Goal: Task Accomplishment & Management: Manage account settings

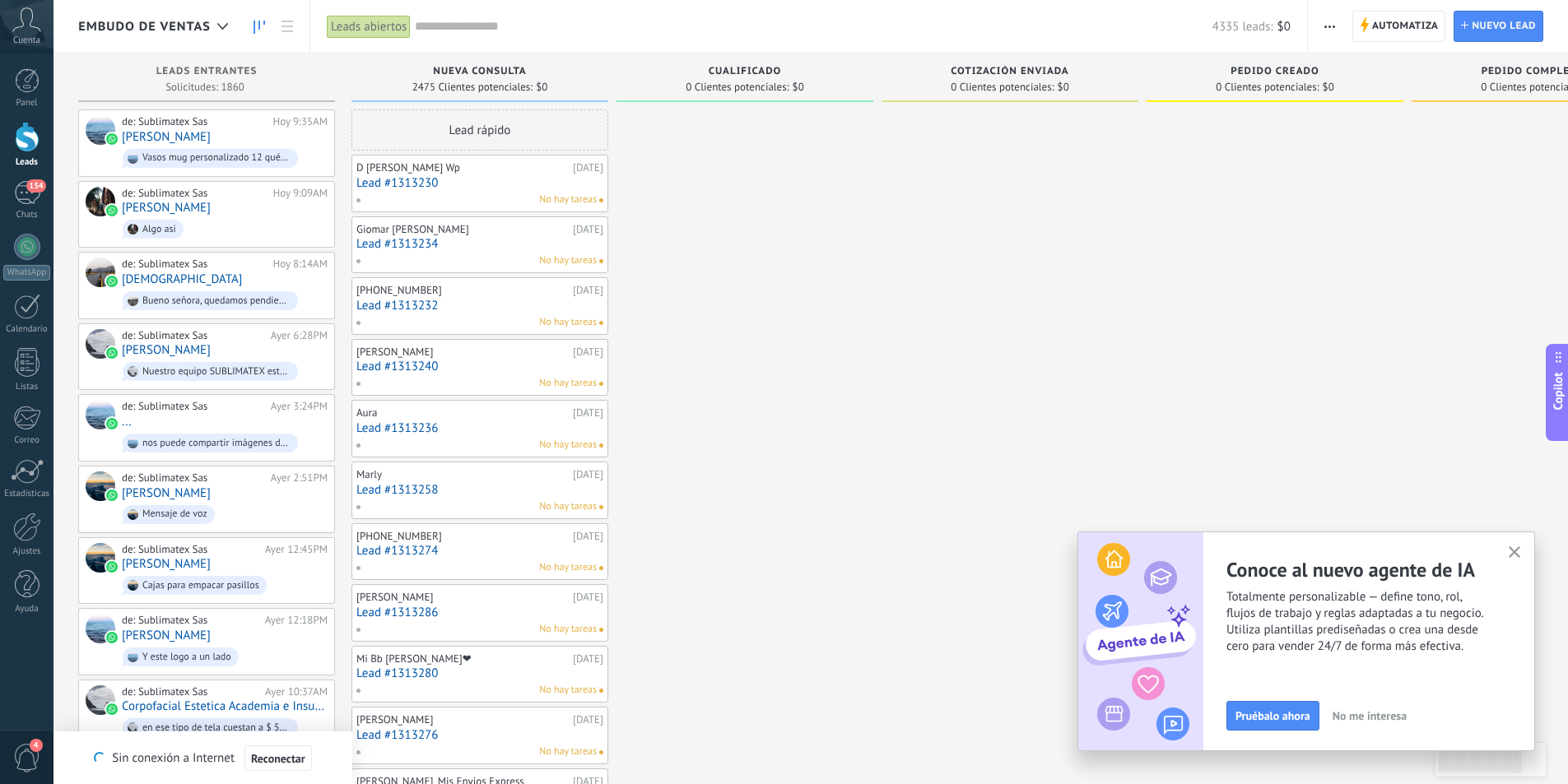
scroll to position [25, 0]
click at [217, 25] on icon at bounding box center [223, 26] width 11 height 6
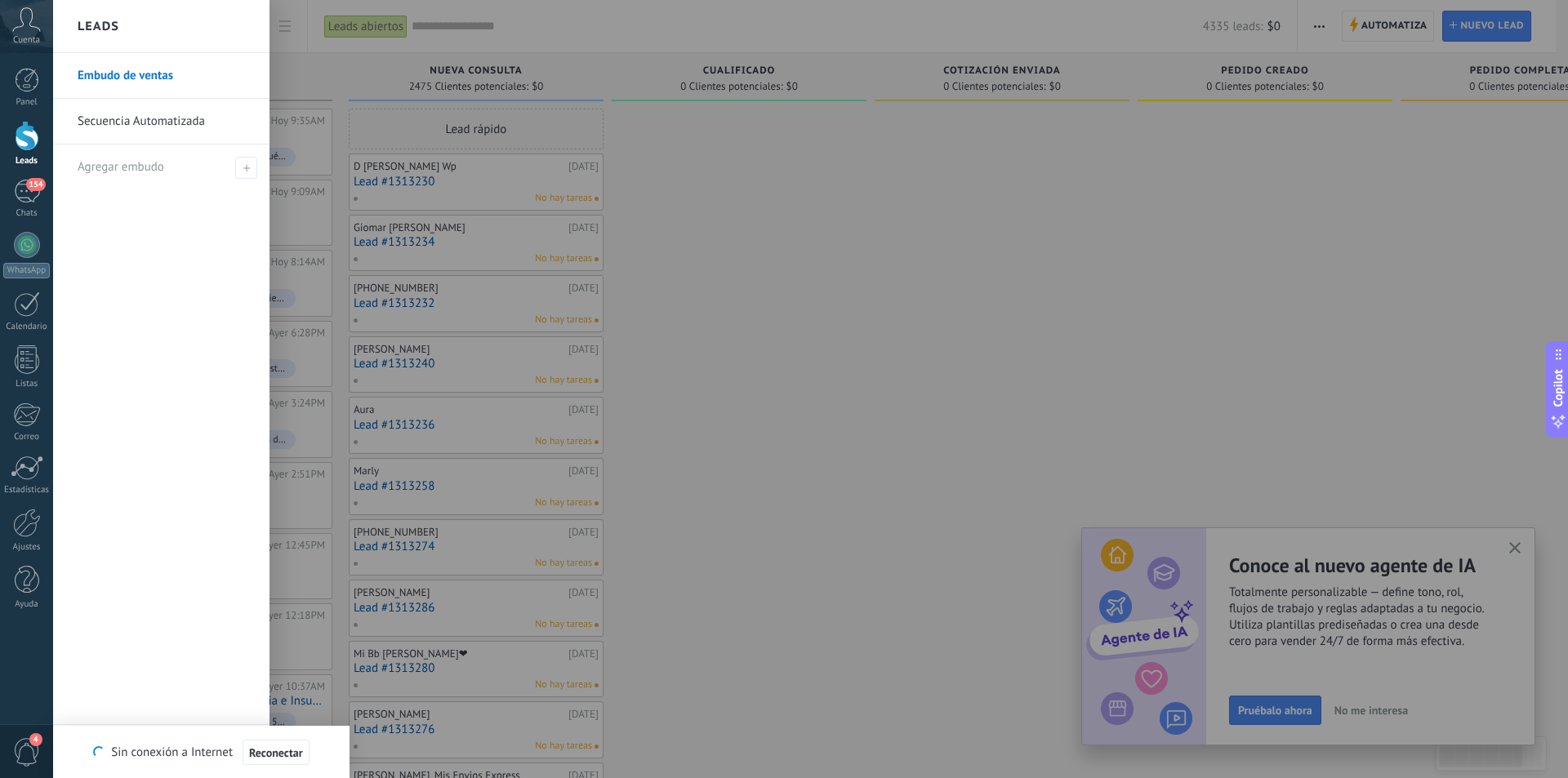
click at [167, 122] on link "Secuencia Automatizada" at bounding box center [165, 122] width 176 height 46
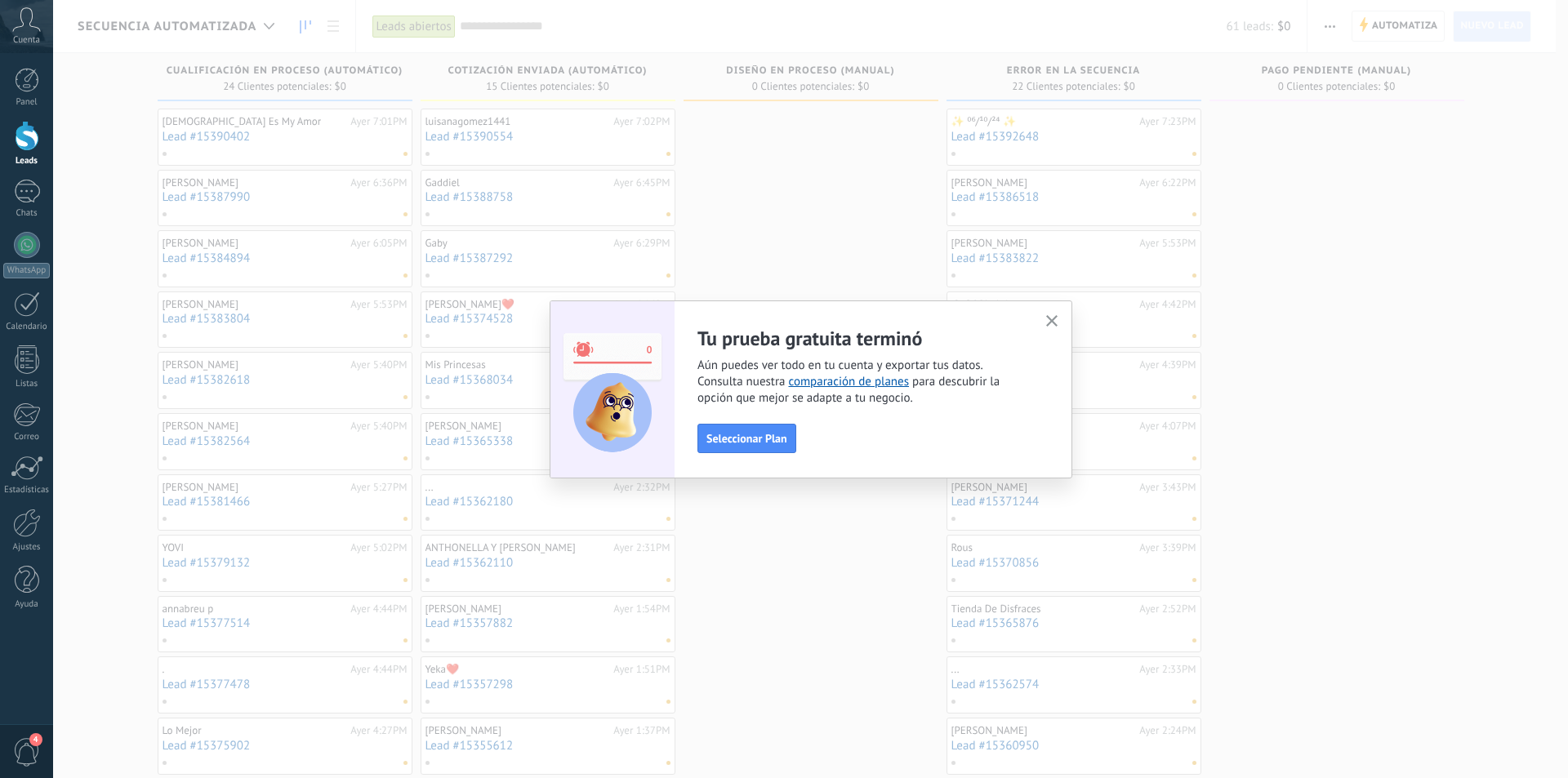
click at [1052, 325] on icon "button" at bounding box center [1052, 321] width 12 height 12
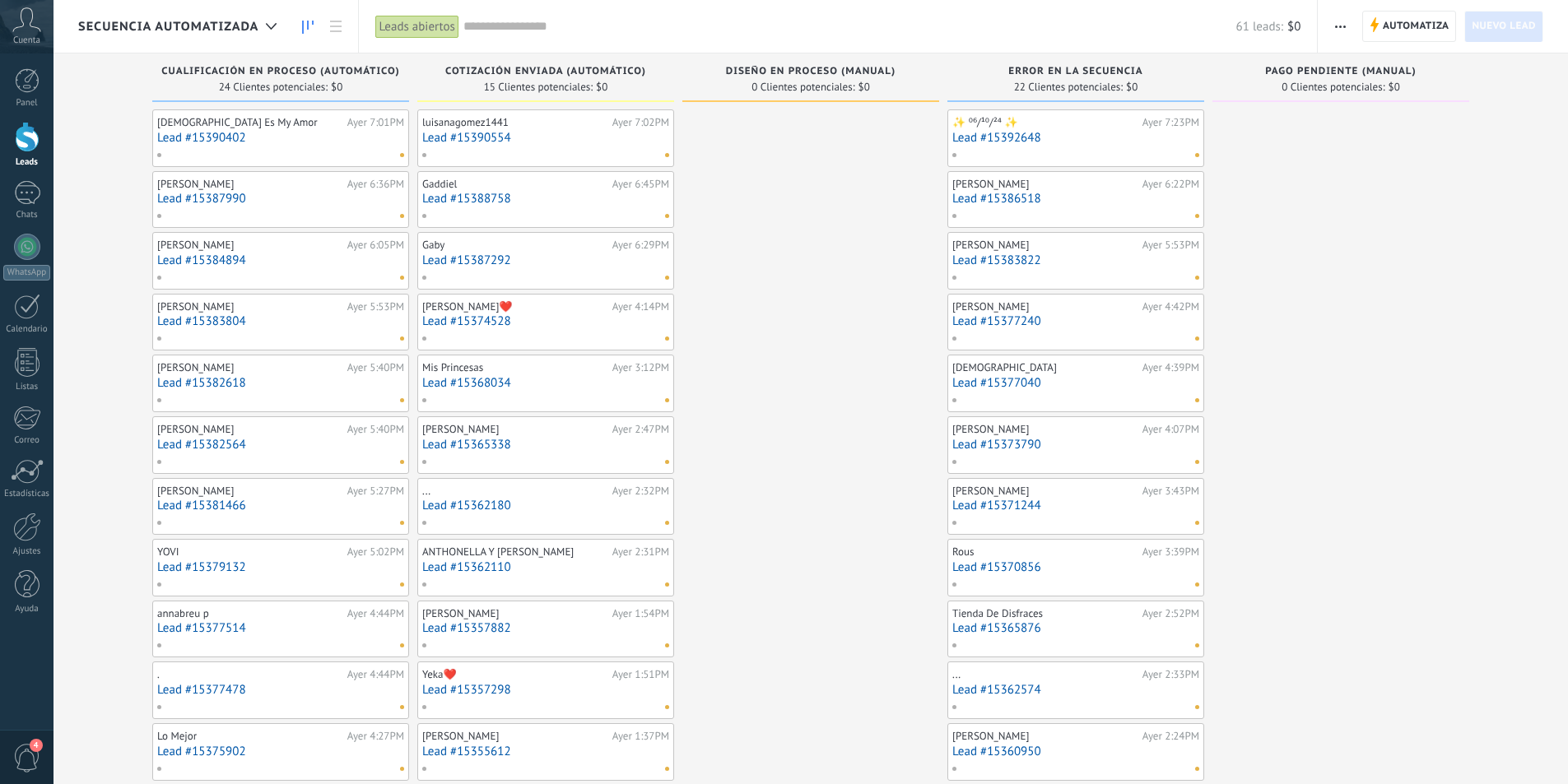
click at [558, 139] on link "Lead #15390554" at bounding box center [546, 138] width 247 height 14
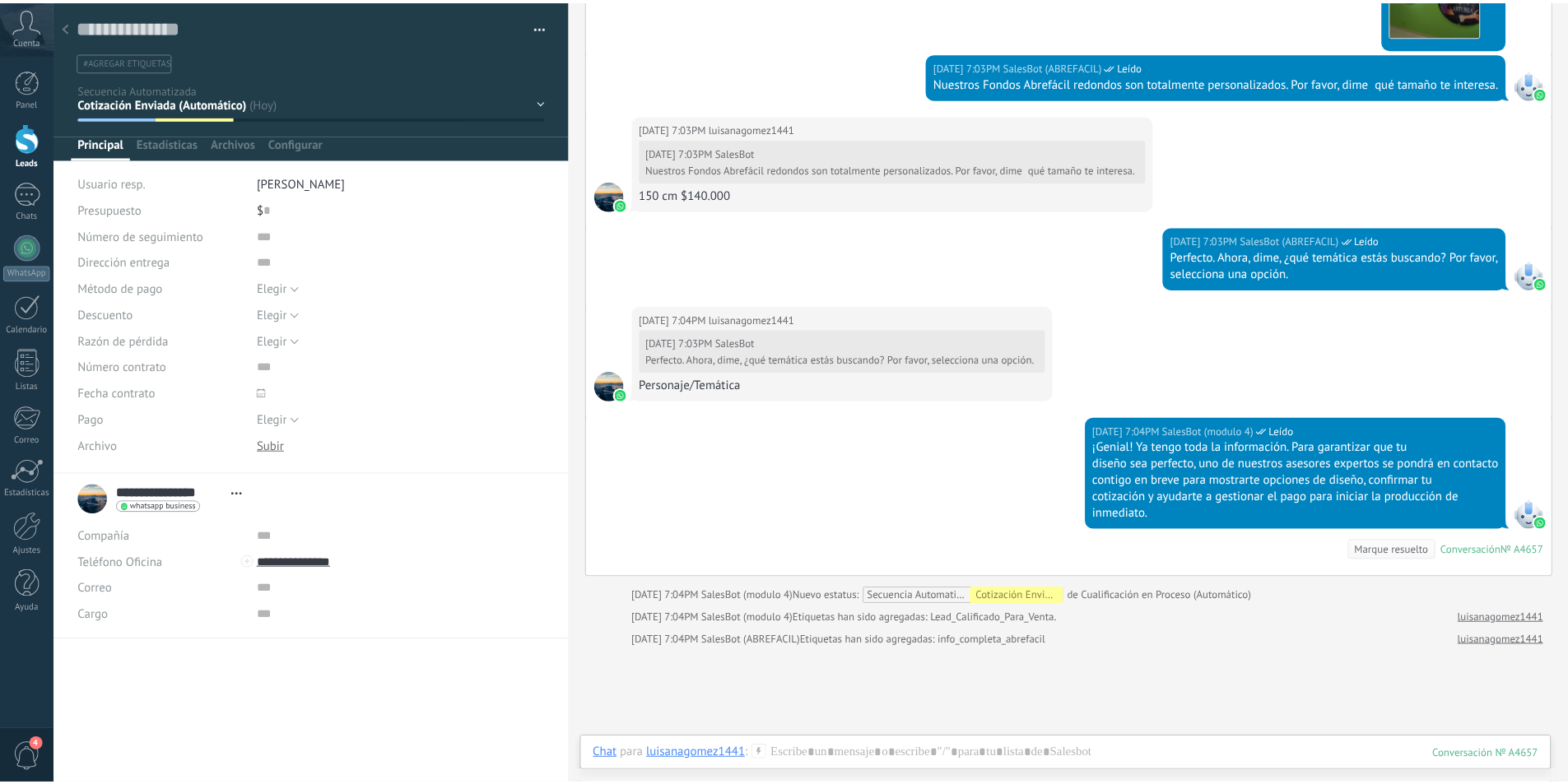
scroll to position [1338, 0]
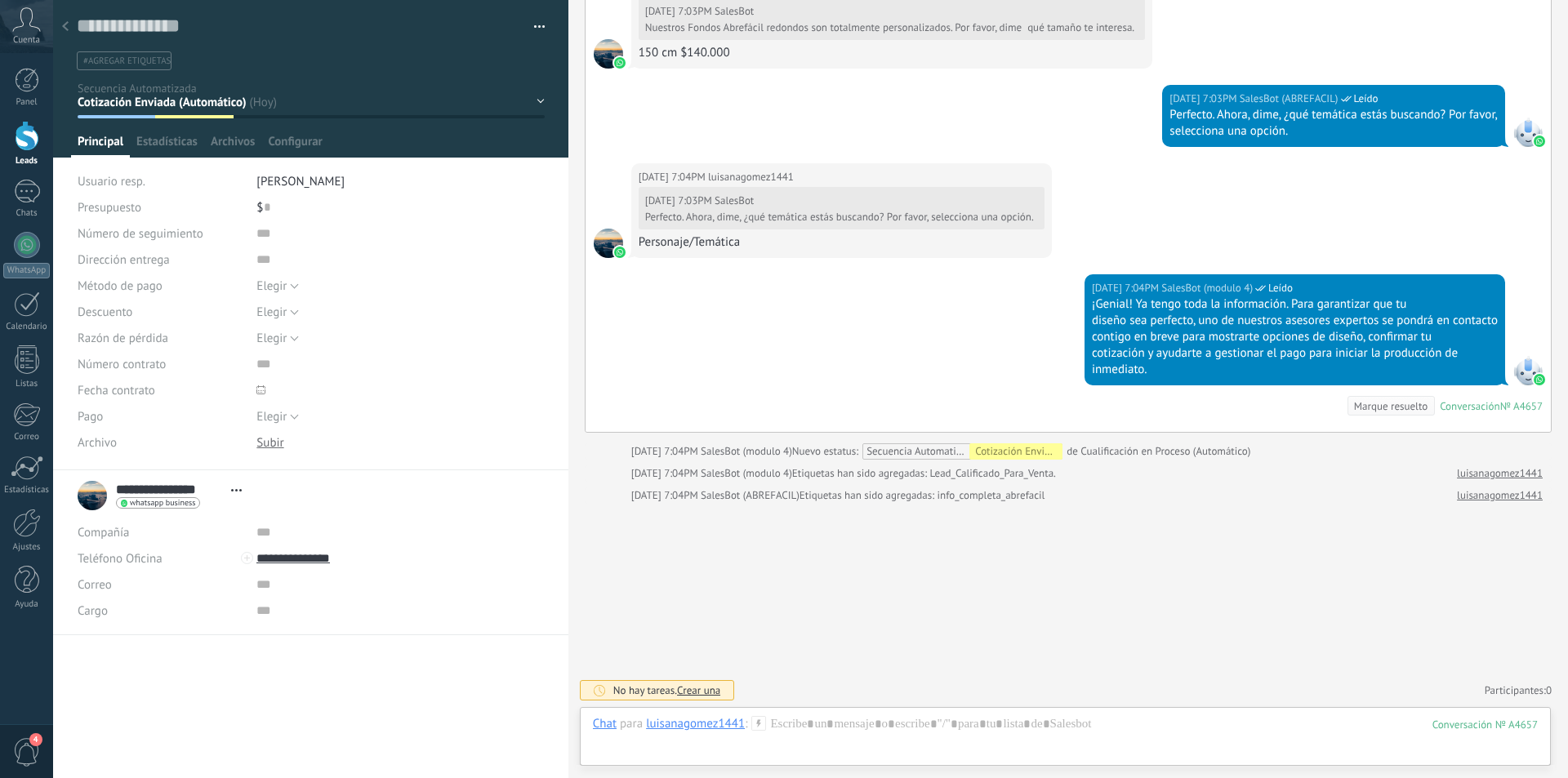
drag, startPoint x: 67, startPoint y: 26, endPoint x: 215, endPoint y: 121, distance: 175.9
click at [67, 26] on icon at bounding box center [65, 26] width 6 height 10
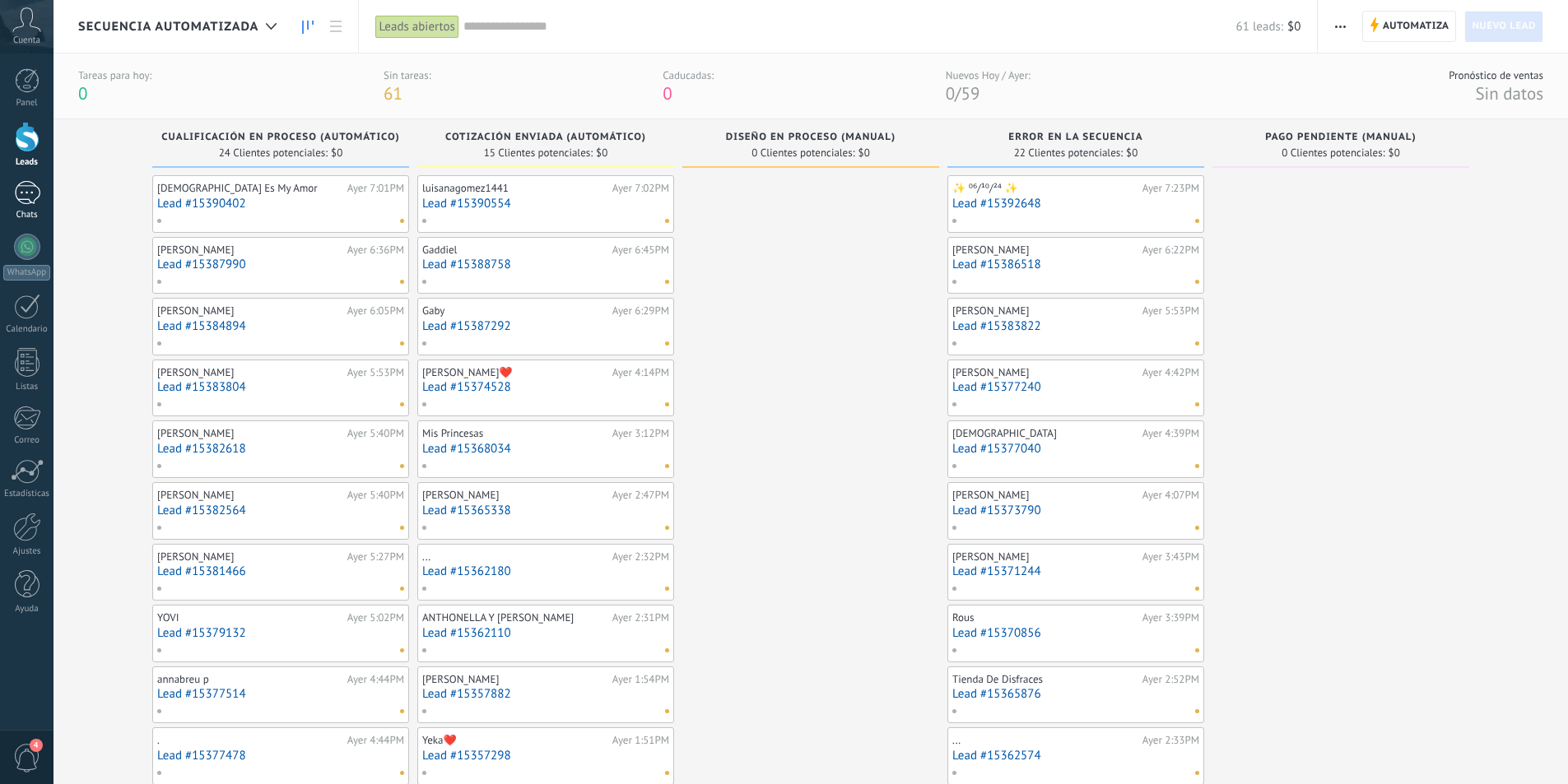
click at [21, 201] on div at bounding box center [27, 192] width 26 height 24
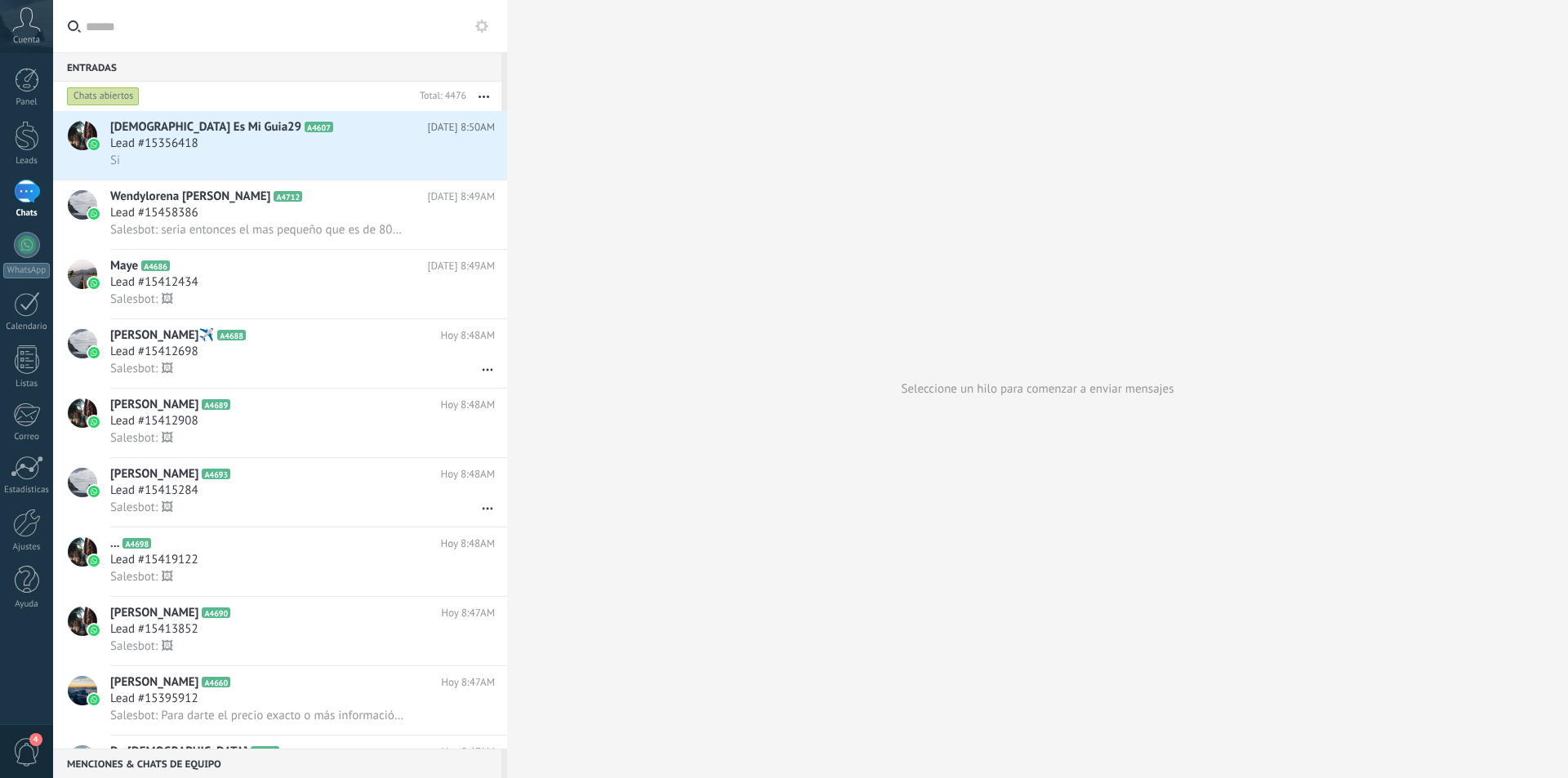
click at [14, 199] on div at bounding box center [27, 191] width 26 height 24
click at [16, 138] on div at bounding box center [28, 136] width 25 height 30
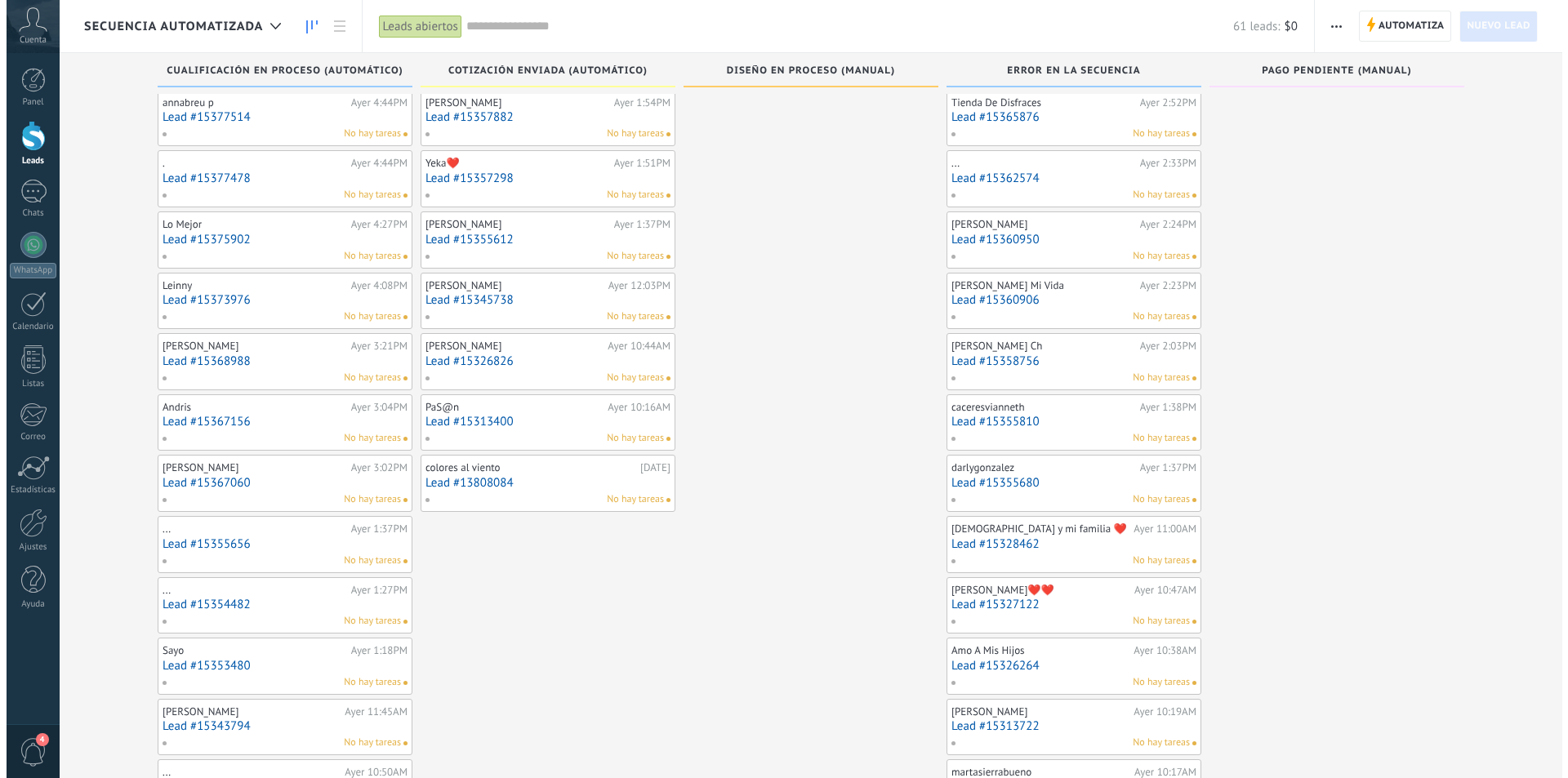
scroll to position [507, 0]
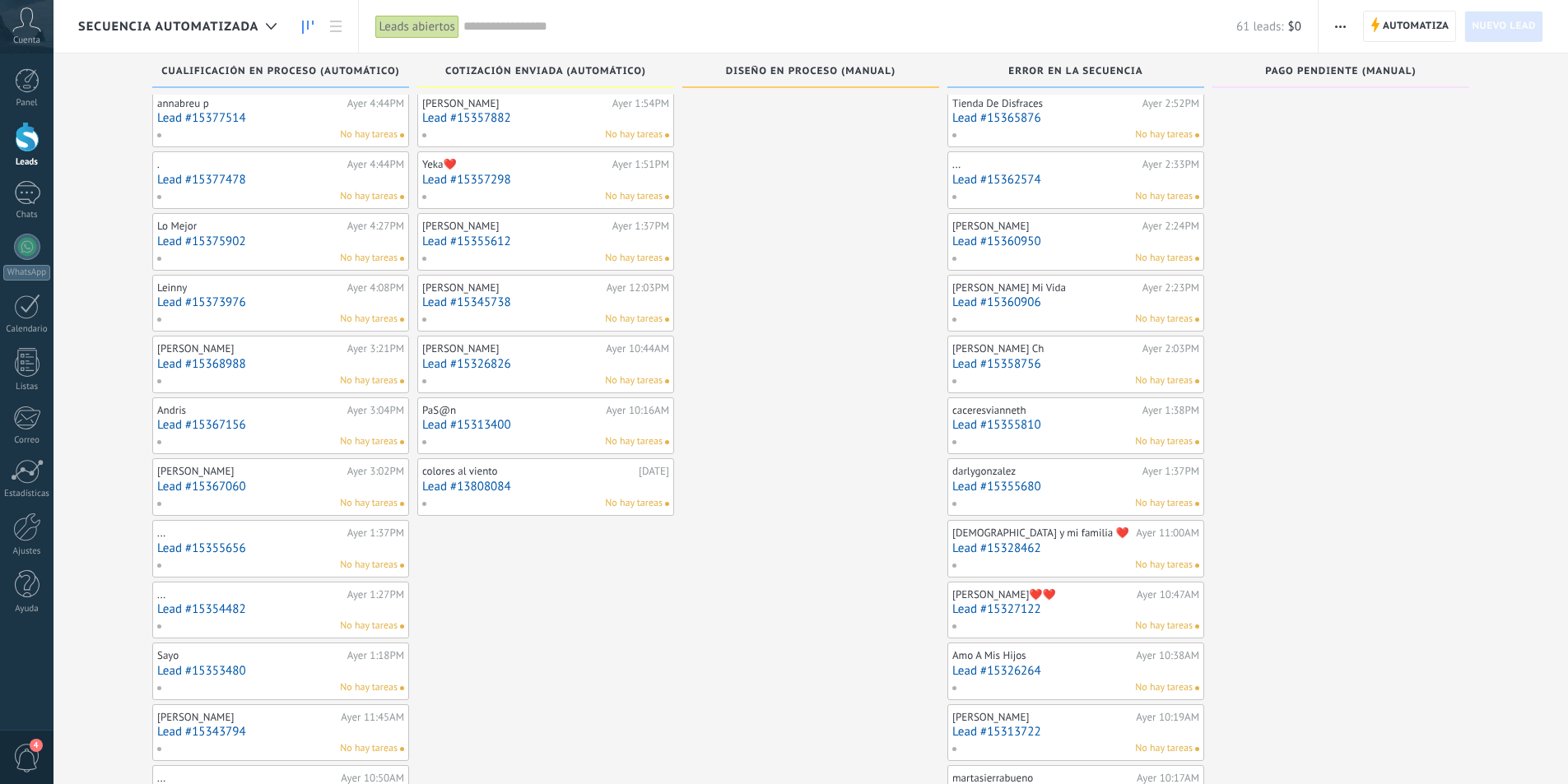
click at [530, 493] on link "Lead #13808084" at bounding box center [546, 487] width 247 height 14
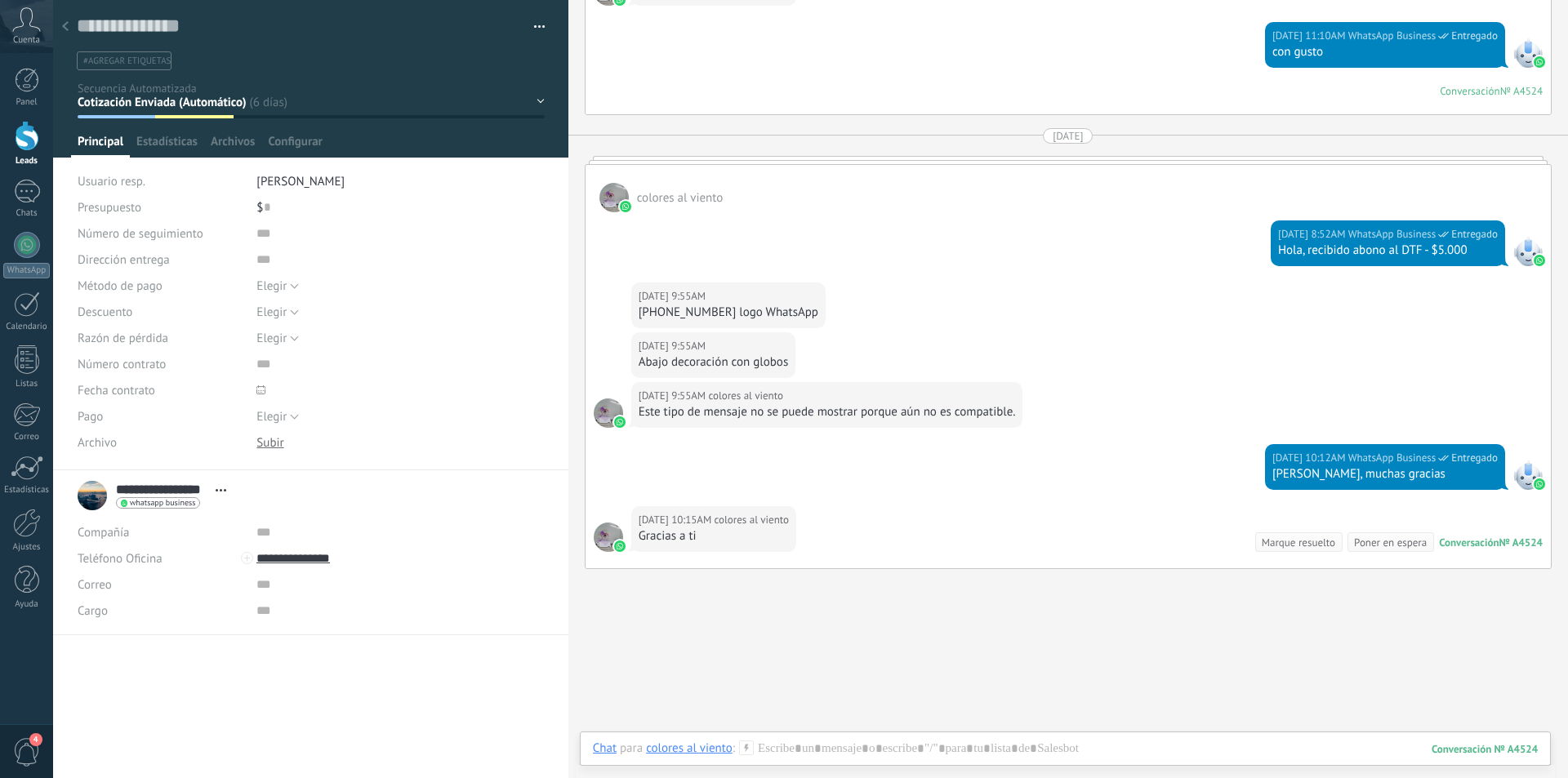
scroll to position [2772, 0]
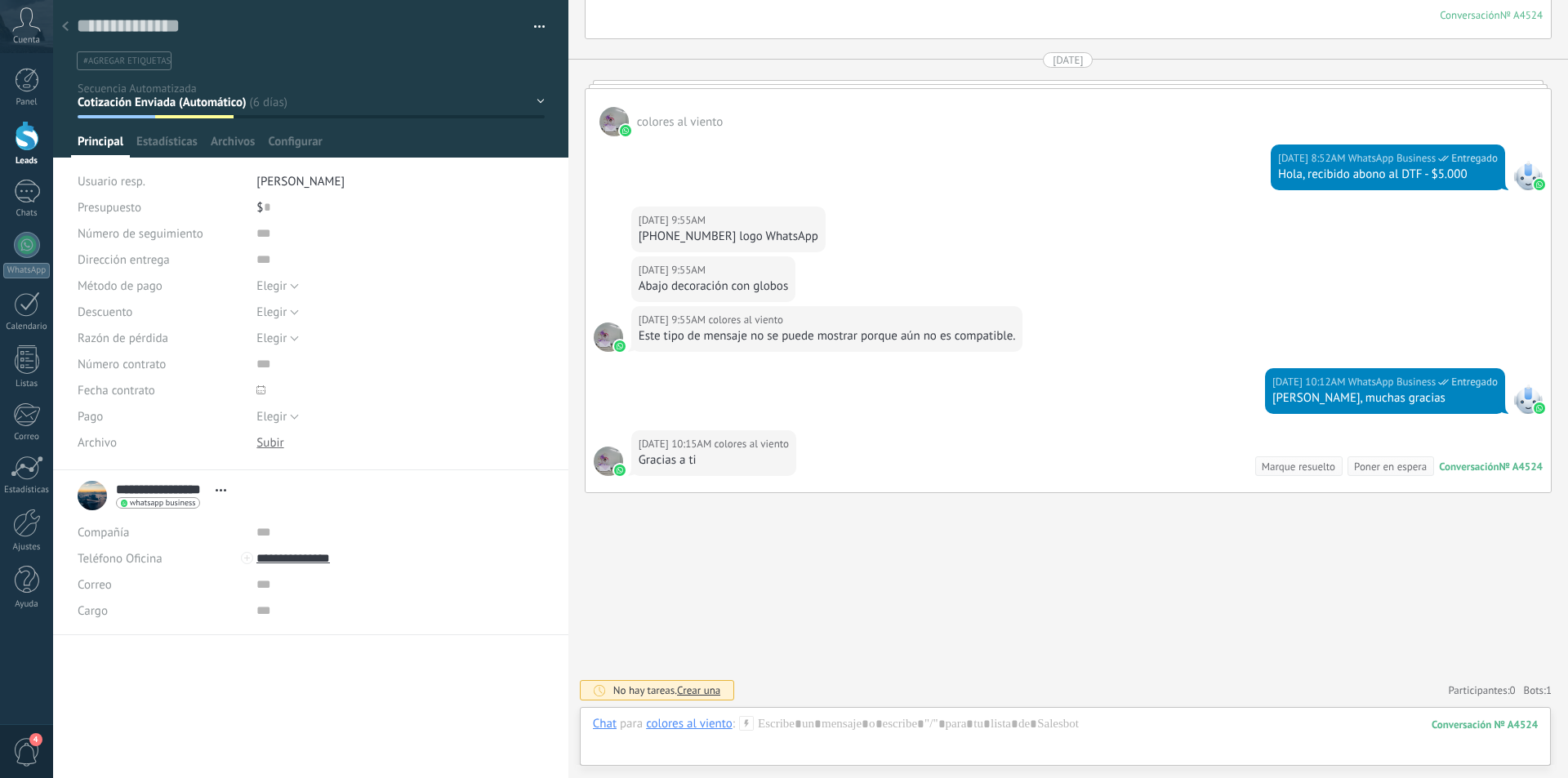
click at [69, 22] on div at bounding box center [66, 28] width 23 height 32
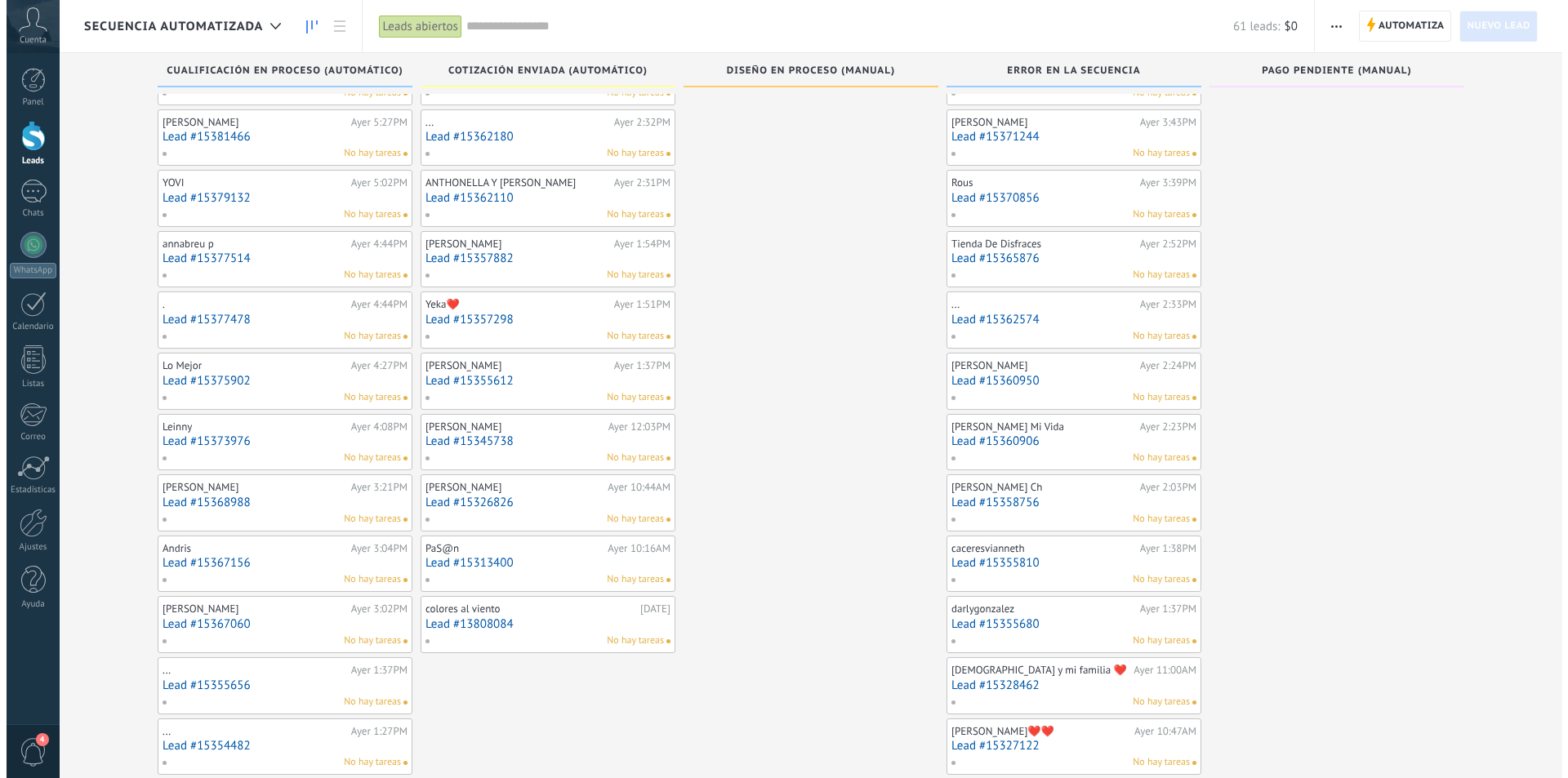
scroll to position [490, 0]
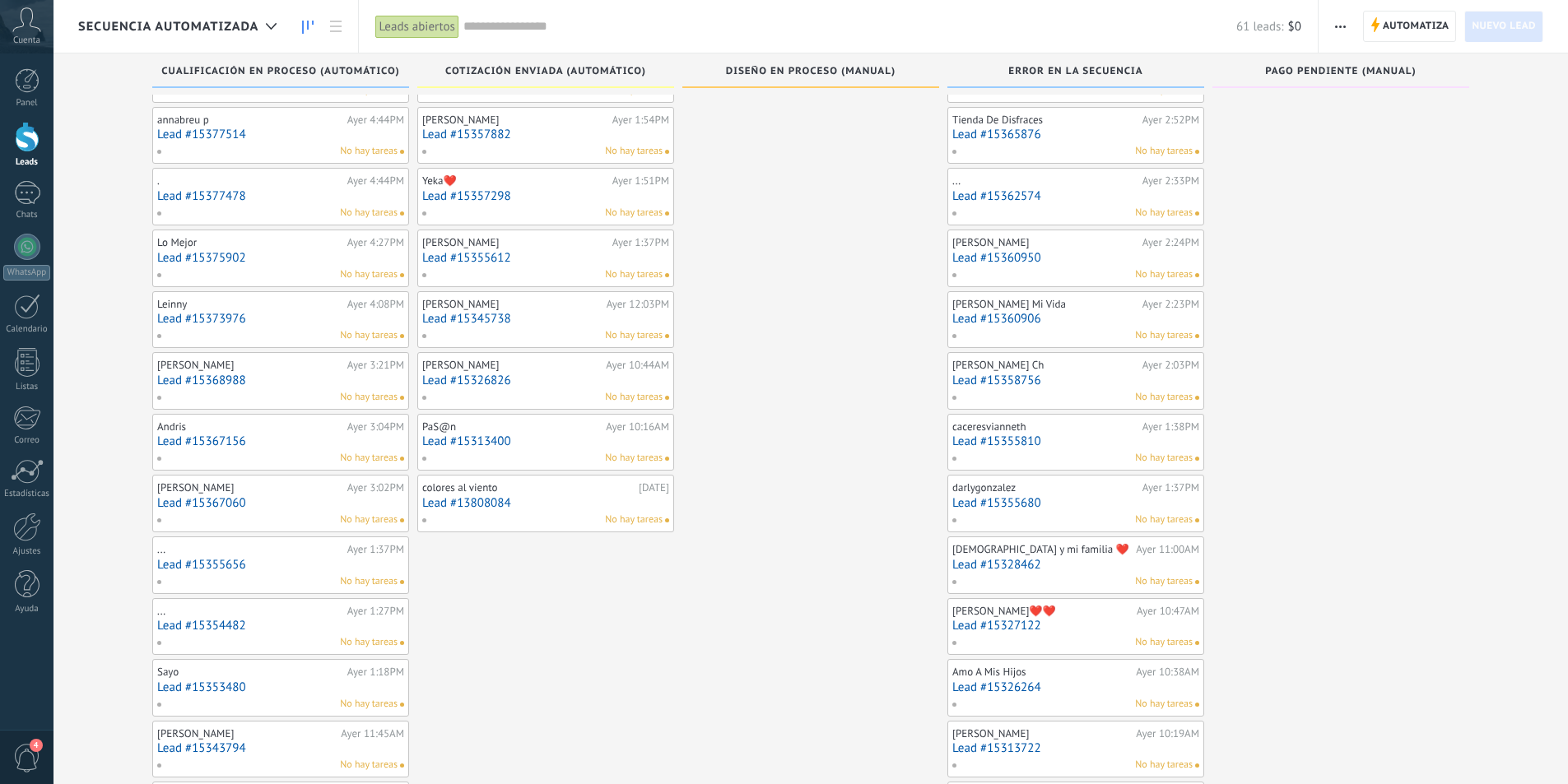
click at [525, 437] on link "Lead #15313400" at bounding box center [546, 442] width 247 height 14
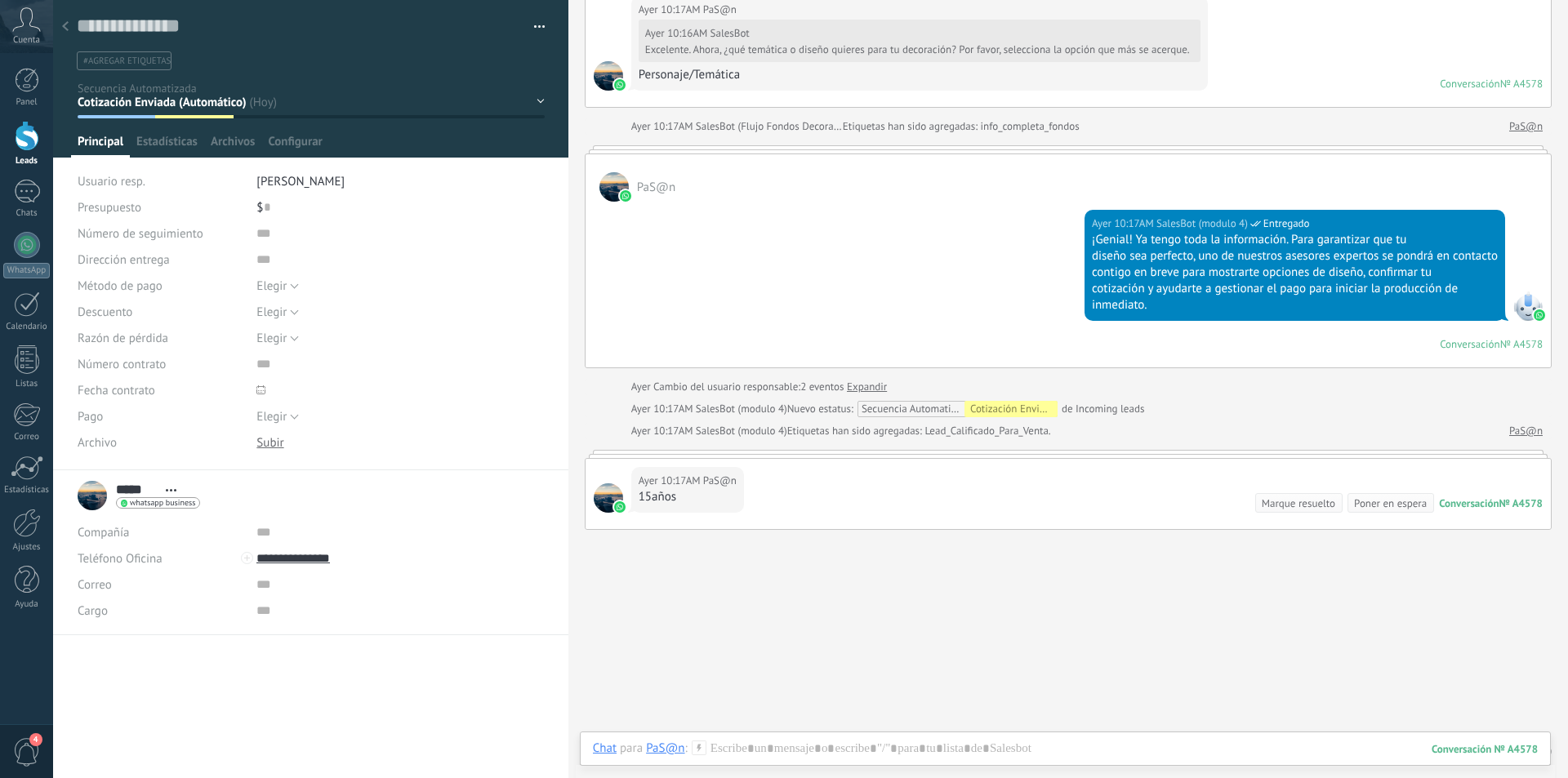
scroll to position [1143, 0]
click at [70, 23] on div at bounding box center [66, 28] width 23 height 32
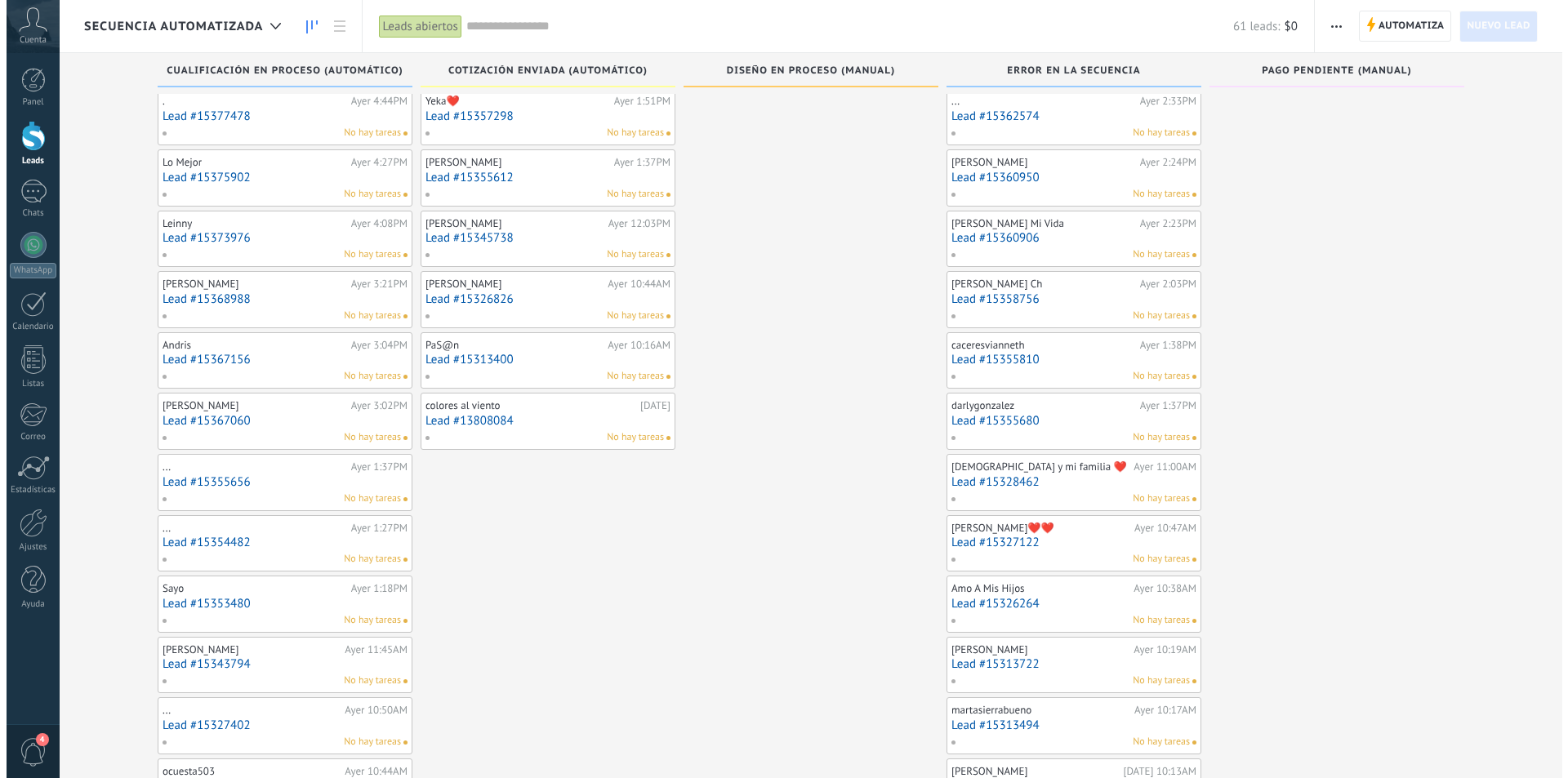
scroll to position [588, 0]
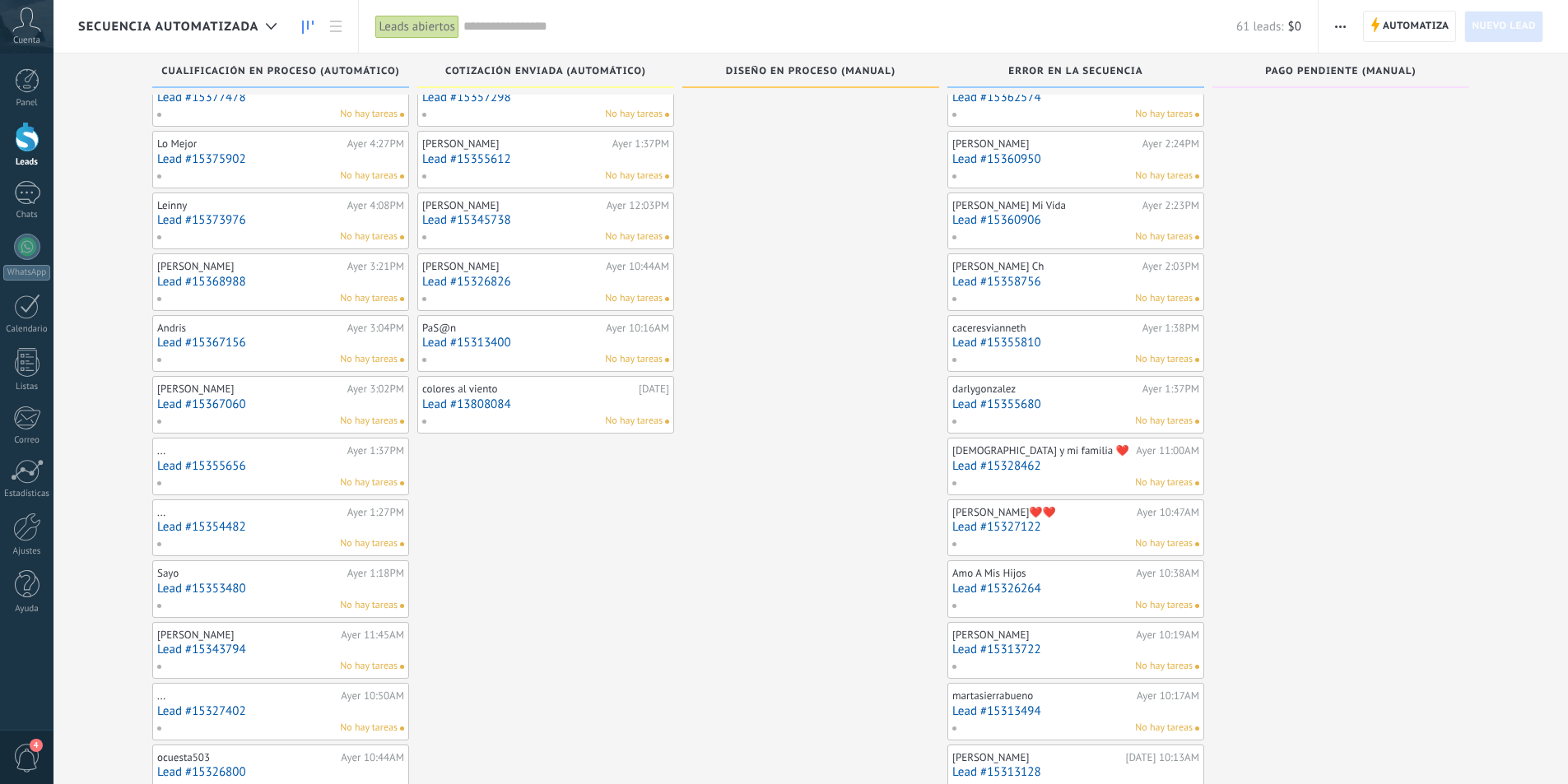
click at [539, 279] on link "Lead #15326826" at bounding box center [546, 282] width 247 height 14
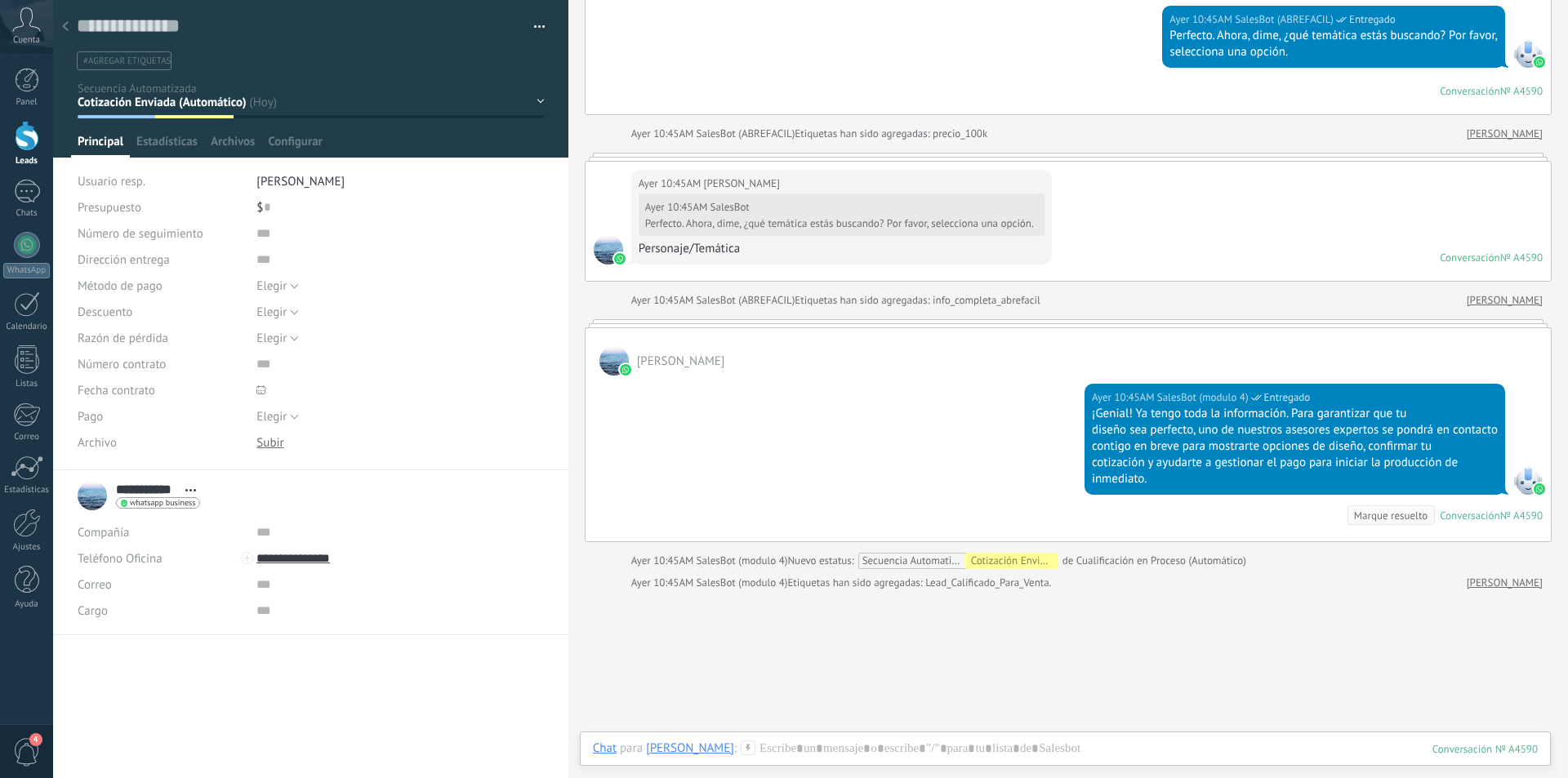
scroll to position [1495, 0]
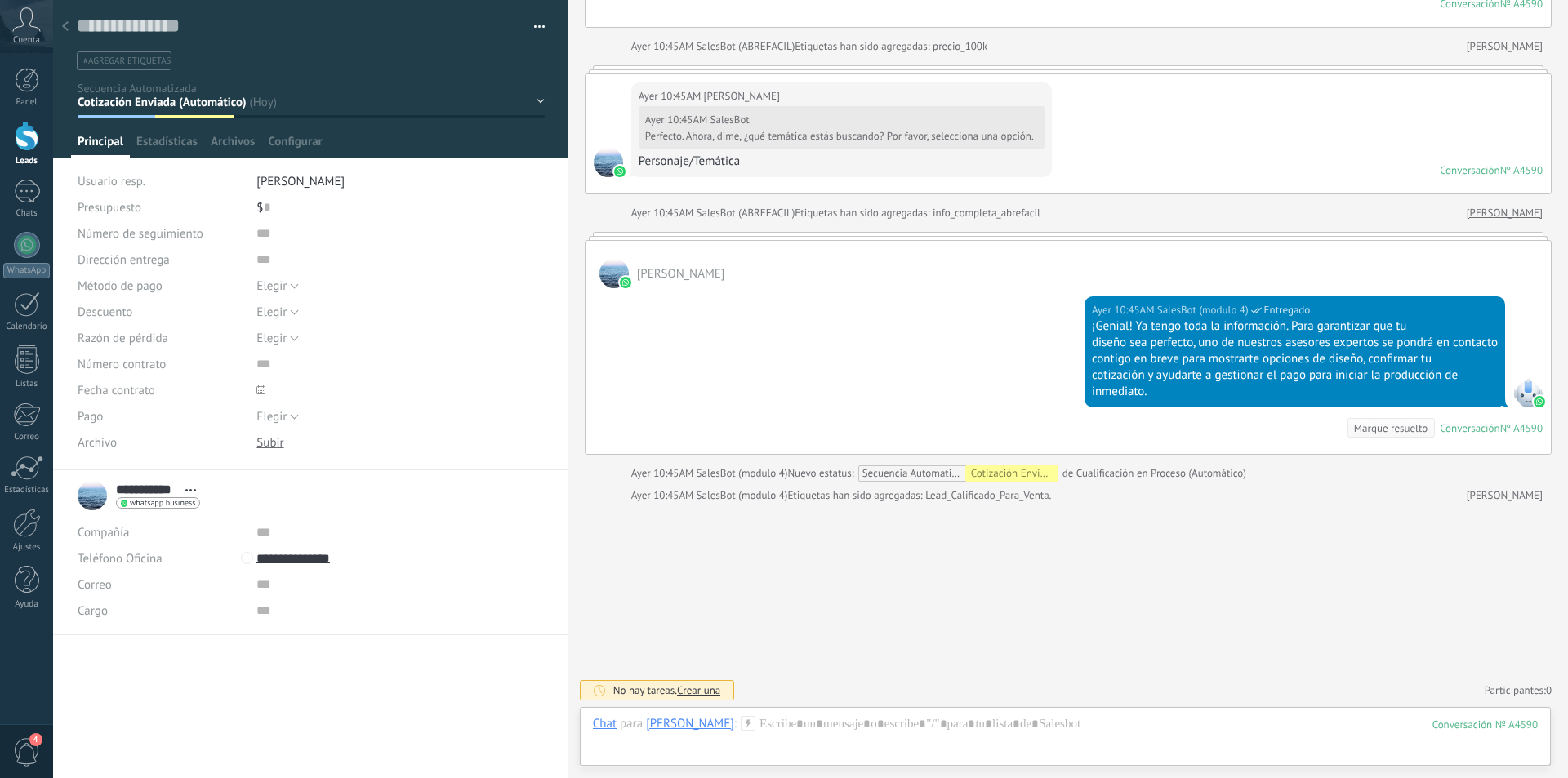
click at [63, 25] on icon at bounding box center [65, 26] width 6 height 10
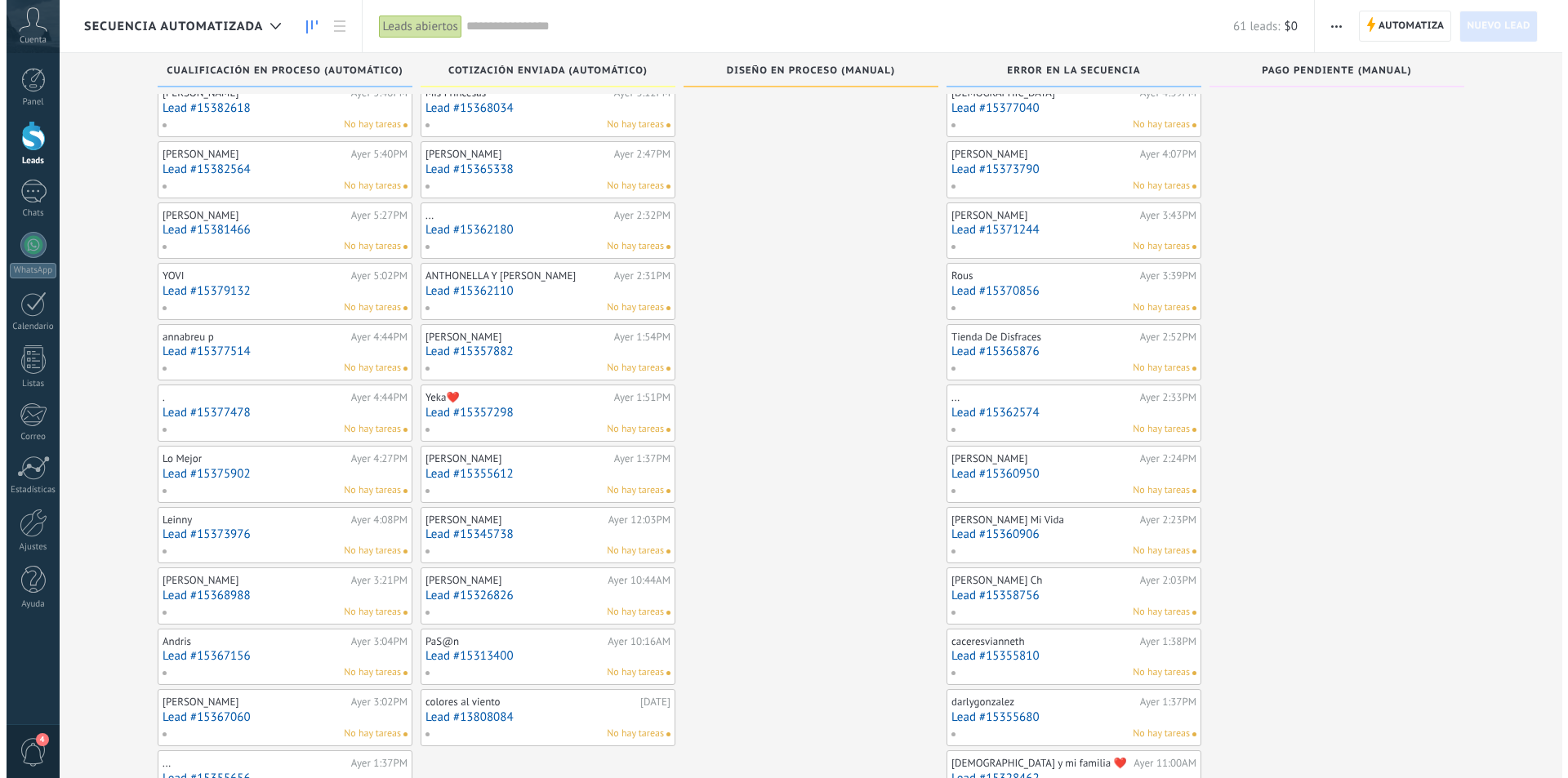
scroll to position [245, 0]
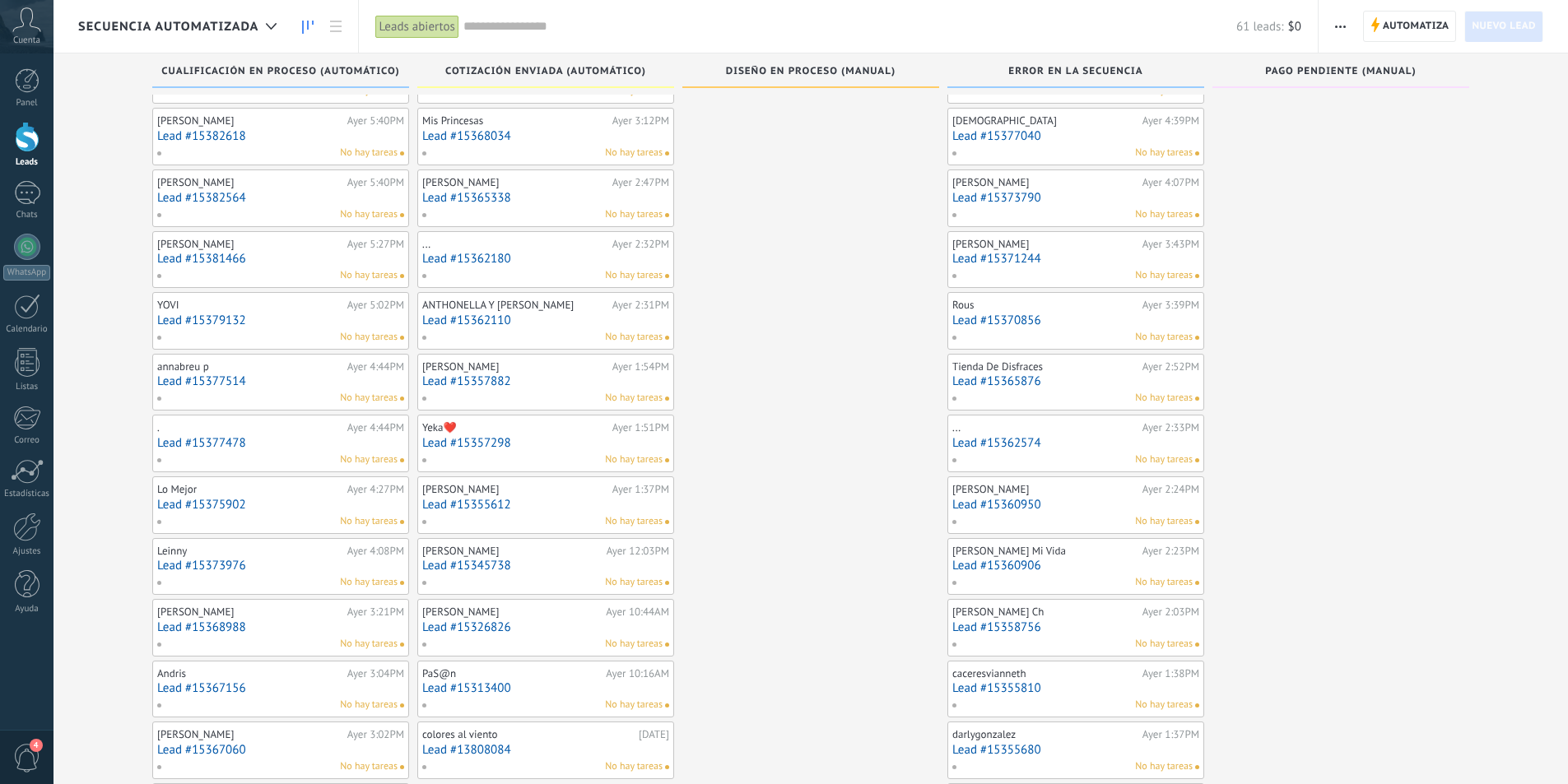
click at [560, 564] on link "Lead #15345738" at bounding box center [546, 566] width 247 height 14
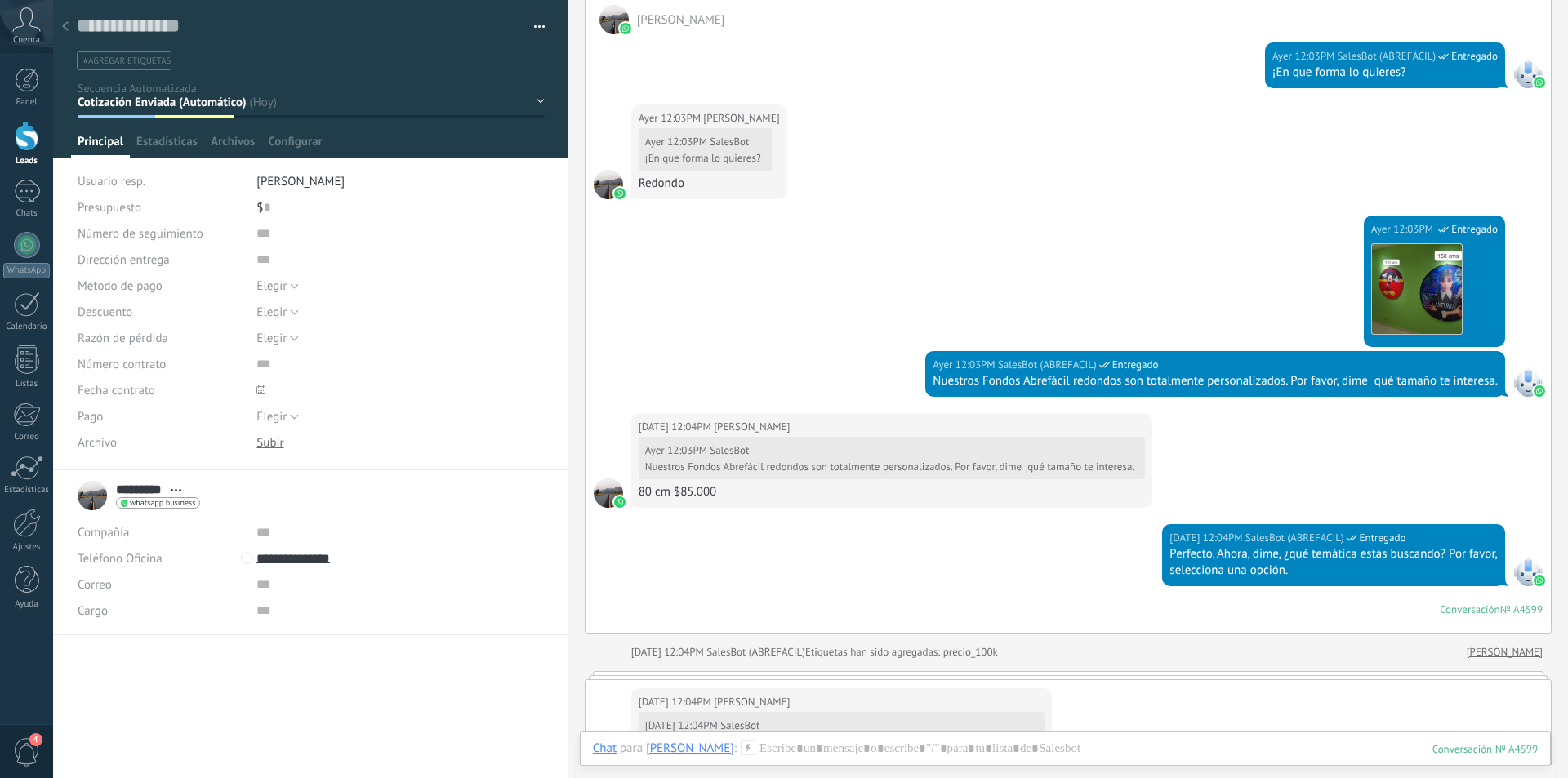
scroll to position [979, 0]
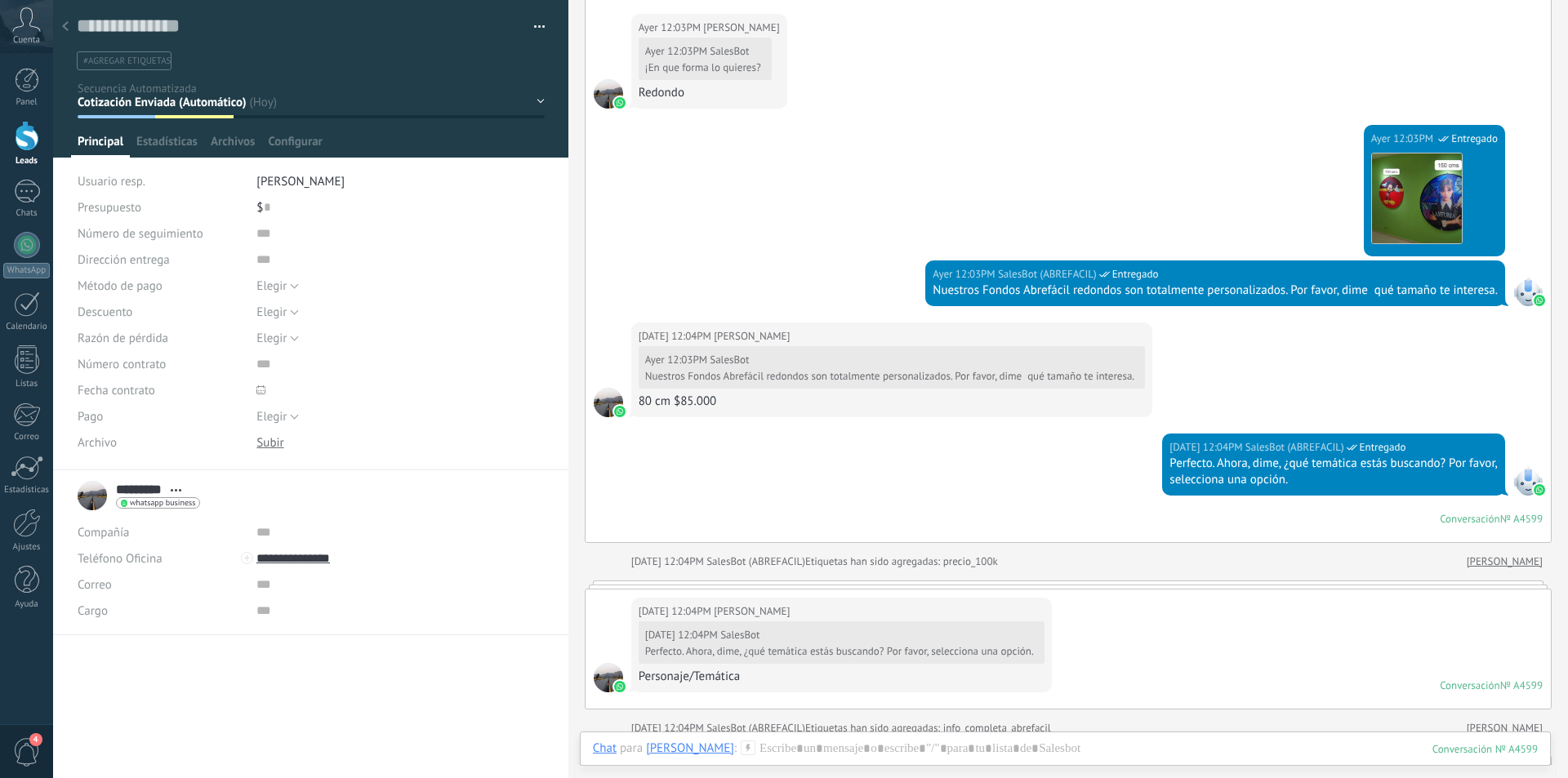
click at [68, 32] on div at bounding box center [66, 28] width 23 height 32
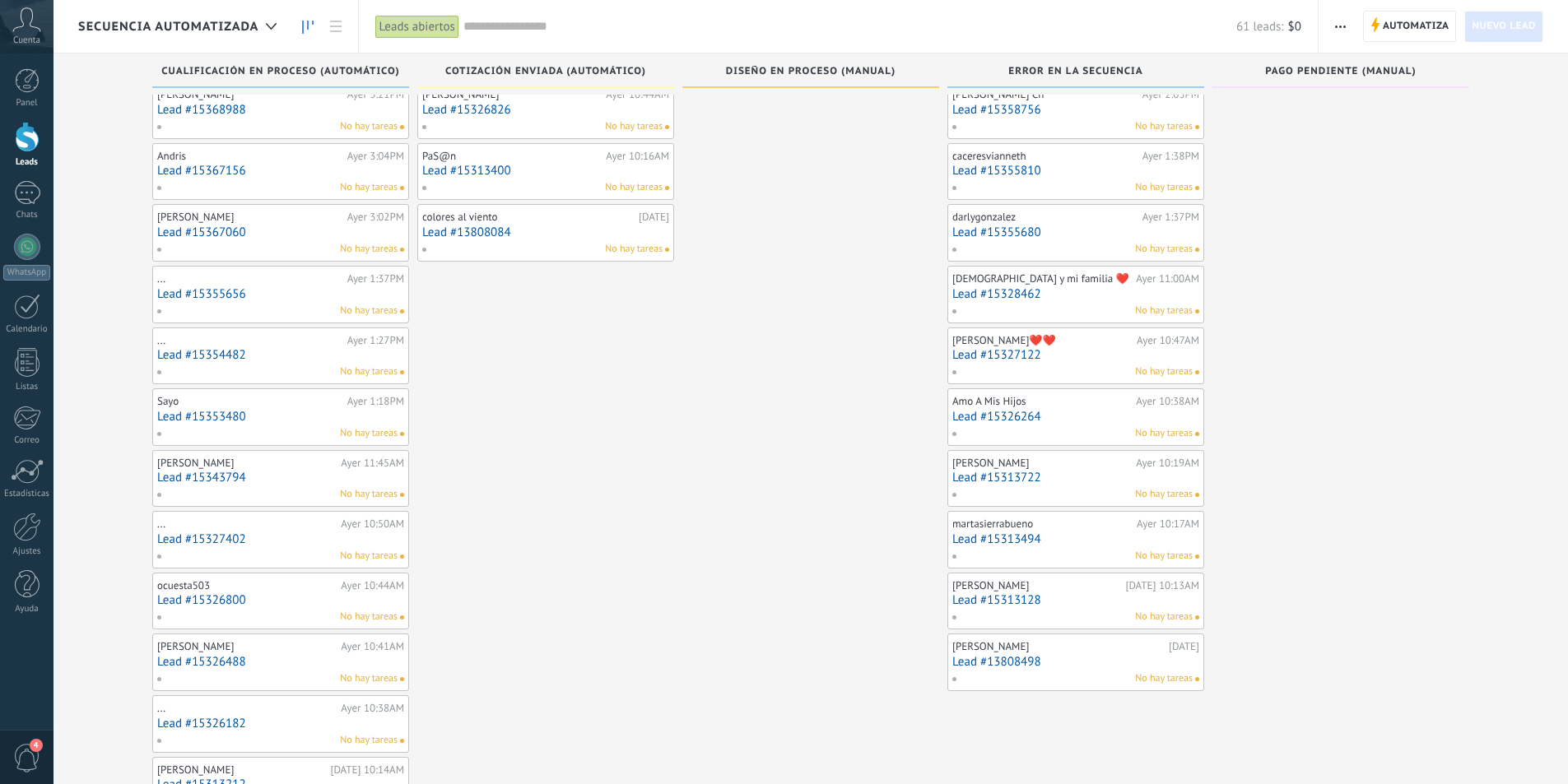
scroll to position [739, 0]
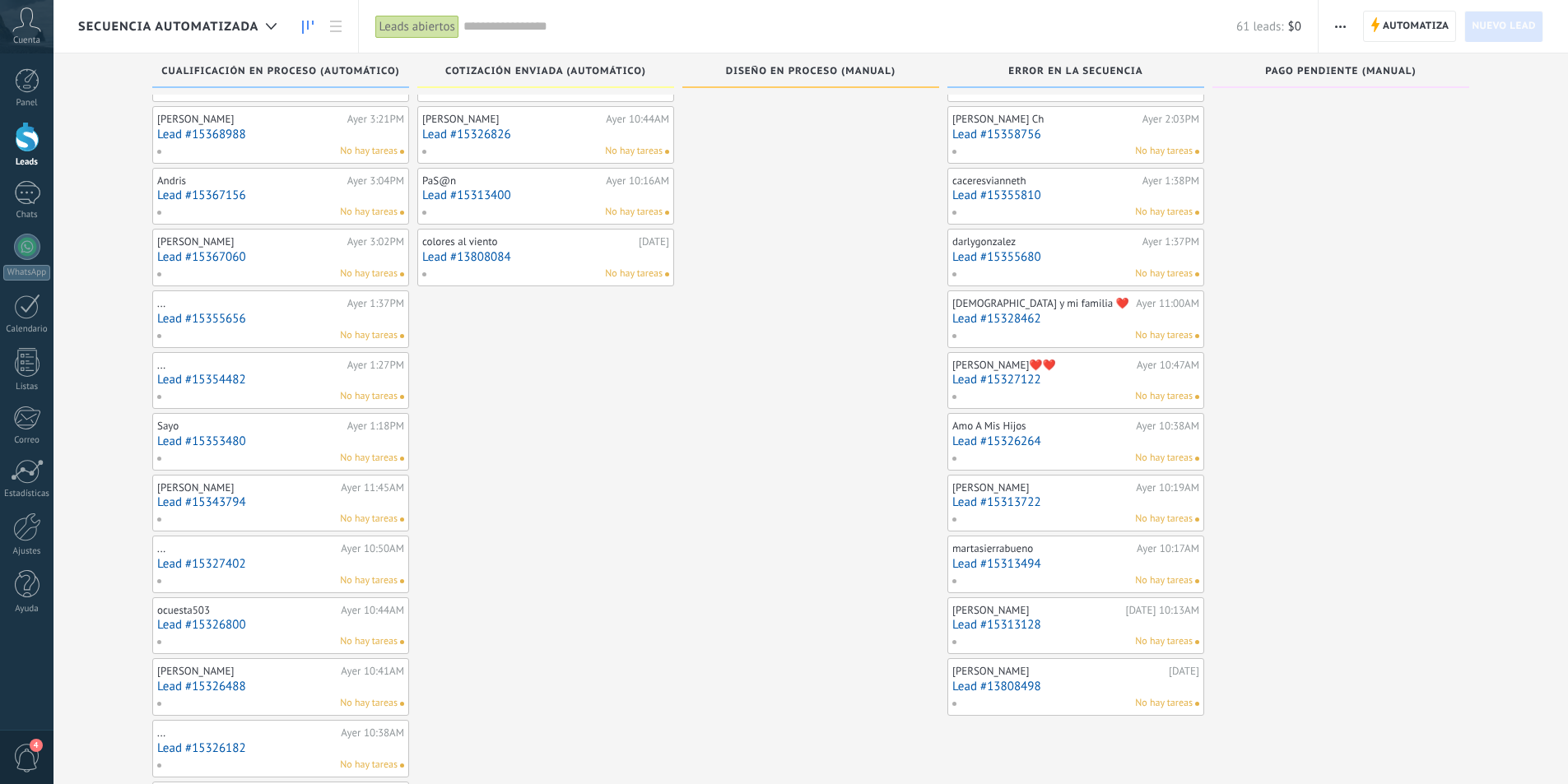
click at [1108, 623] on link "Lead #15313128" at bounding box center [1076, 625] width 247 height 14
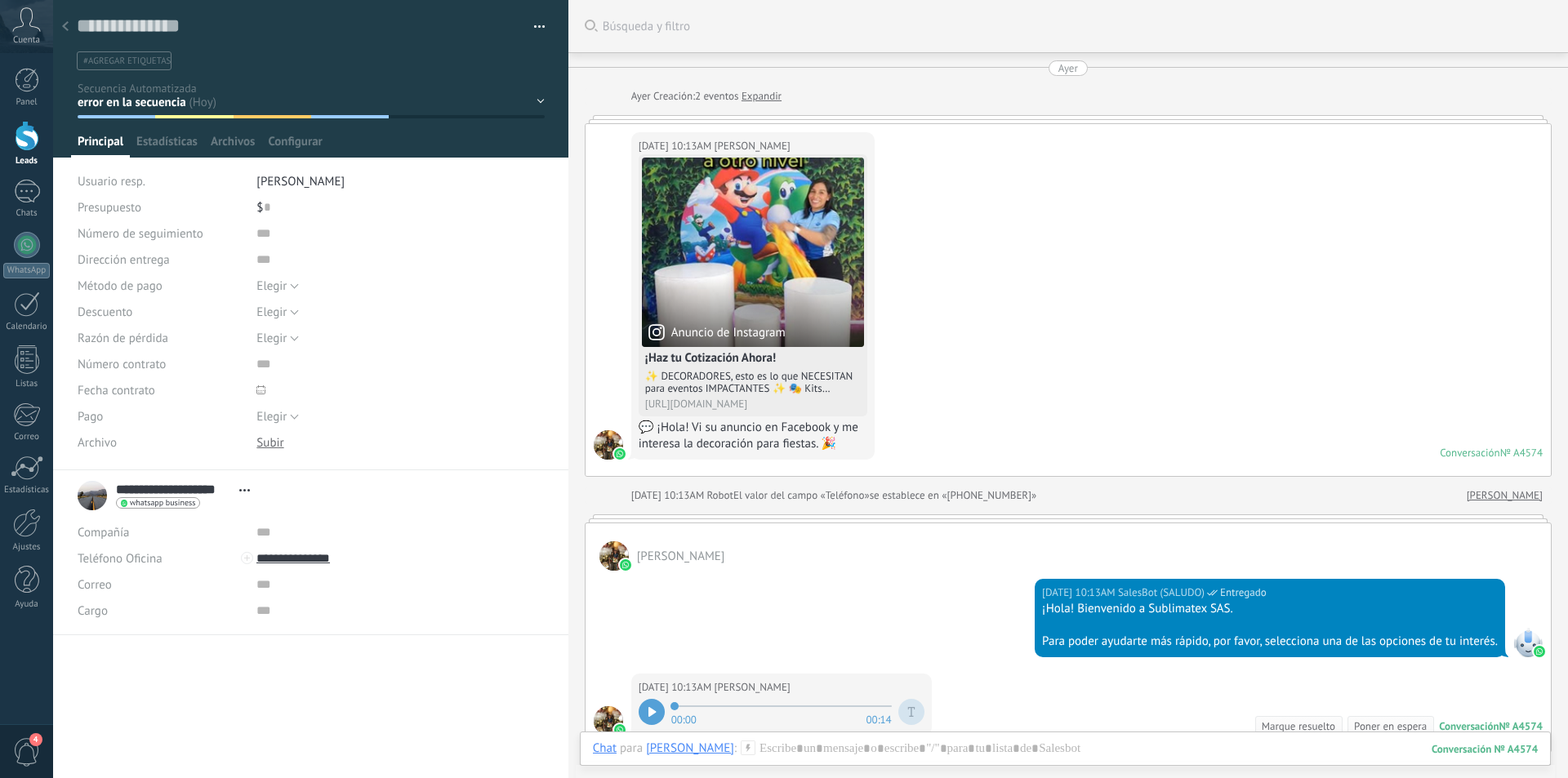
scroll to position [309, 0]
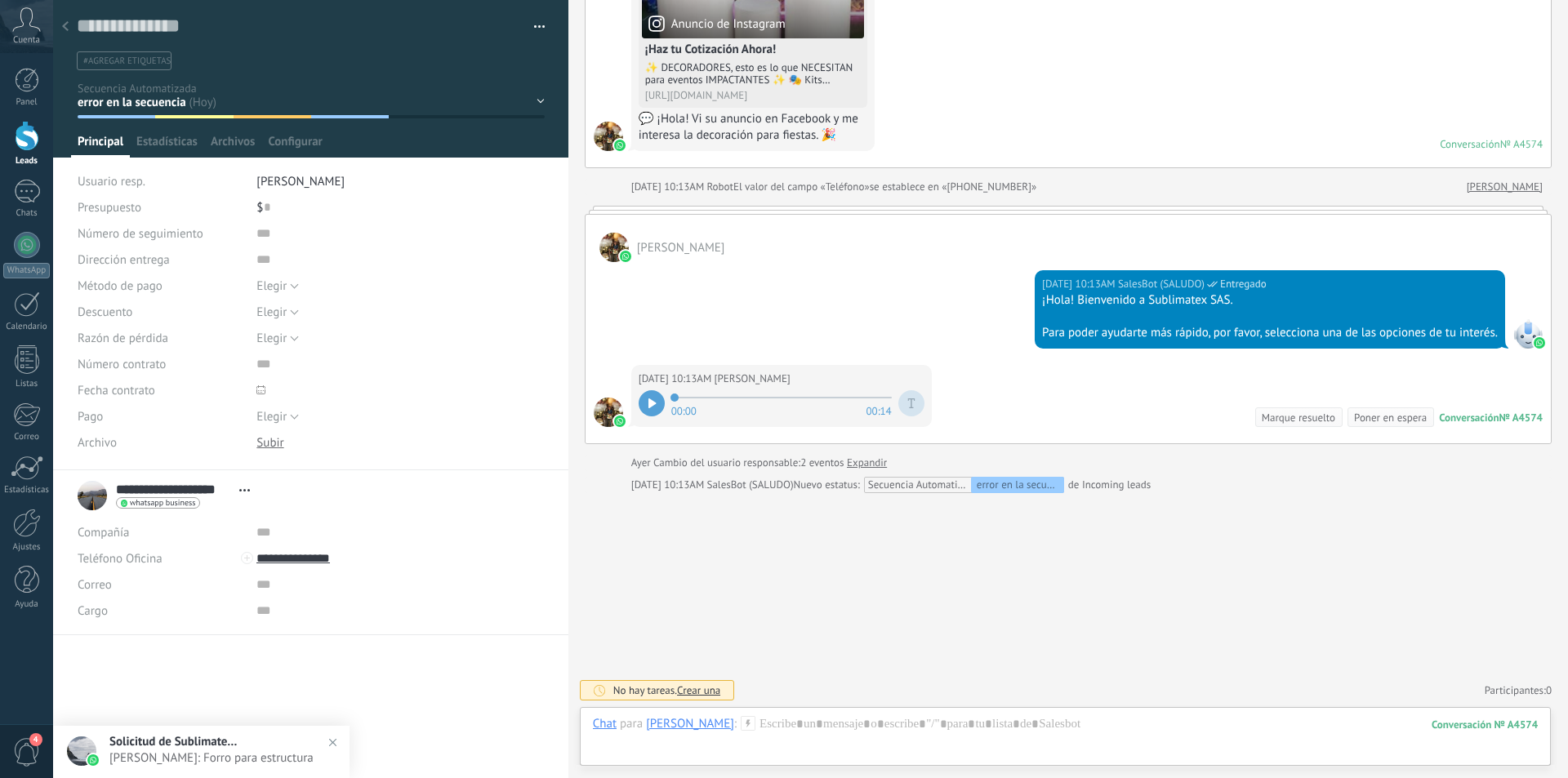
click at [66, 26] on use at bounding box center [65, 26] width 6 height 10
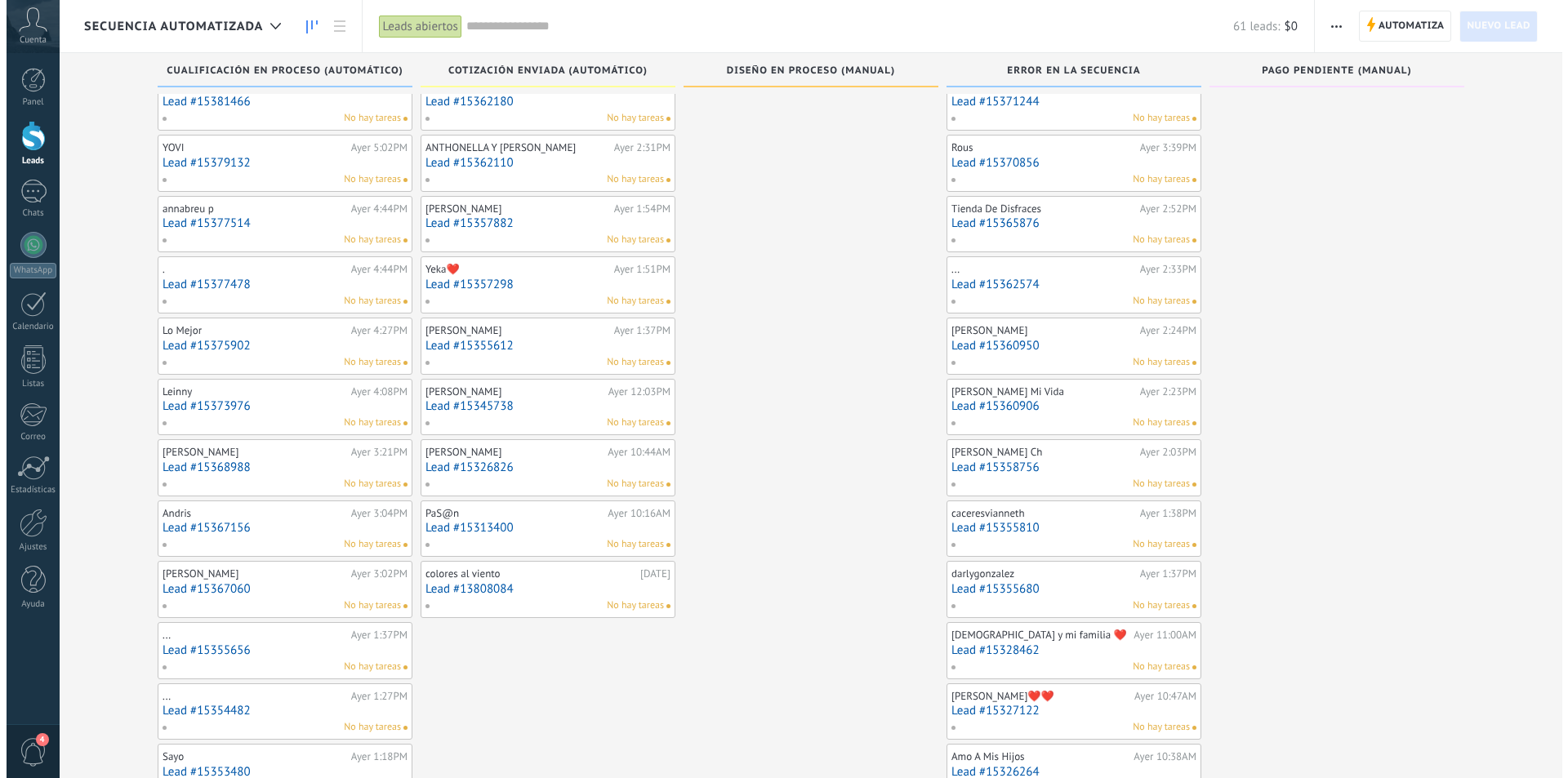
scroll to position [407, 0]
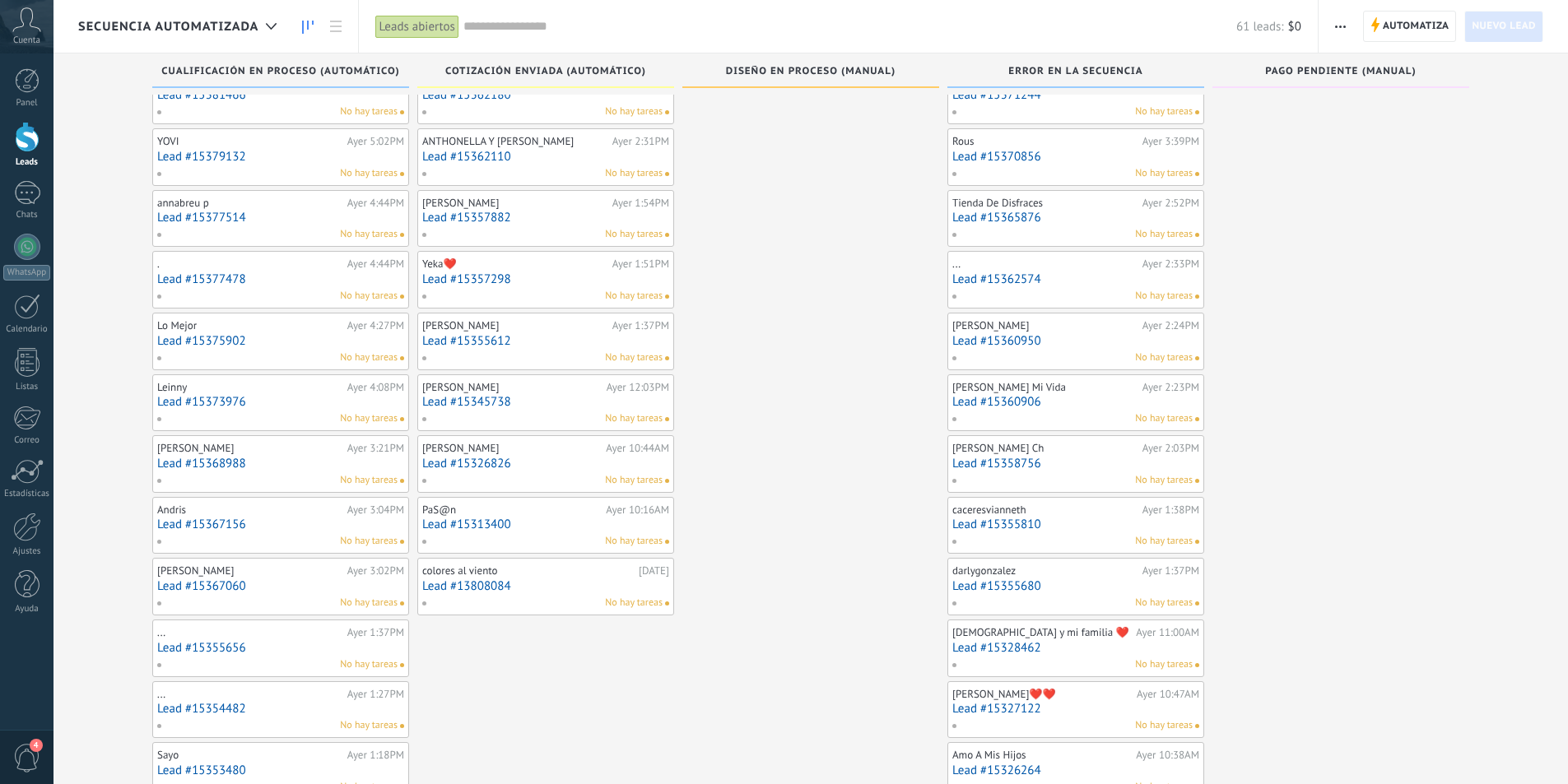
click at [570, 524] on link "Lead #15313400" at bounding box center [546, 525] width 247 height 14
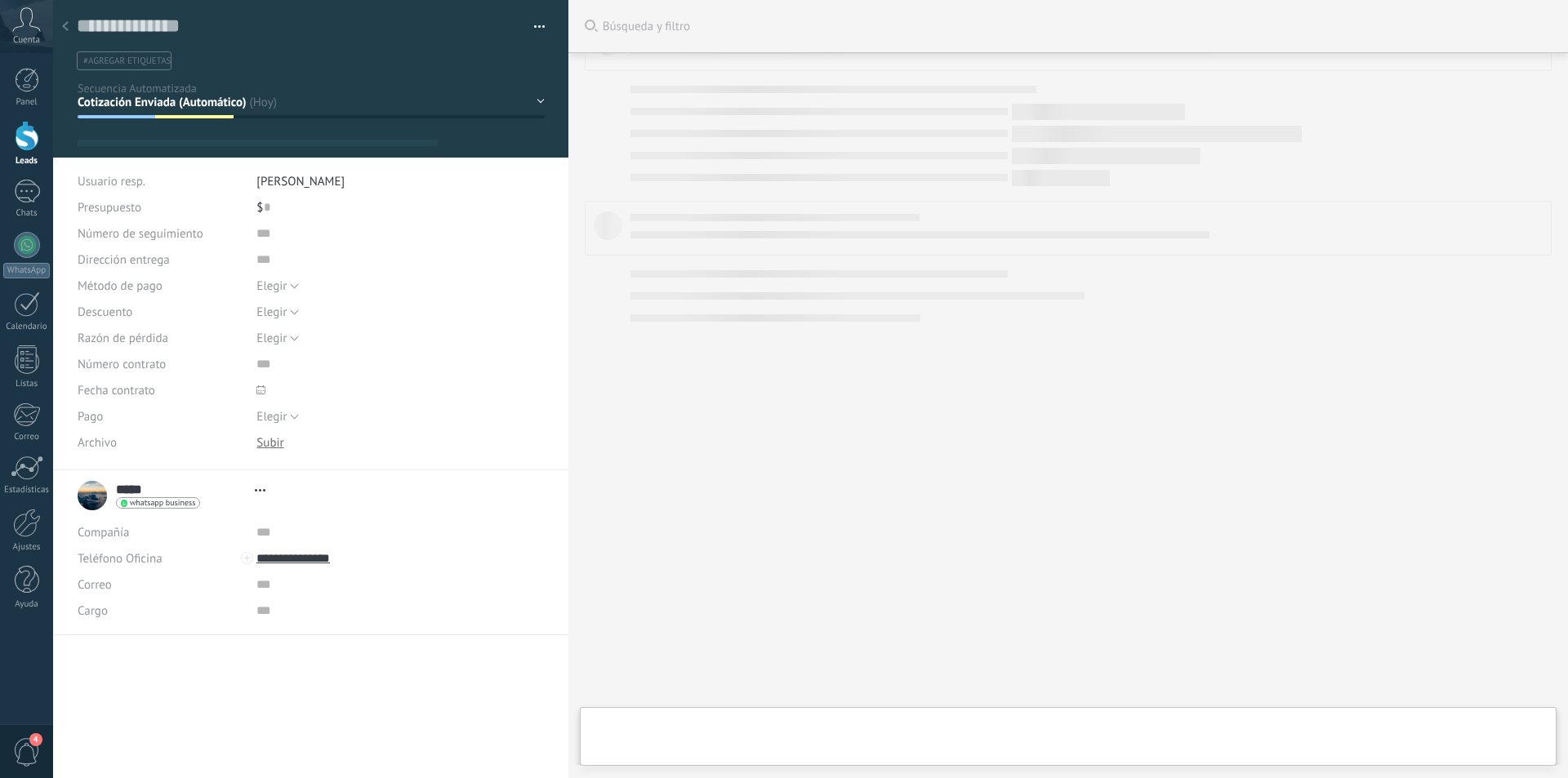
scroll to position [25, 0]
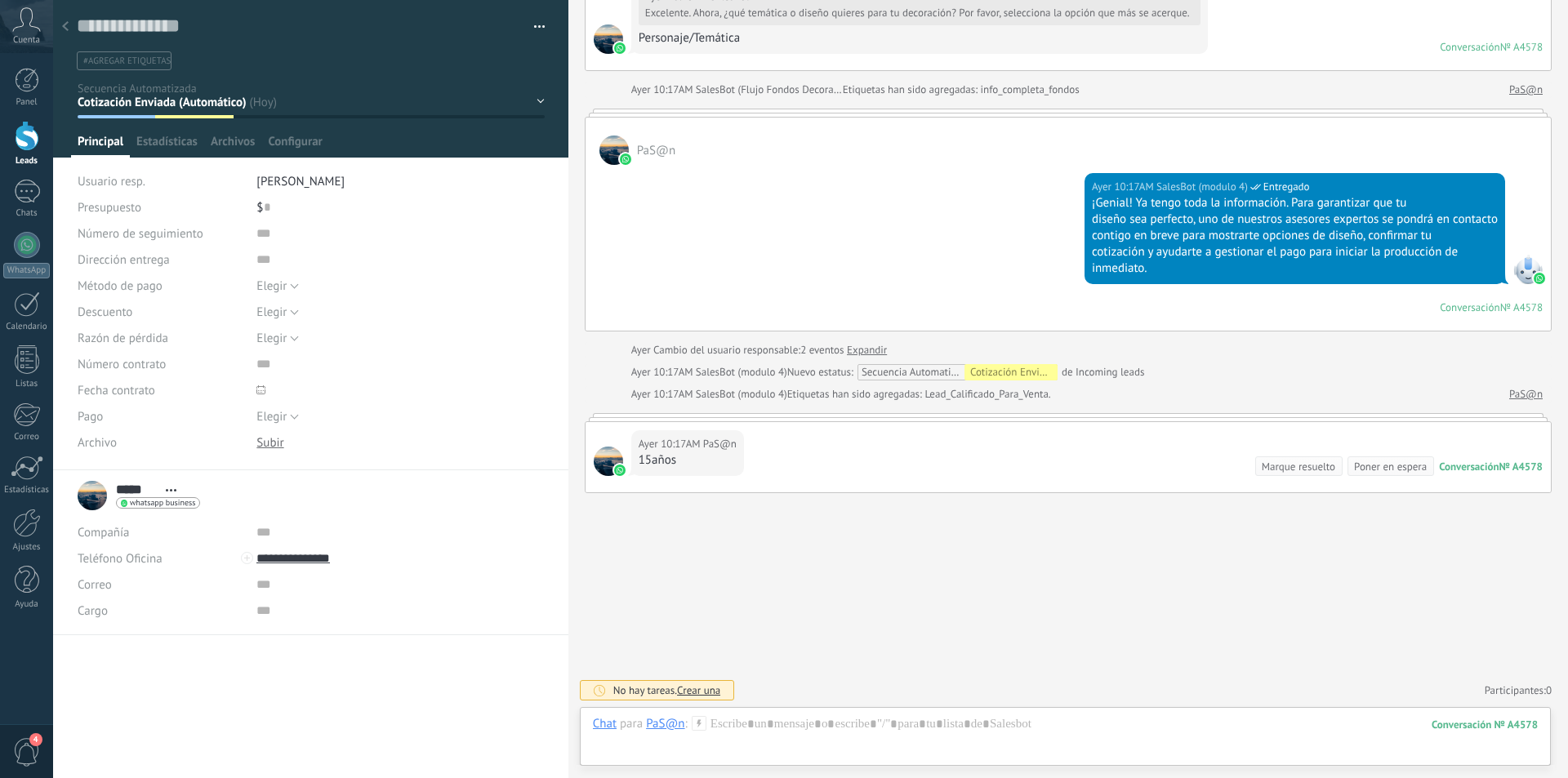
click at [67, 27] on icon at bounding box center [65, 26] width 6 height 10
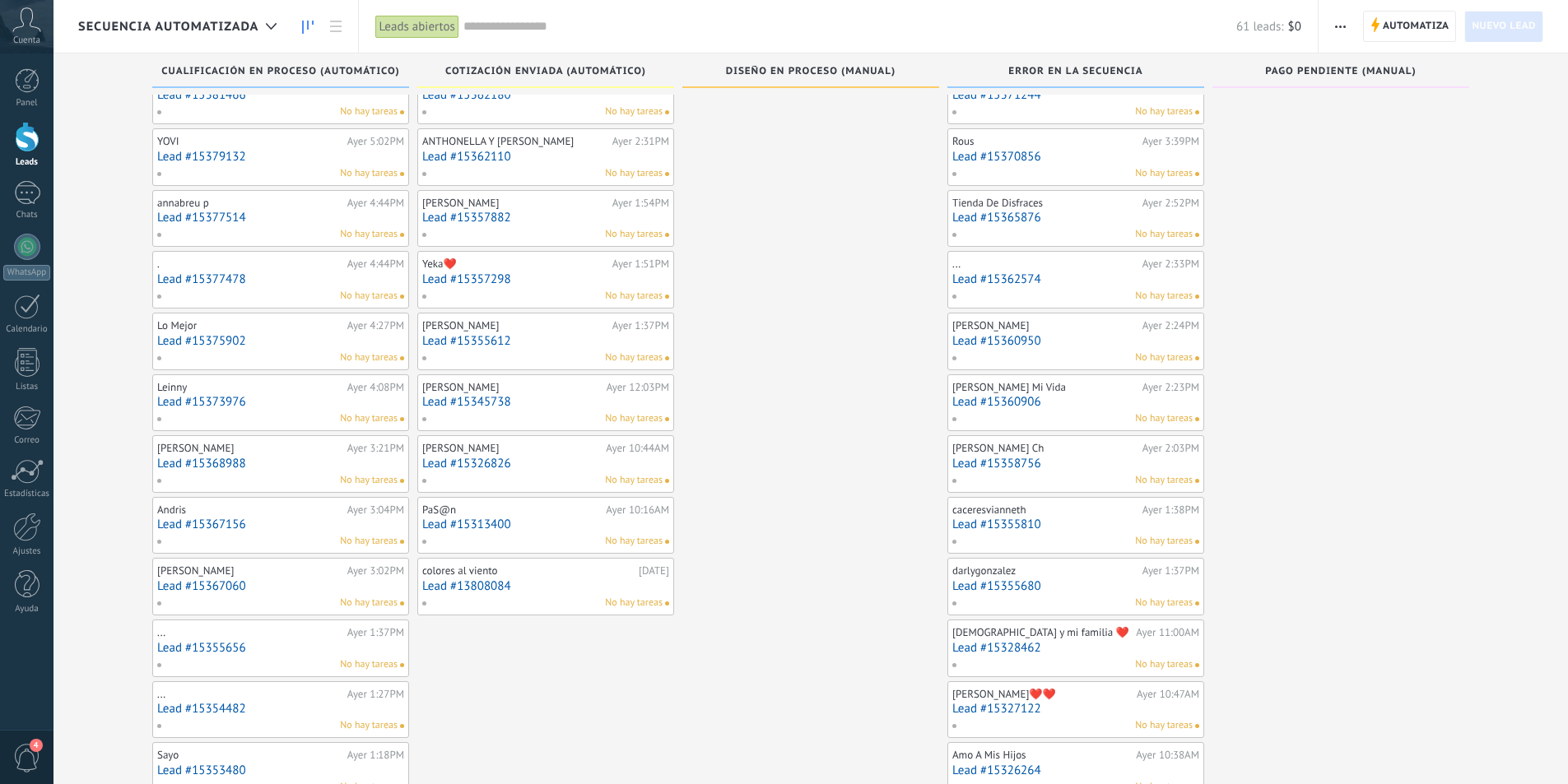
click at [571, 458] on link "Lead #15326826" at bounding box center [546, 464] width 247 height 14
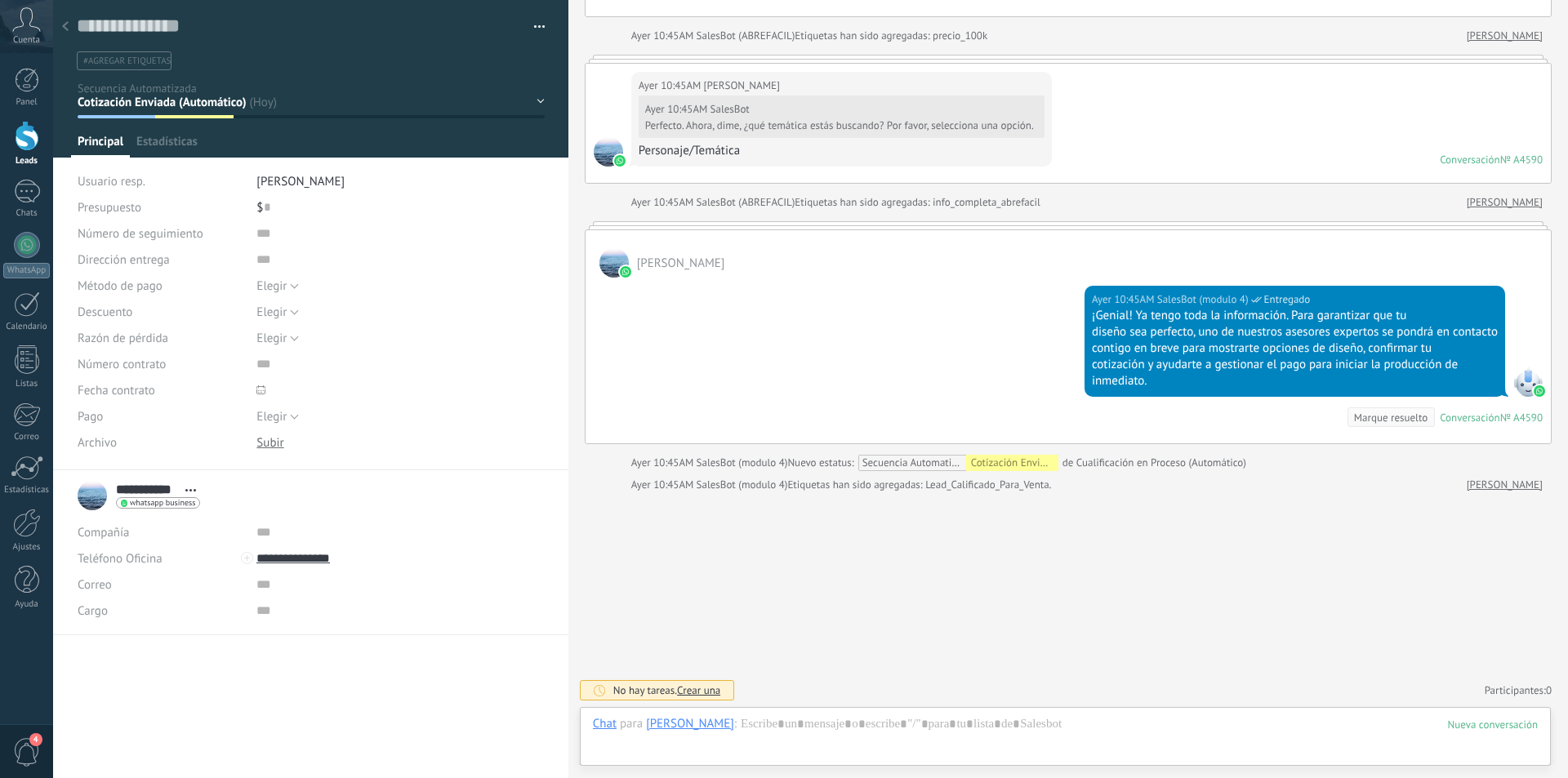
scroll to position [1495, 0]
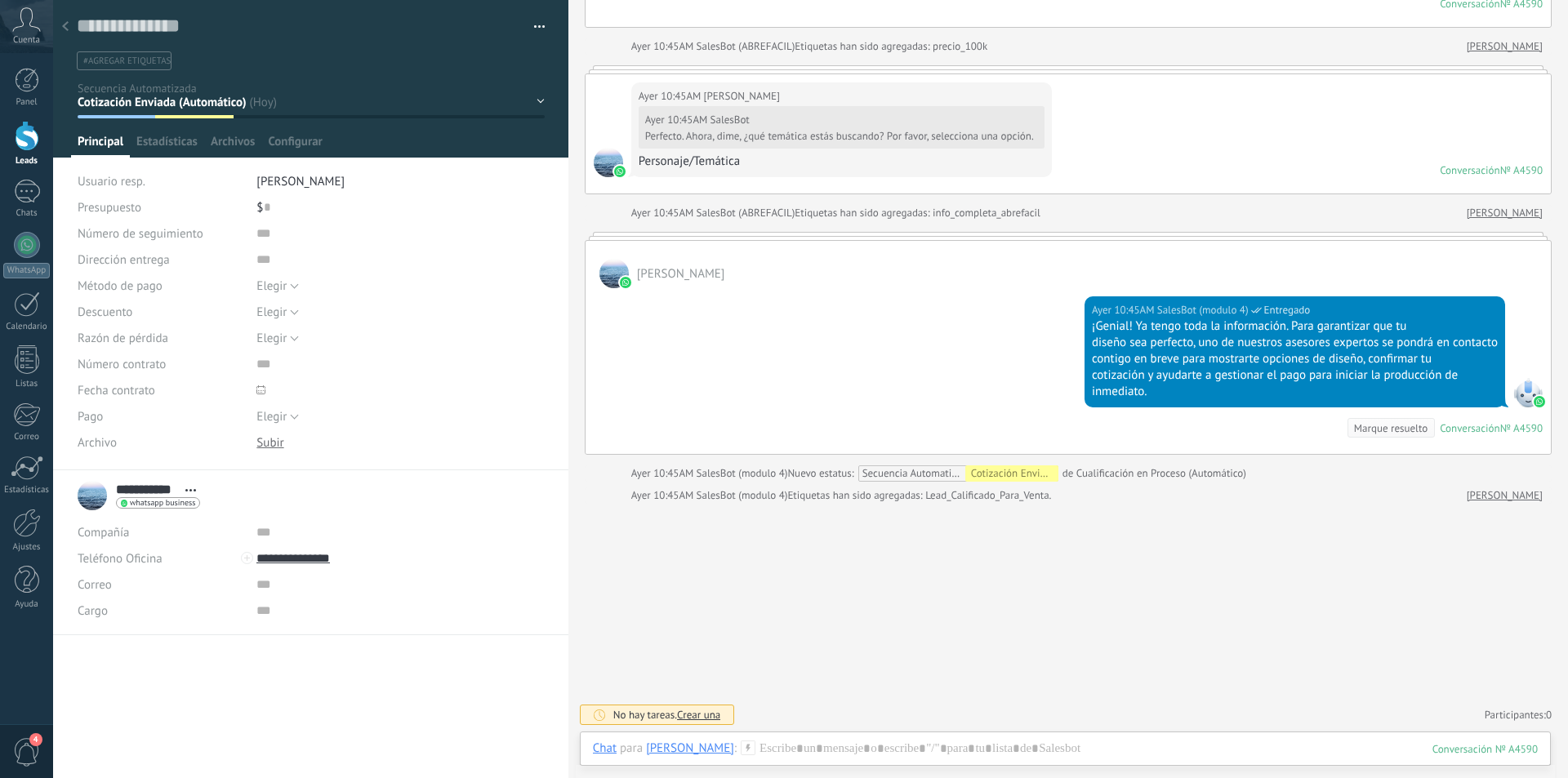
drag, startPoint x: 67, startPoint y: 27, endPoint x: 68, endPoint y: 56, distance: 29.0
click at [67, 27] on icon at bounding box center [65, 26] width 6 height 10
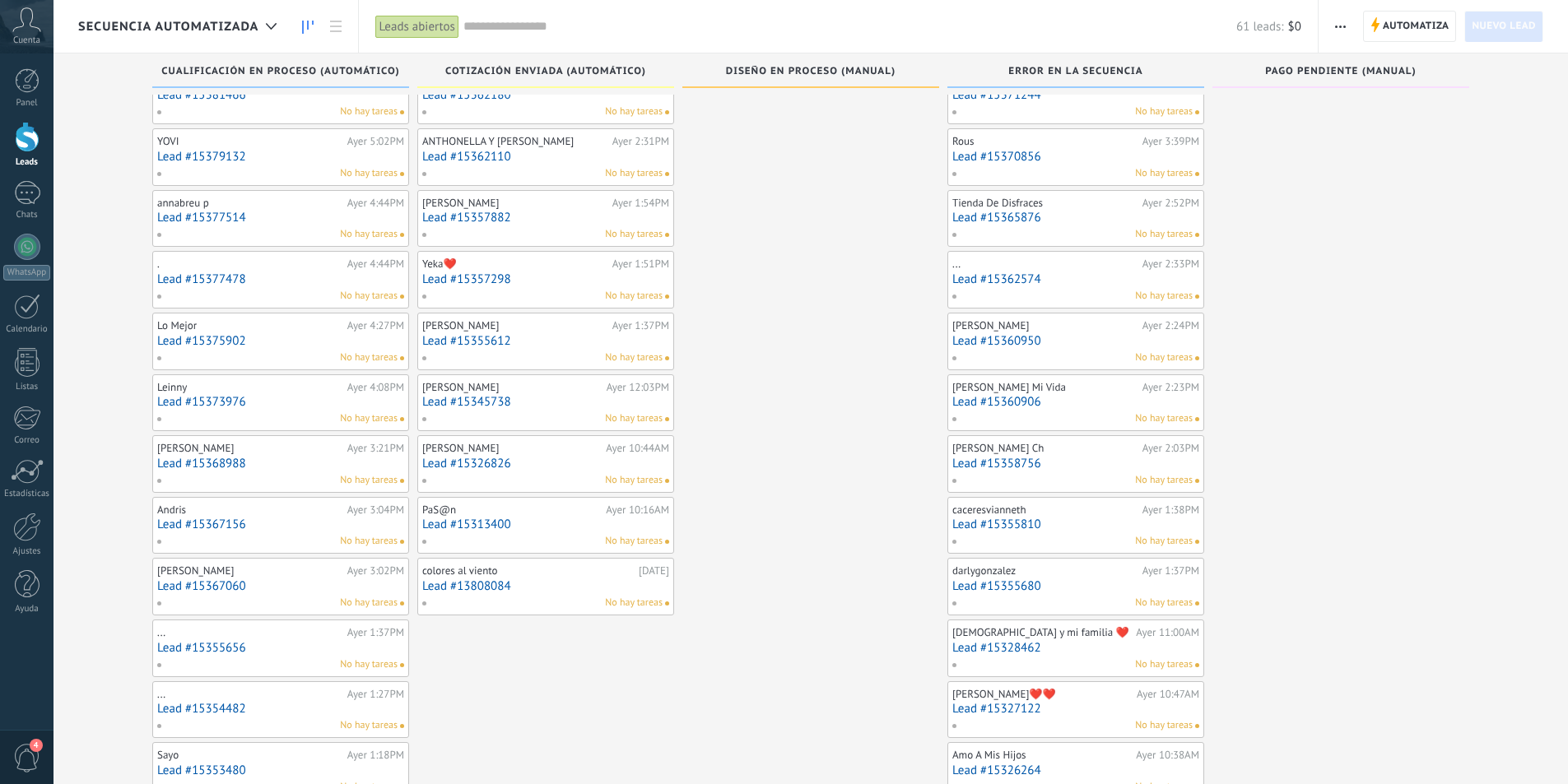
click at [567, 464] on link "Lead #15326826" at bounding box center [546, 464] width 247 height 14
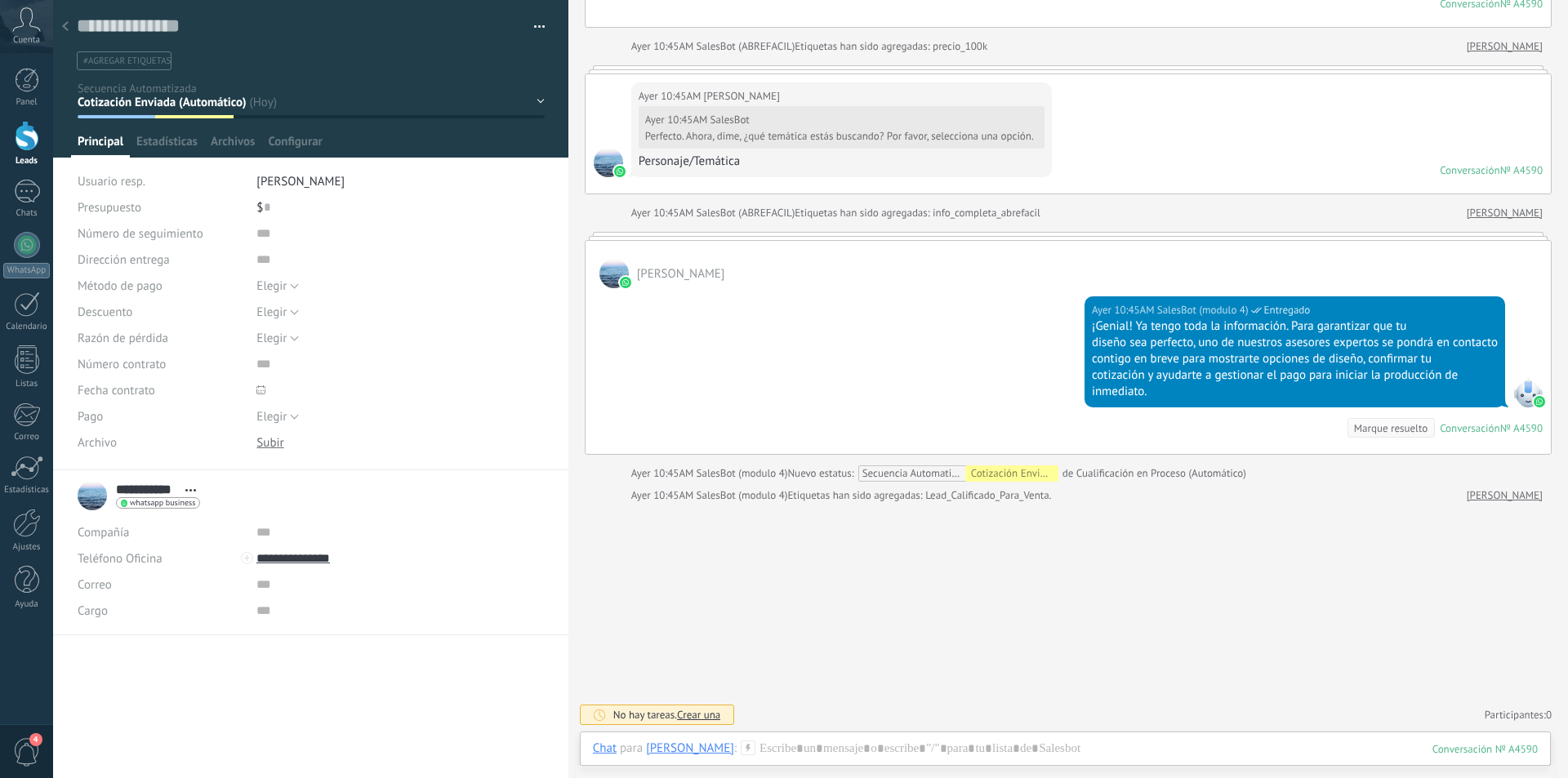
scroll to position [1495, 0]
click at [62, 28] on icon at bounding box center [65, 26] width 6 height 10
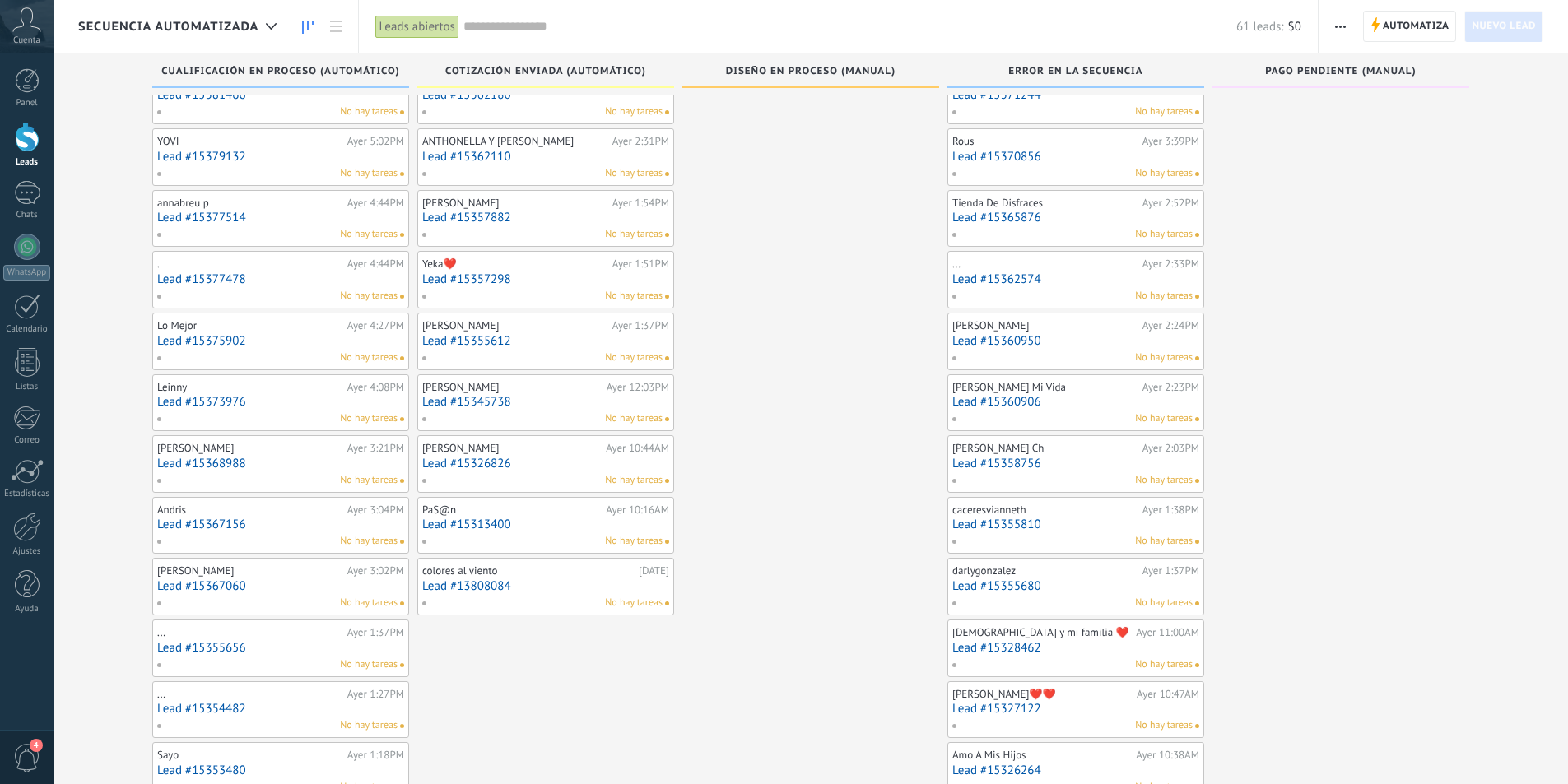
click at [547, 399] on link "Lead #15345738" at bounding box center [546, 402] width 247 height 14
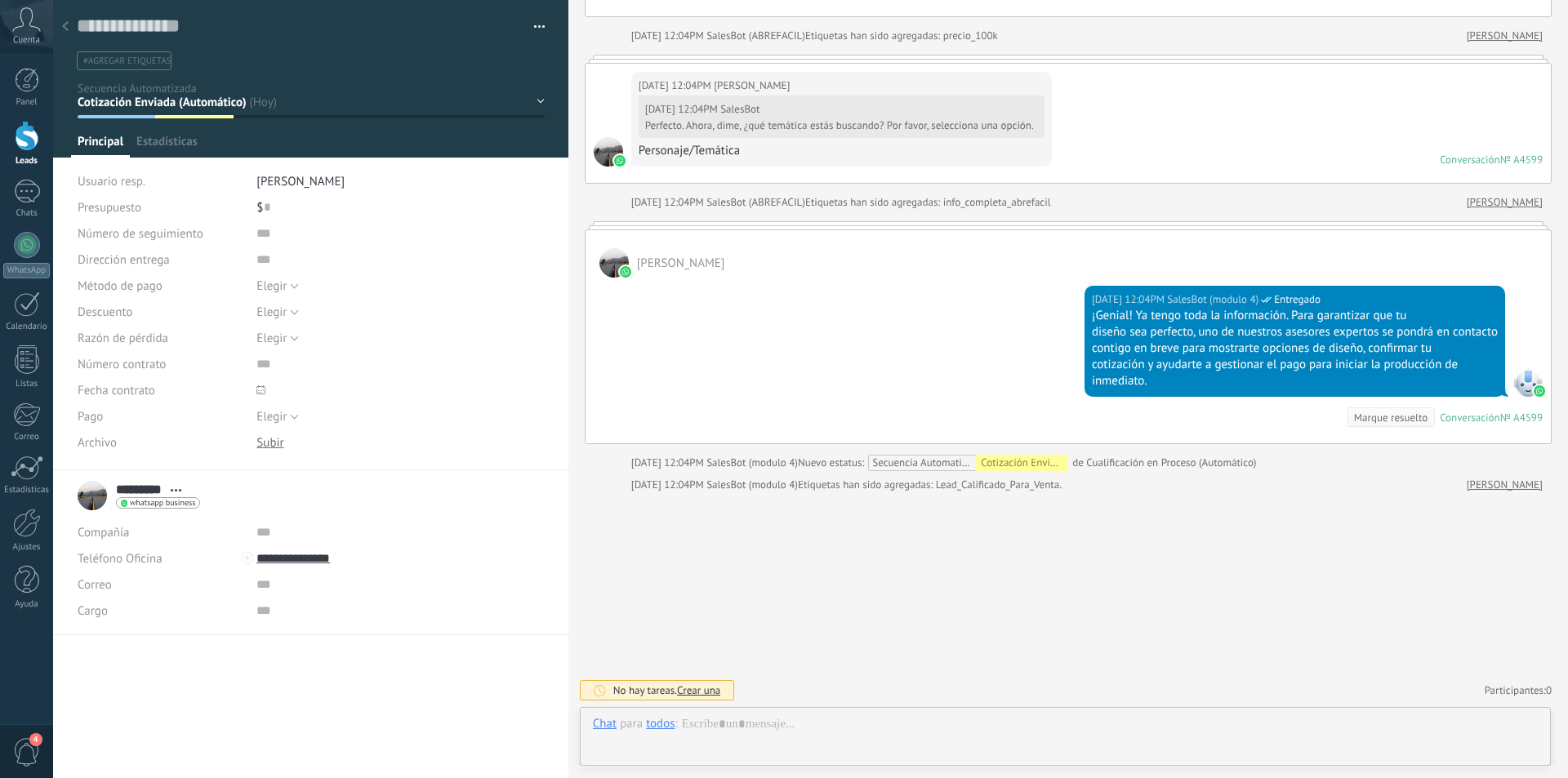
scroll to position [25, 0]
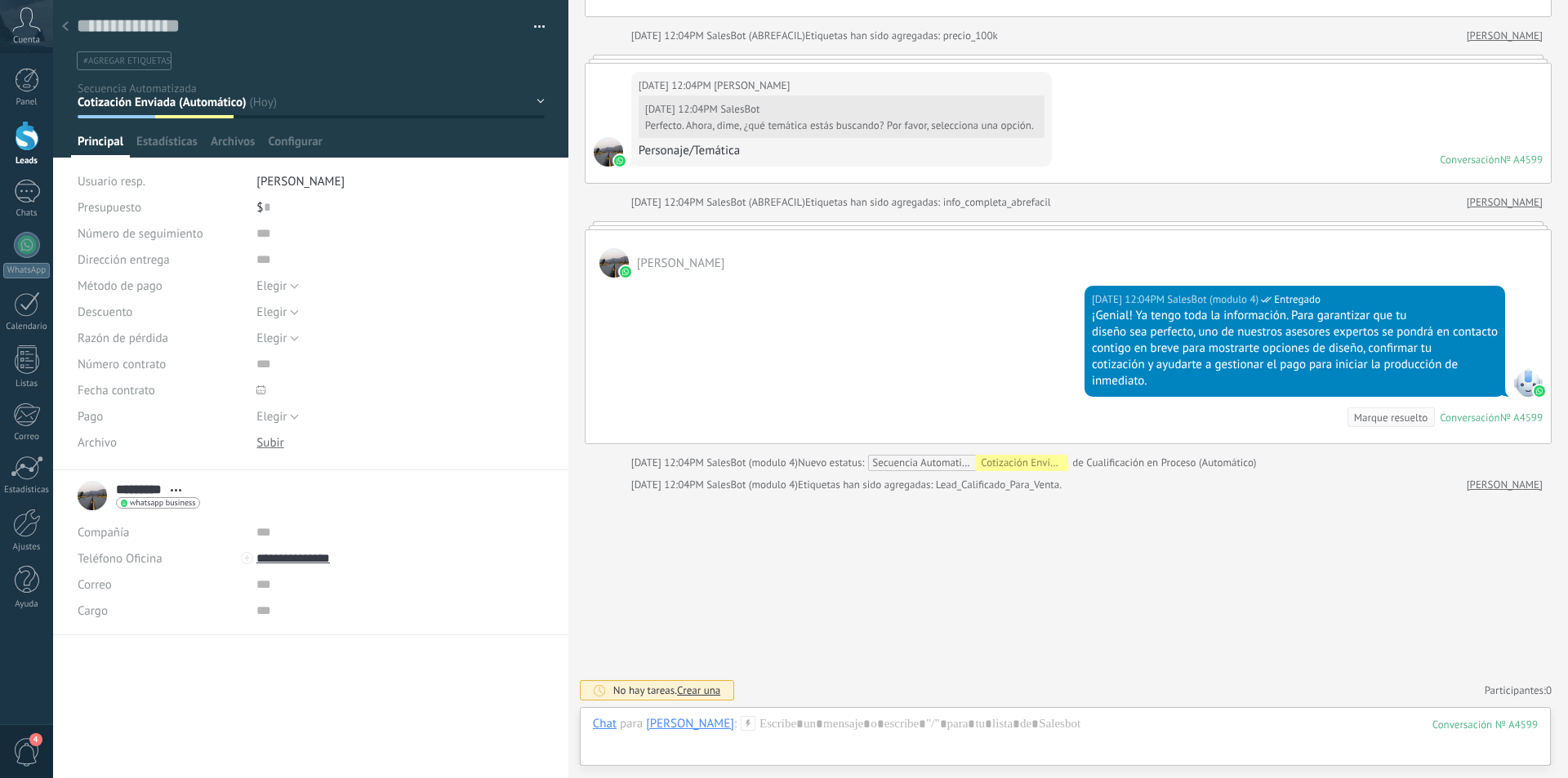
click at [62, 23] on icon at bounding box center [65, 26] width 6 height 10
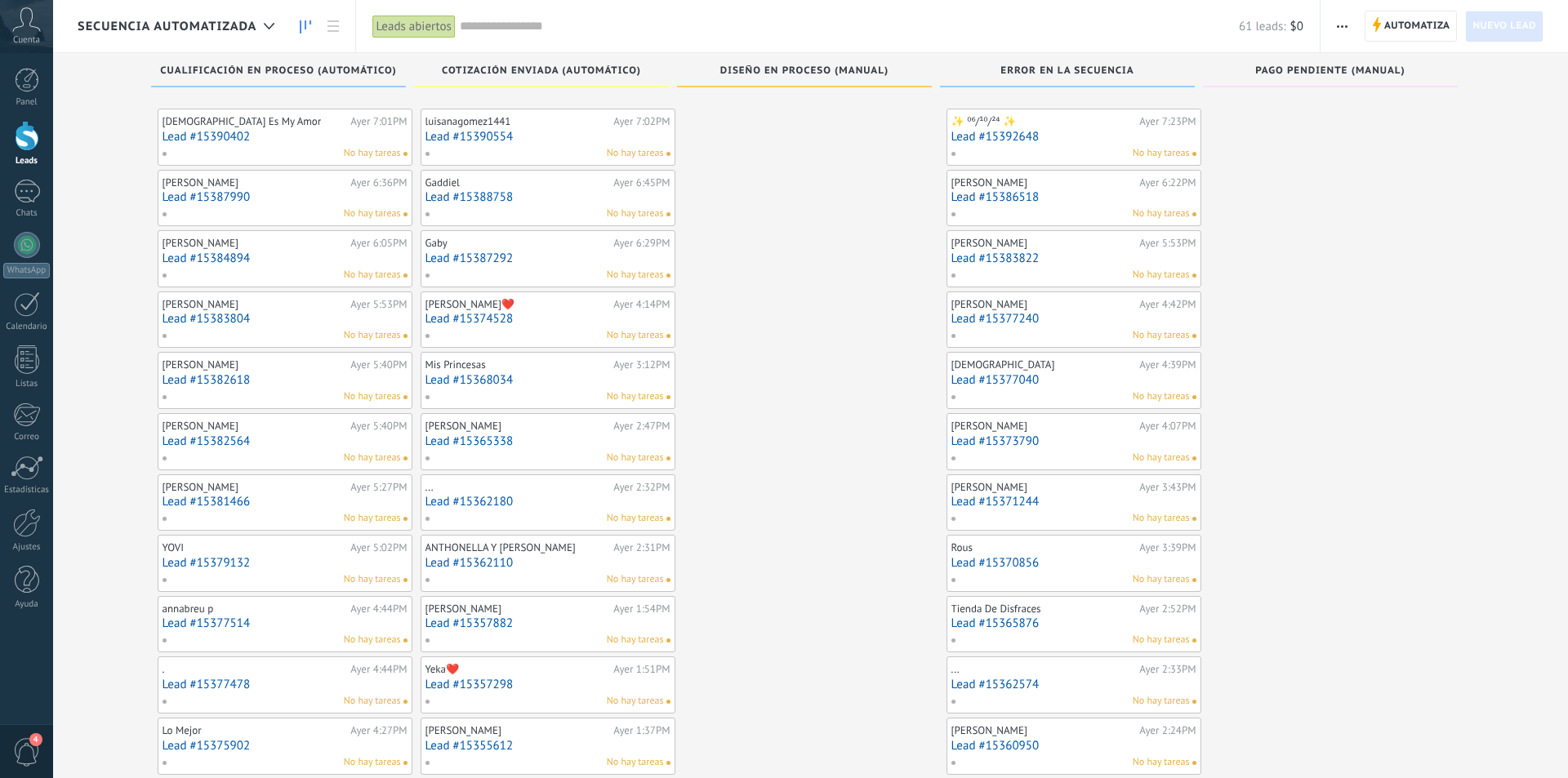
scroll to position [407, 0]
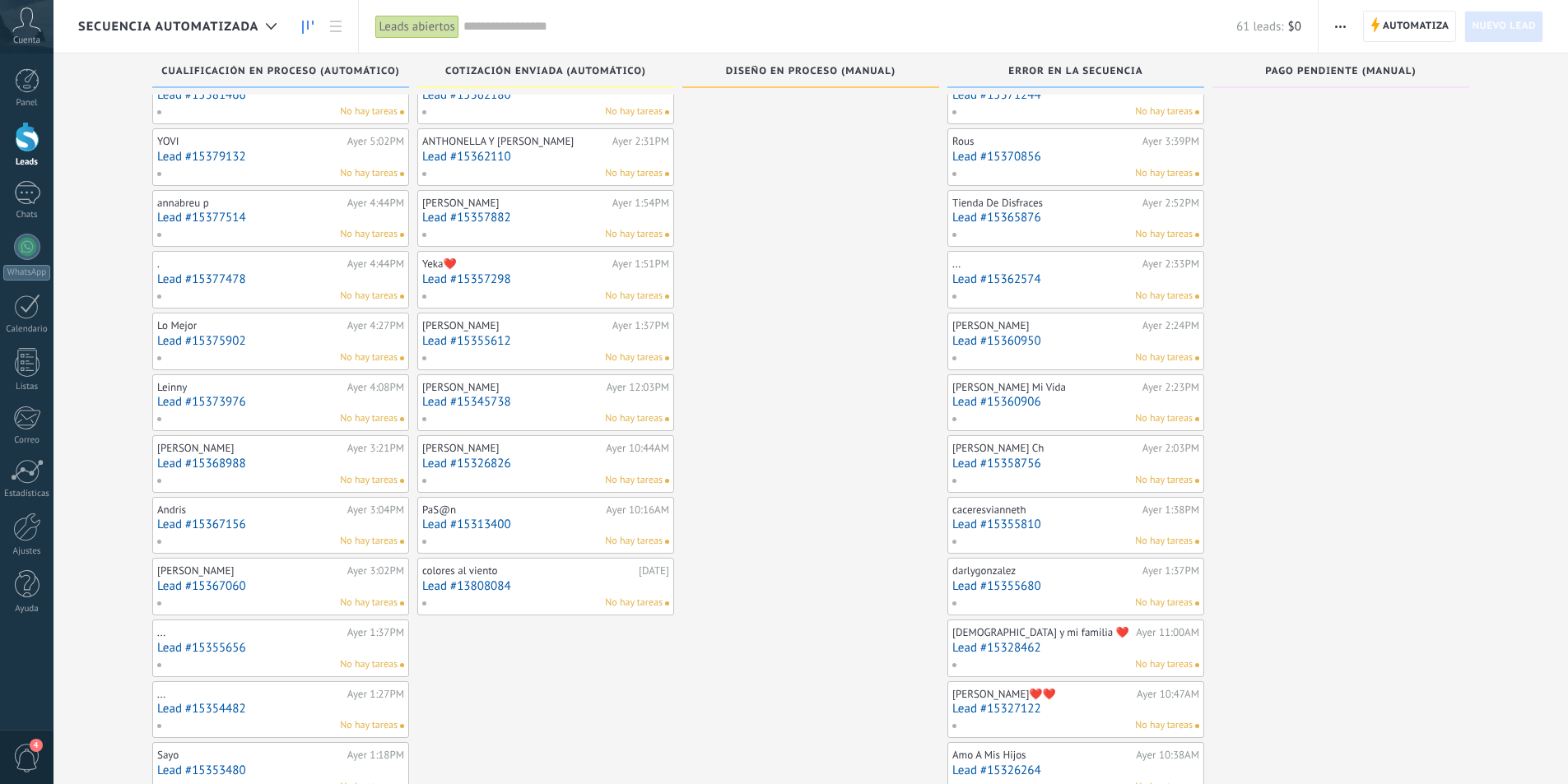
click at [571, 336] on link "Lead #15355612" at bounding box center [546, 341] width 247 height 14
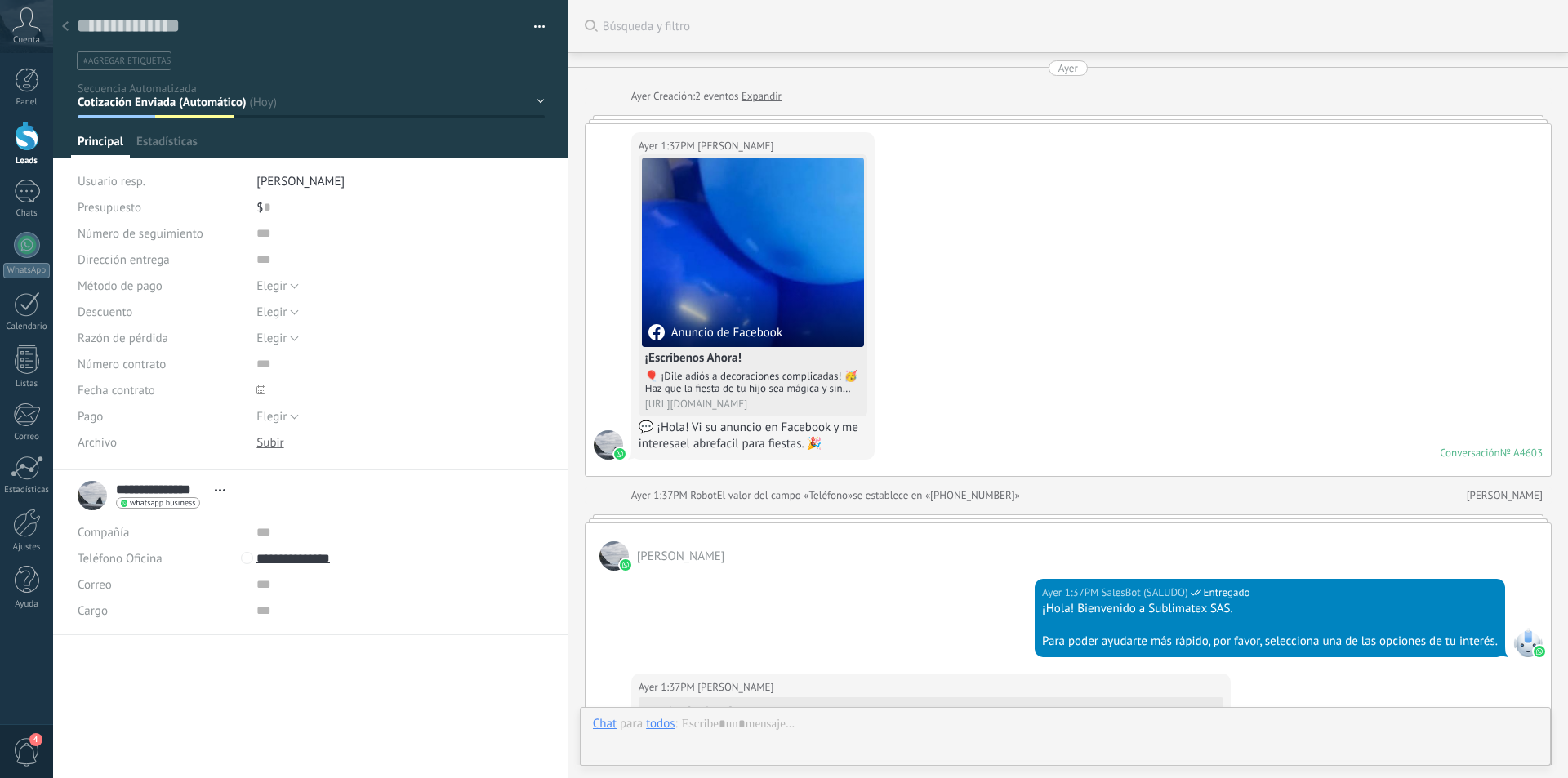
scroll to position [1495, 0]
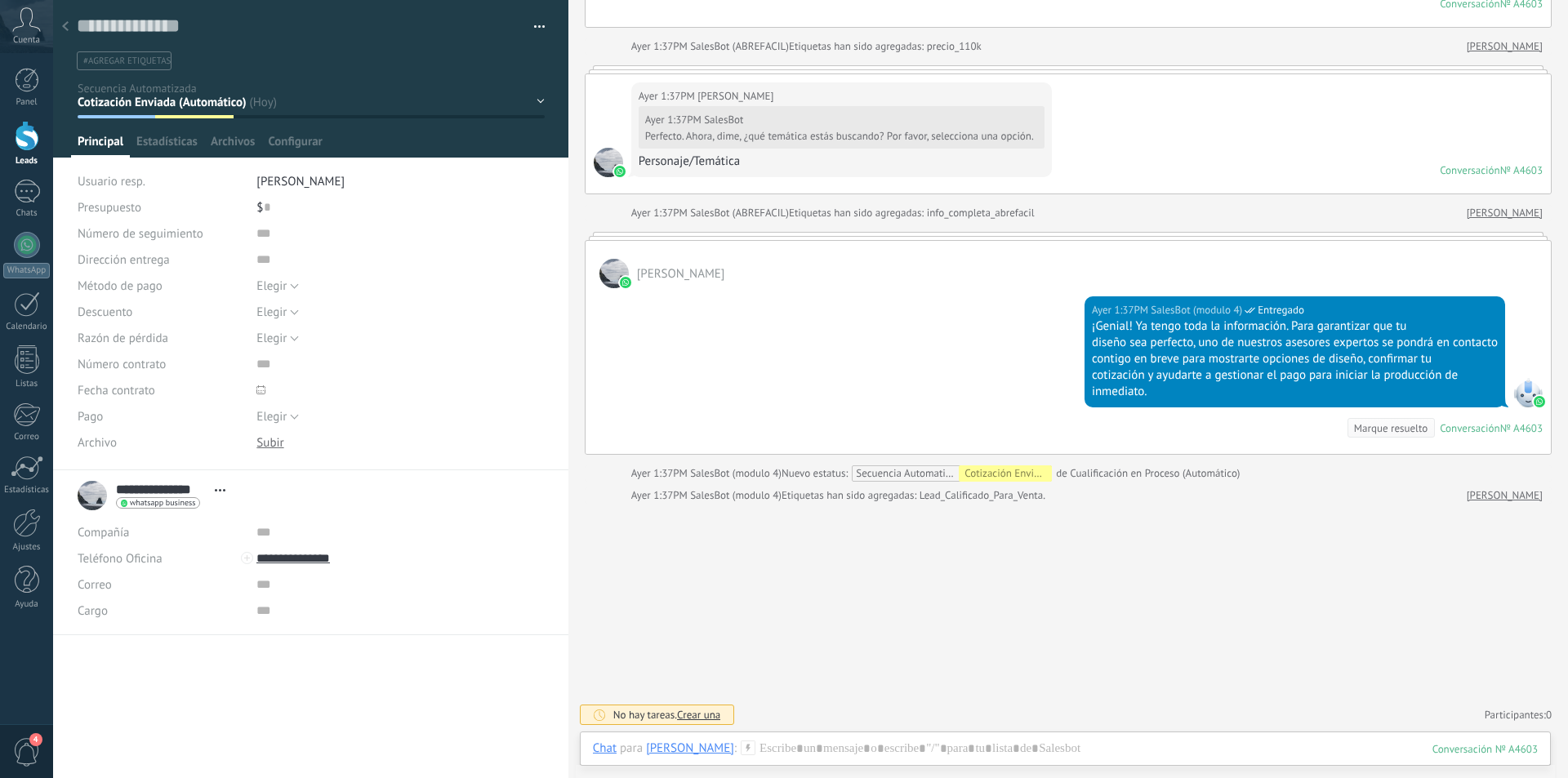
click at [65, 26] on use at bounding box center [65, 26] width 6 height 10
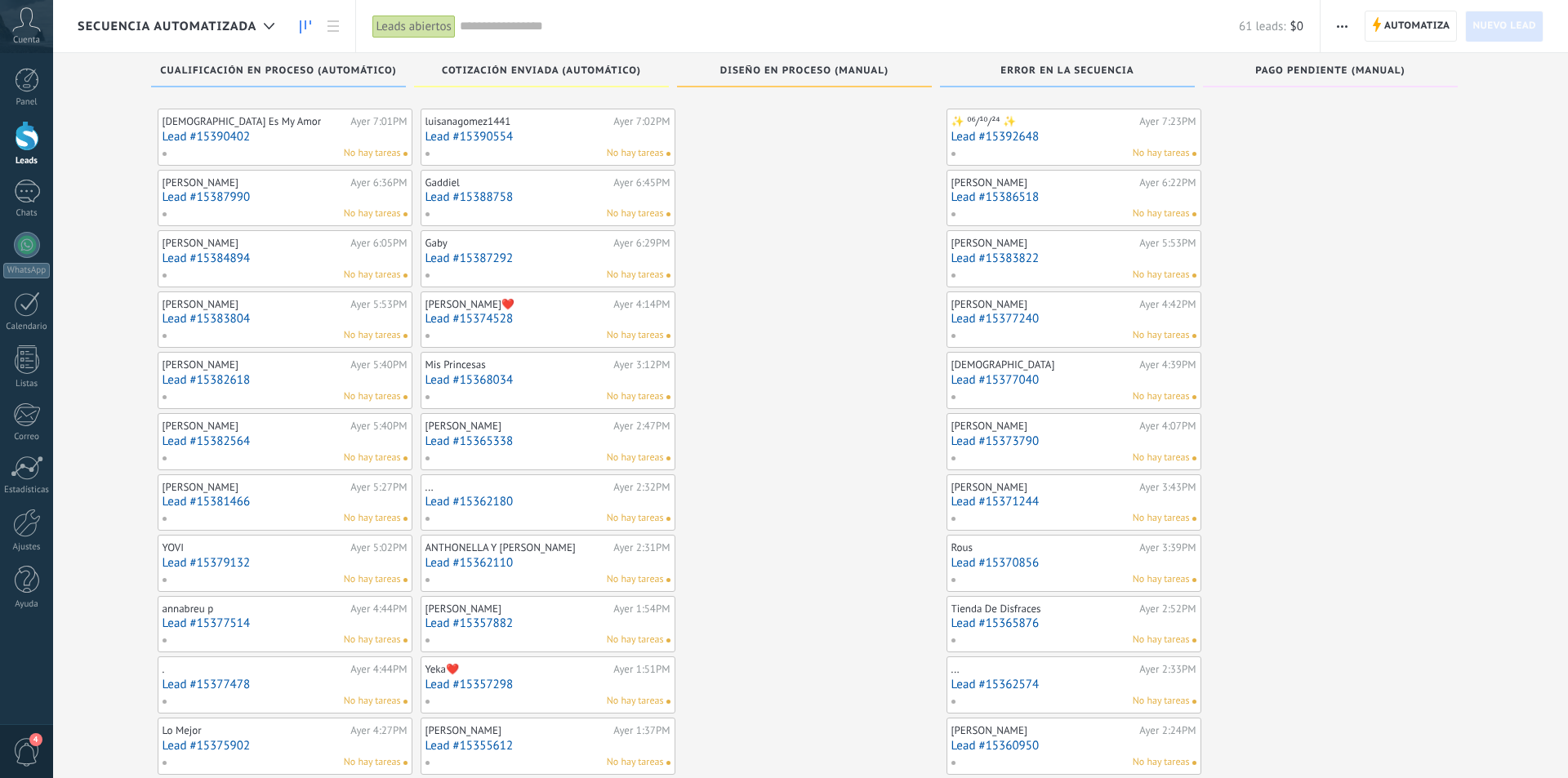
scroll to position [407, 0]
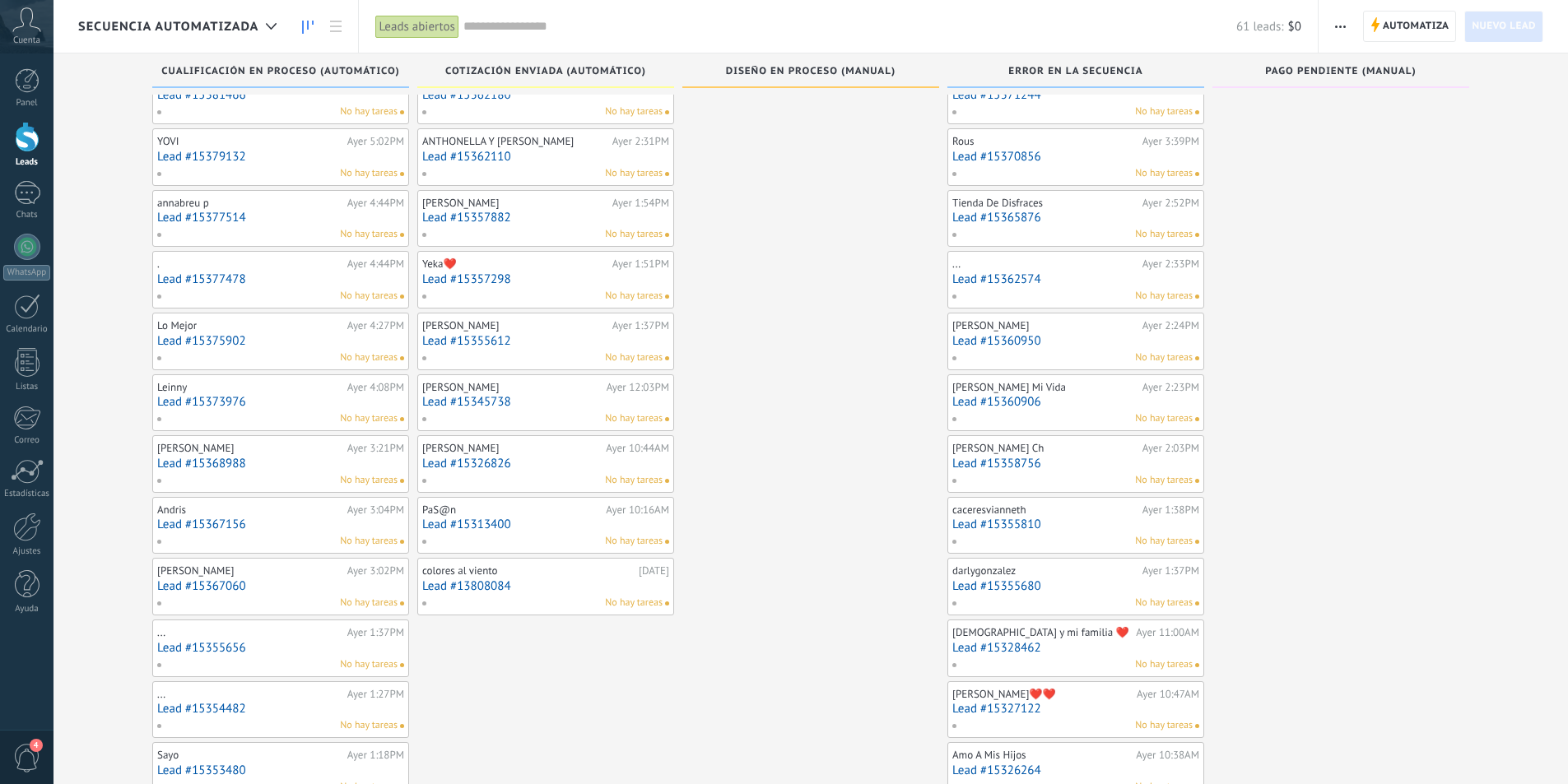
click at [562, 279] on link "Lead #15357298" at bounding box center [546, 280] width 247 height 14
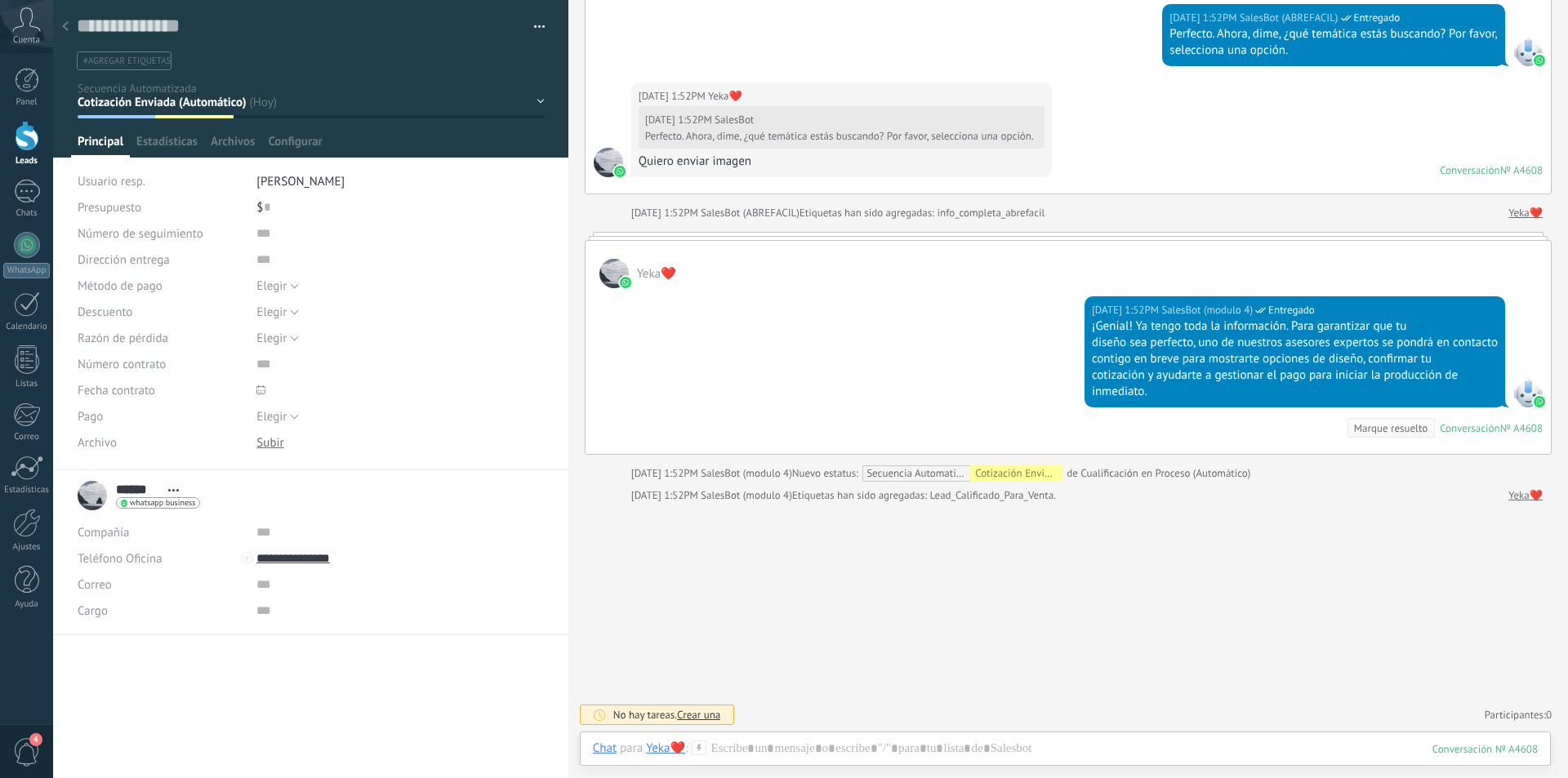
scroll to position [1263, 0]
click at [65, 28] on use at bounding box center [65, 26] width 6 height 10
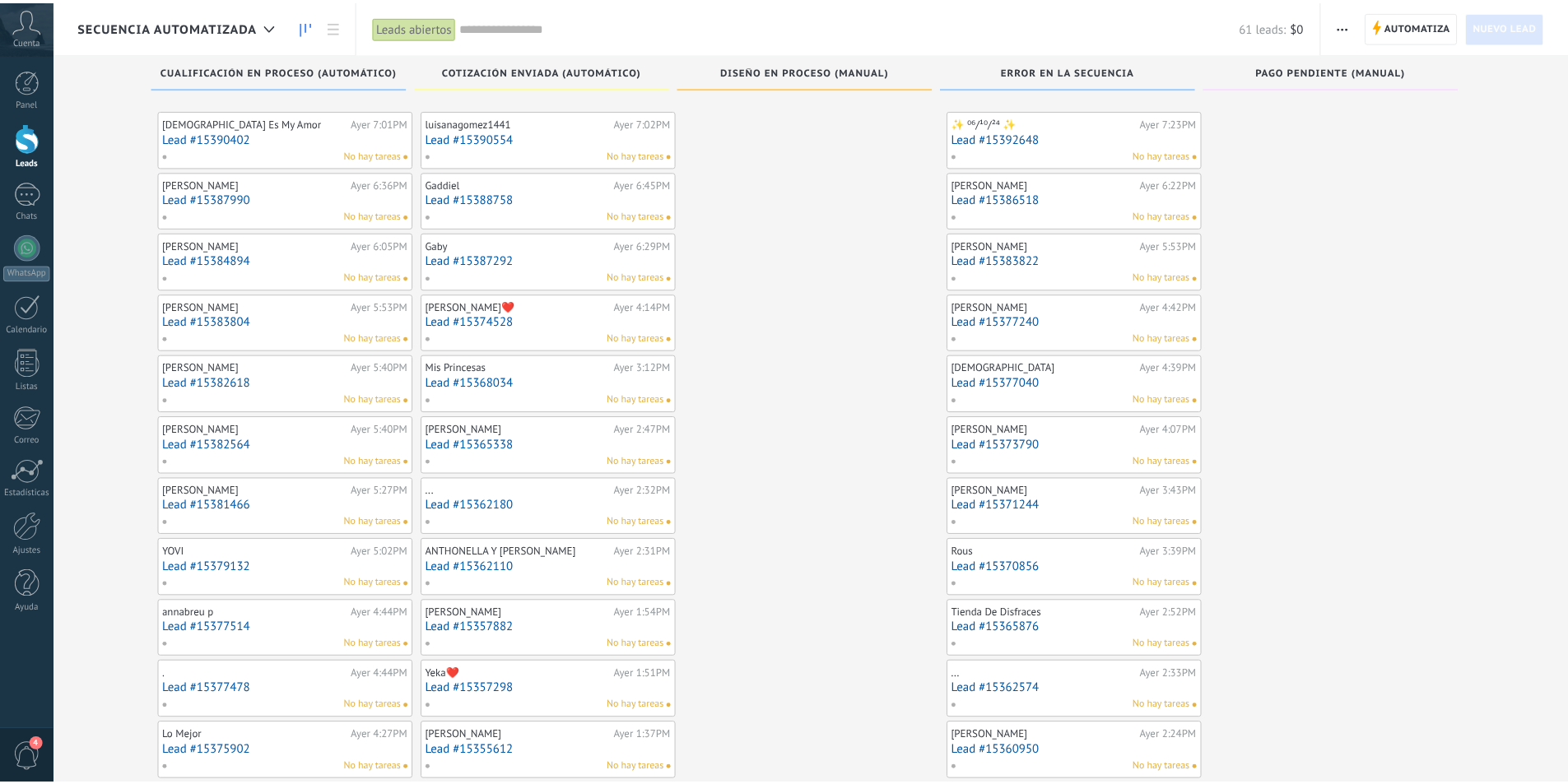
scroll to position [410, 0]
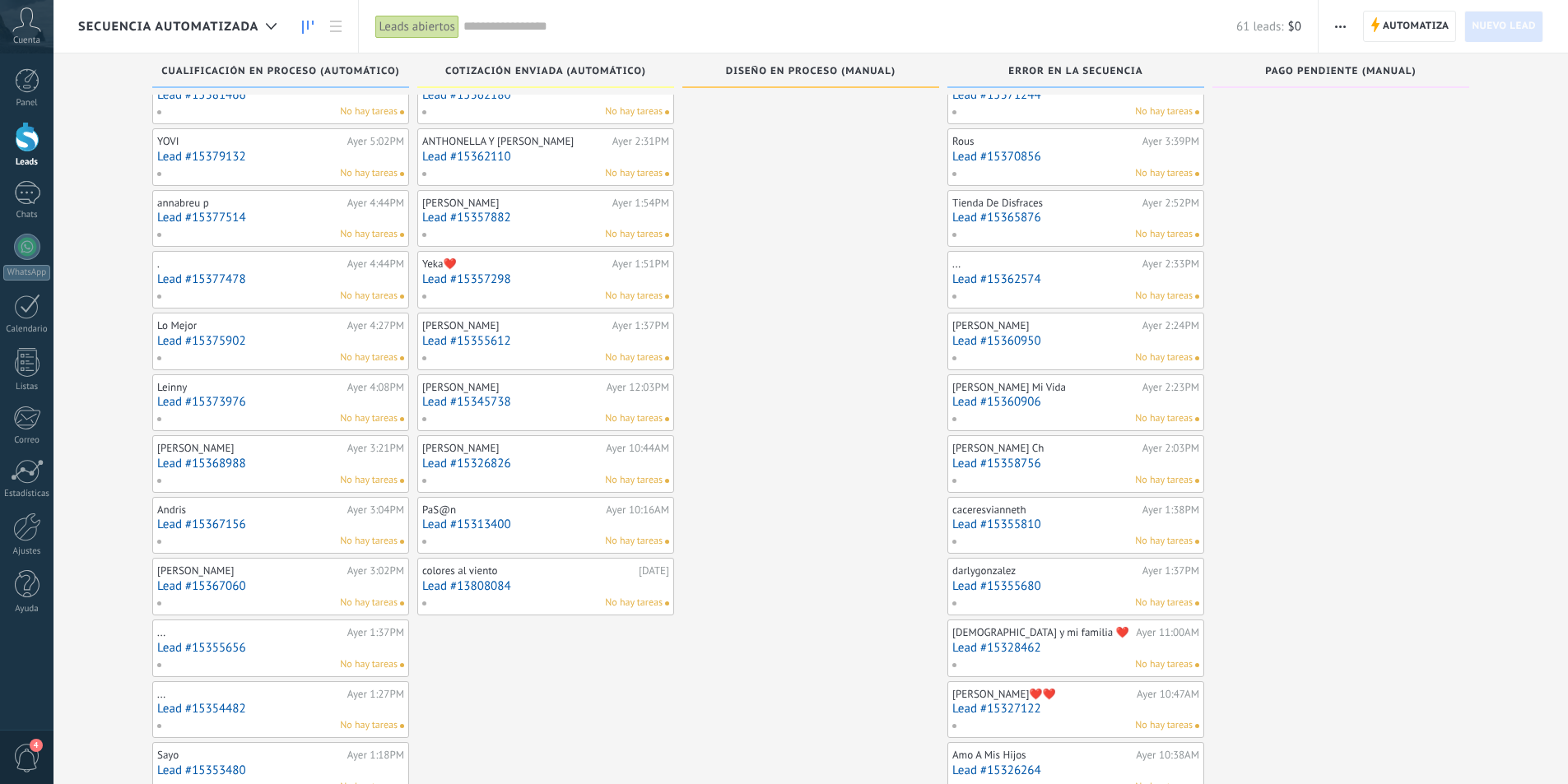
click at [575, 212] on link "Lead #15357882" at bounding box center [546, 218] width 247 height 14
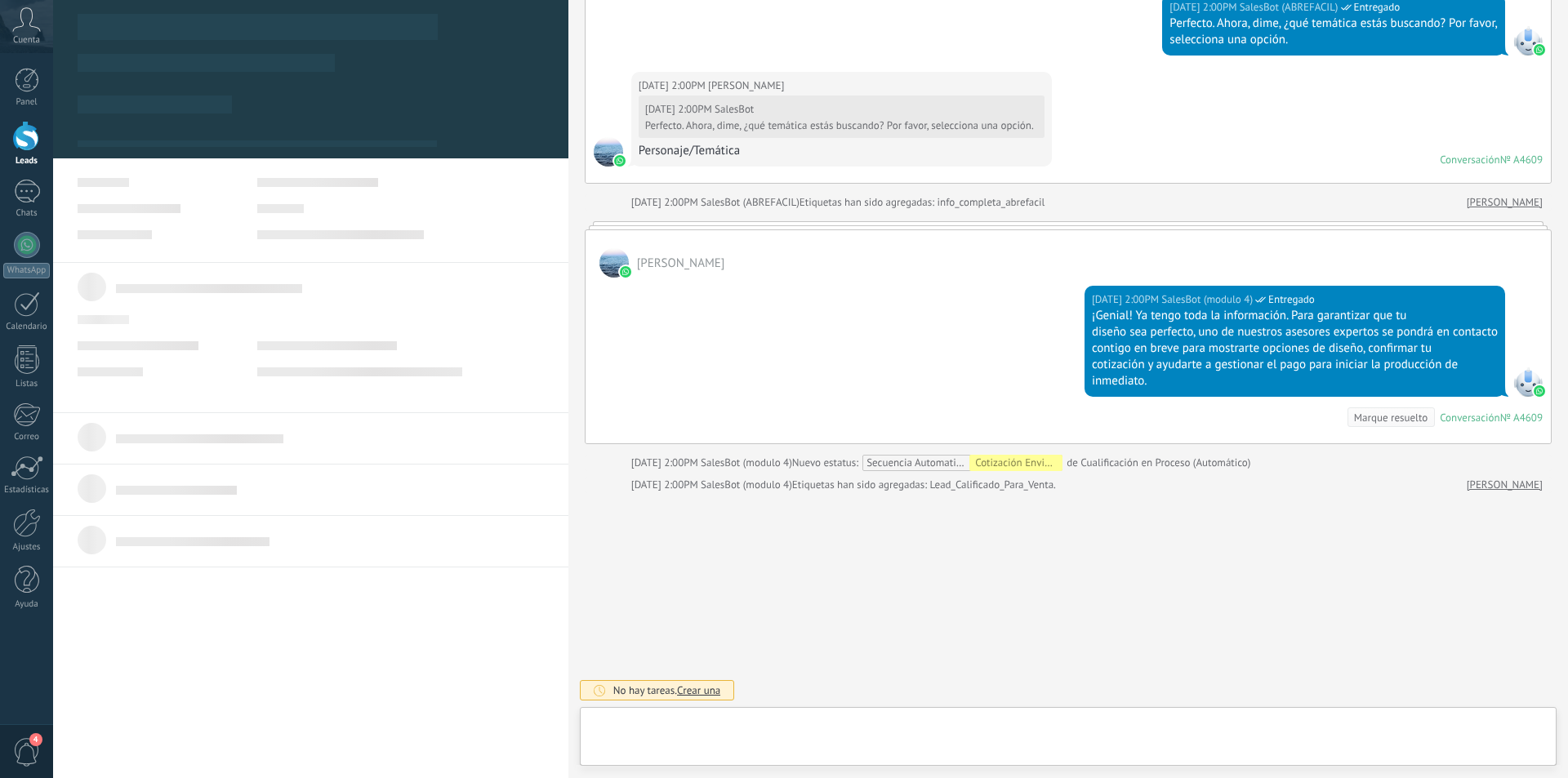
scroll to position [25, 0]
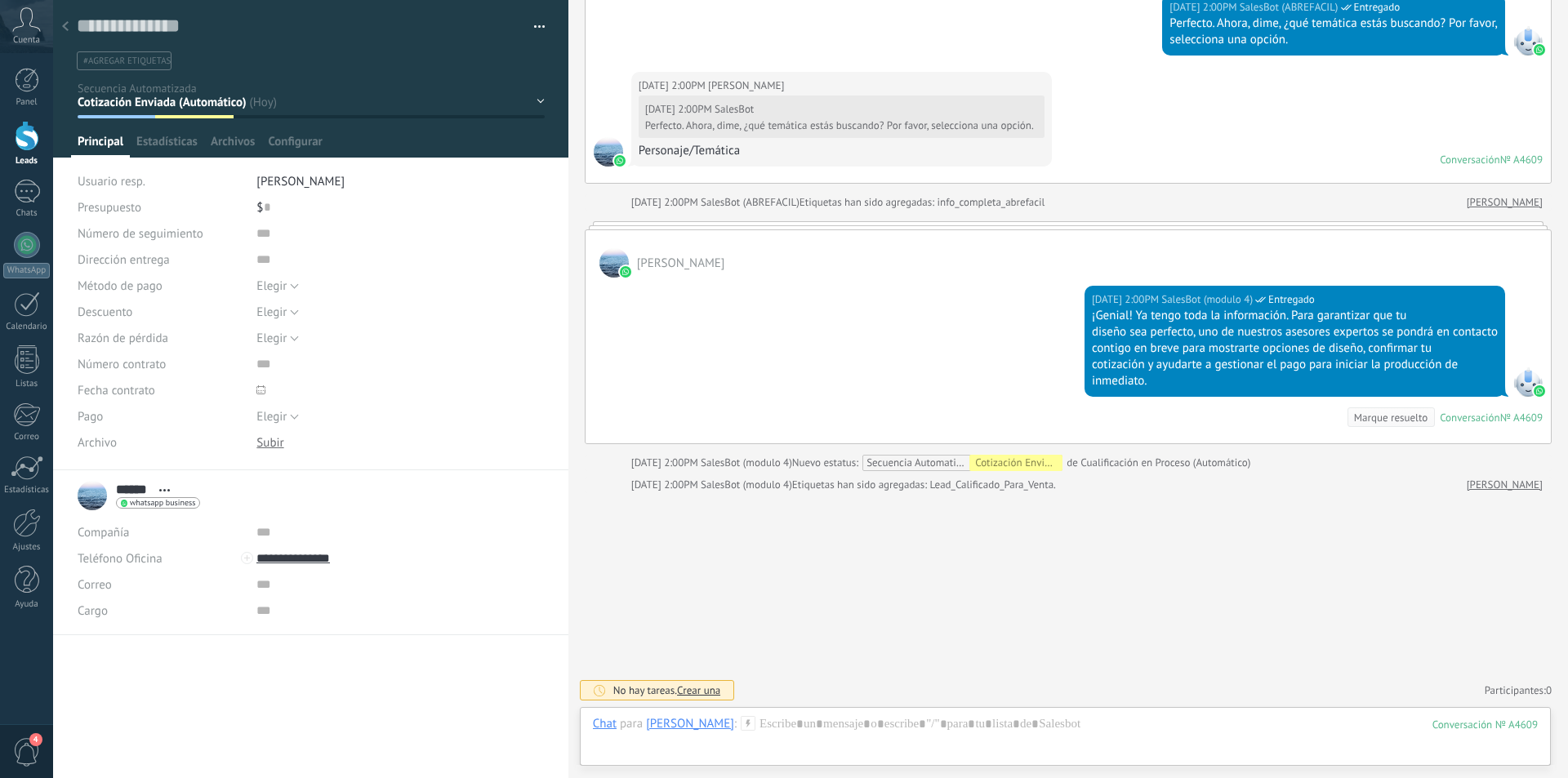
click at [66, 27] on icon at bounding box center [65, 26] width 6 height 10
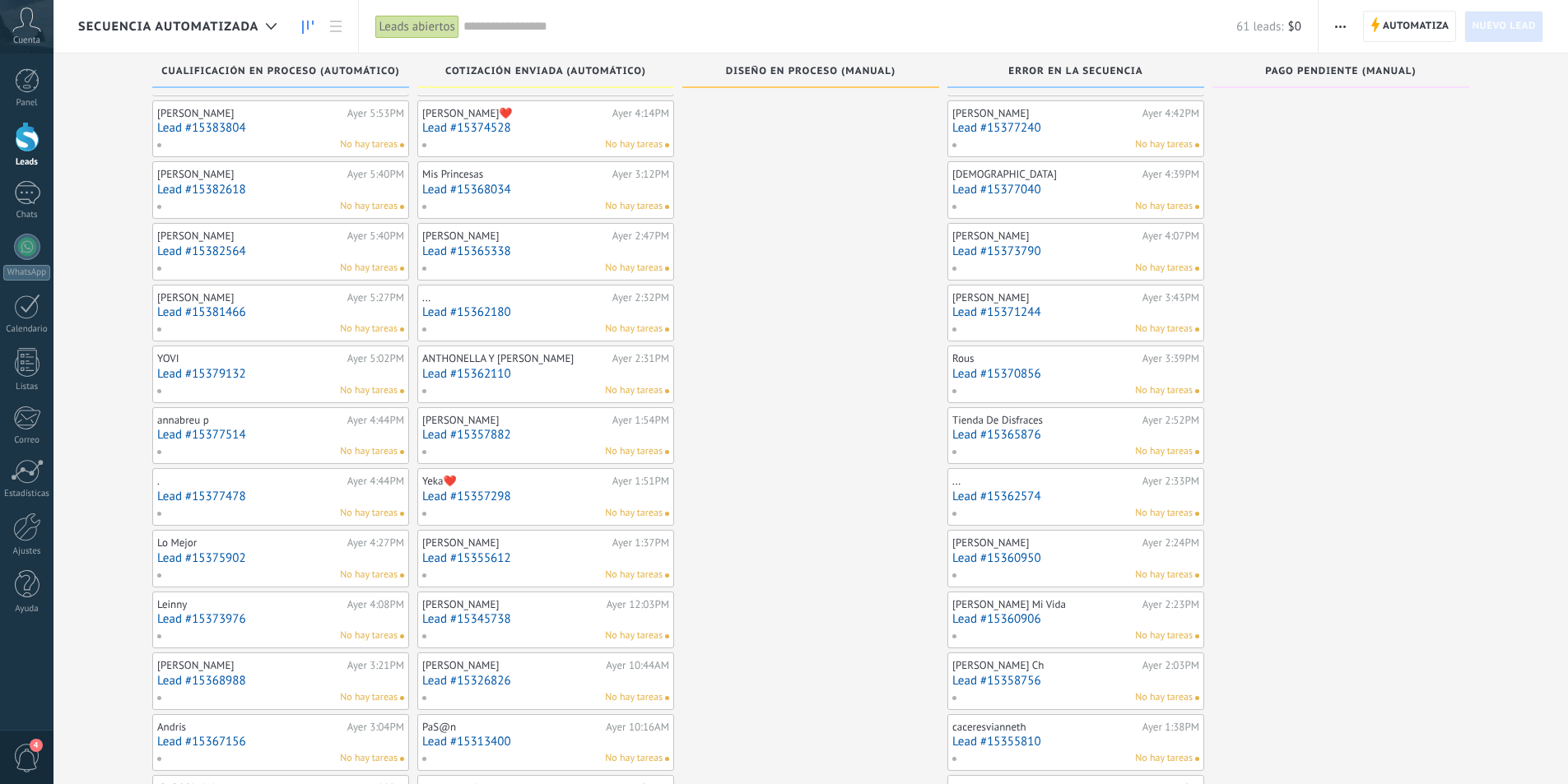
scroll to position [81, 0]
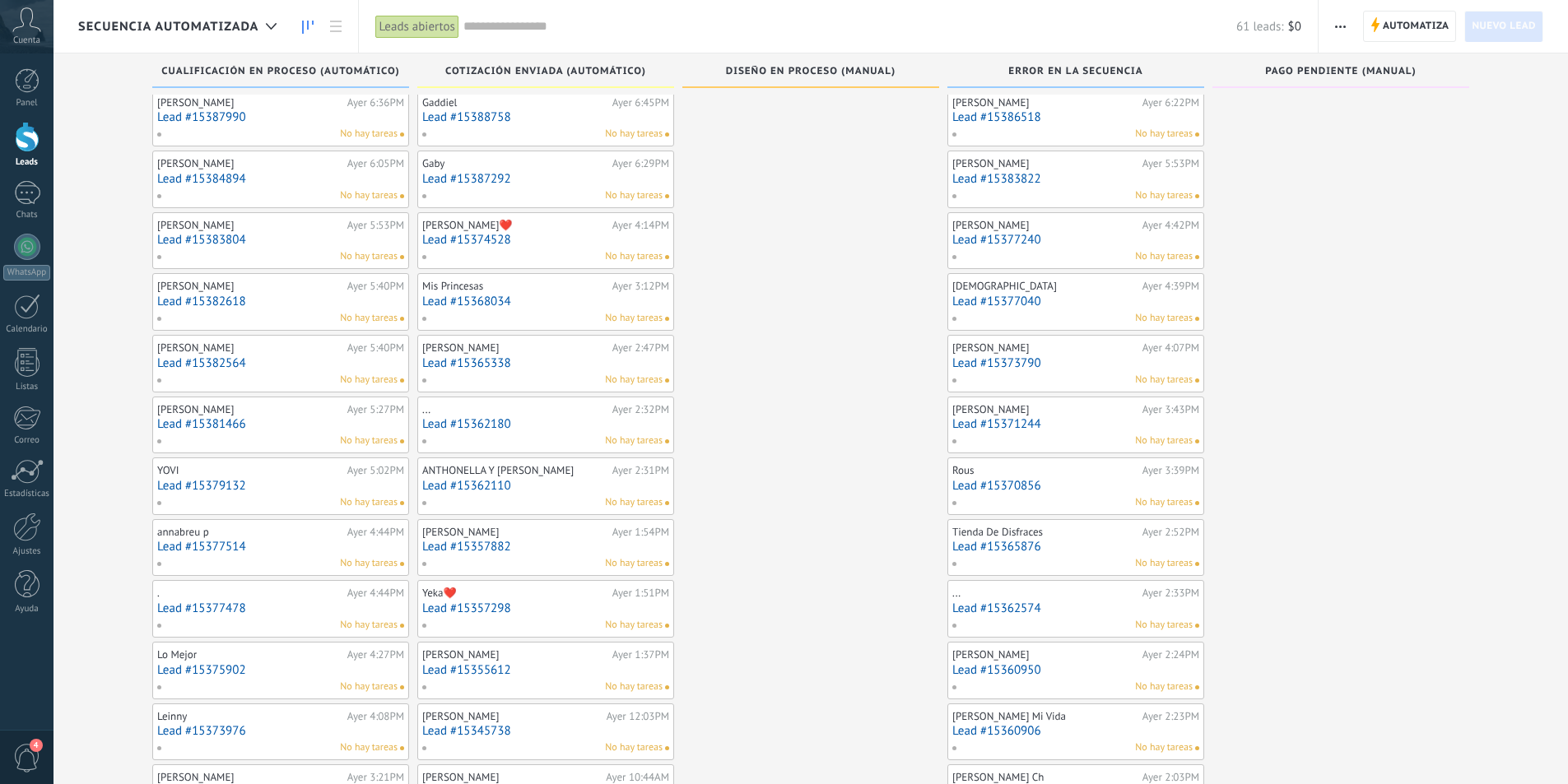
click at [604, 479] on link "Lead #15362110" at bounding box center [546, 486] width 247 height 14
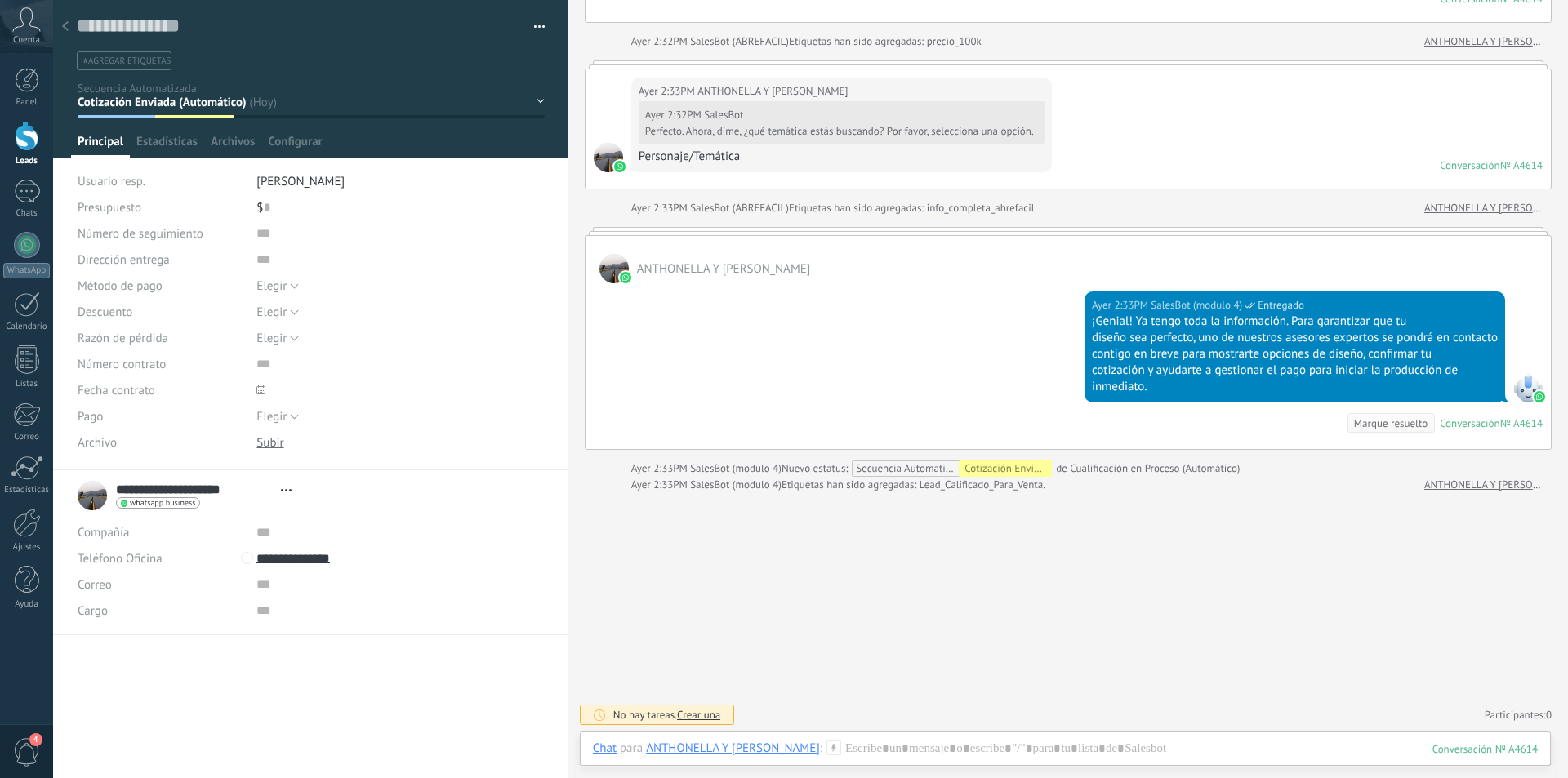
scroll to position [1500, 0]
click at [65, 20] on div at bounding box center [66, 28] width 23 height 32
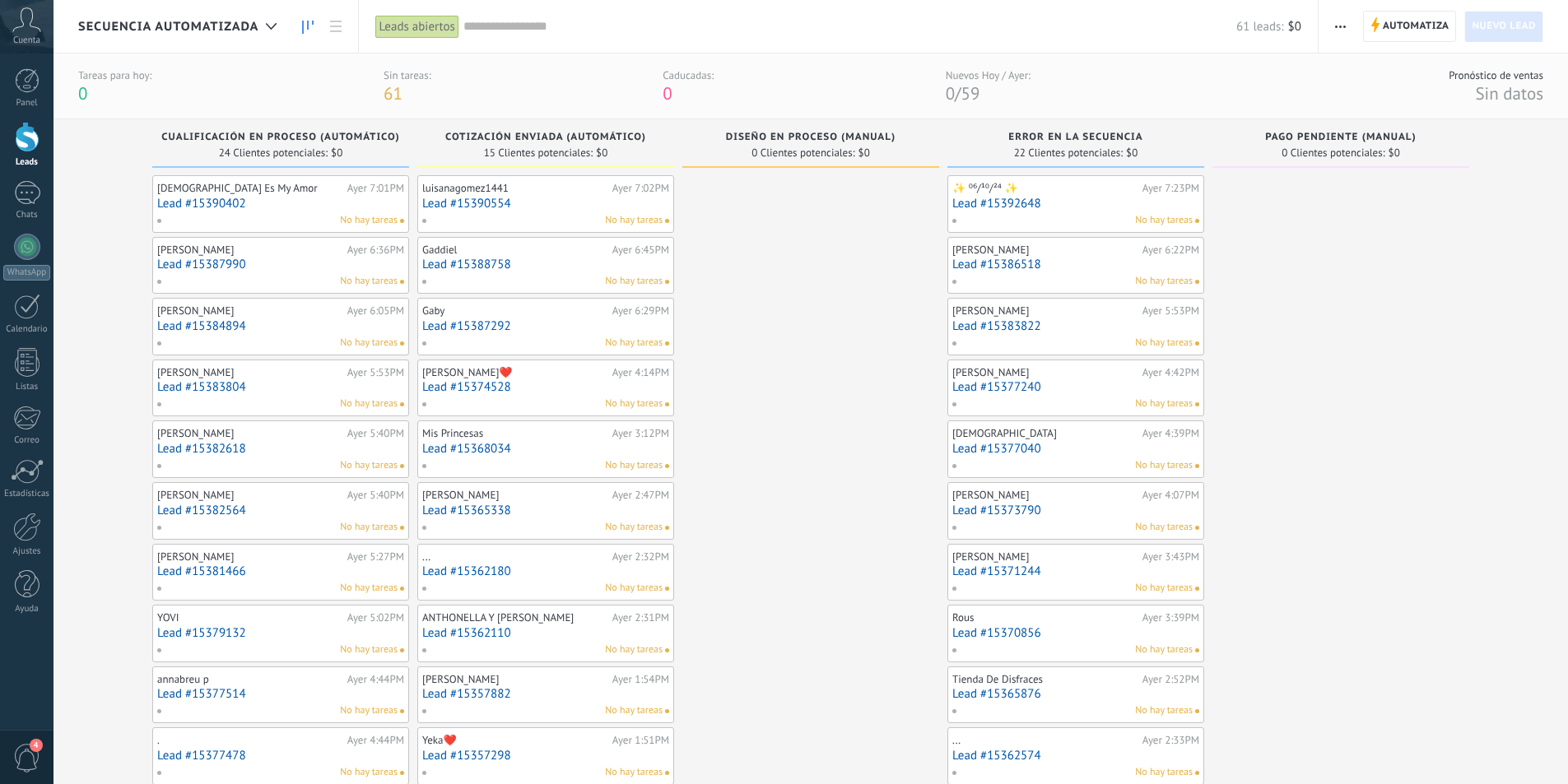
click at [584, 575] on link "Lead #15362180" at bounding box center [546, 571] width 247 height 14
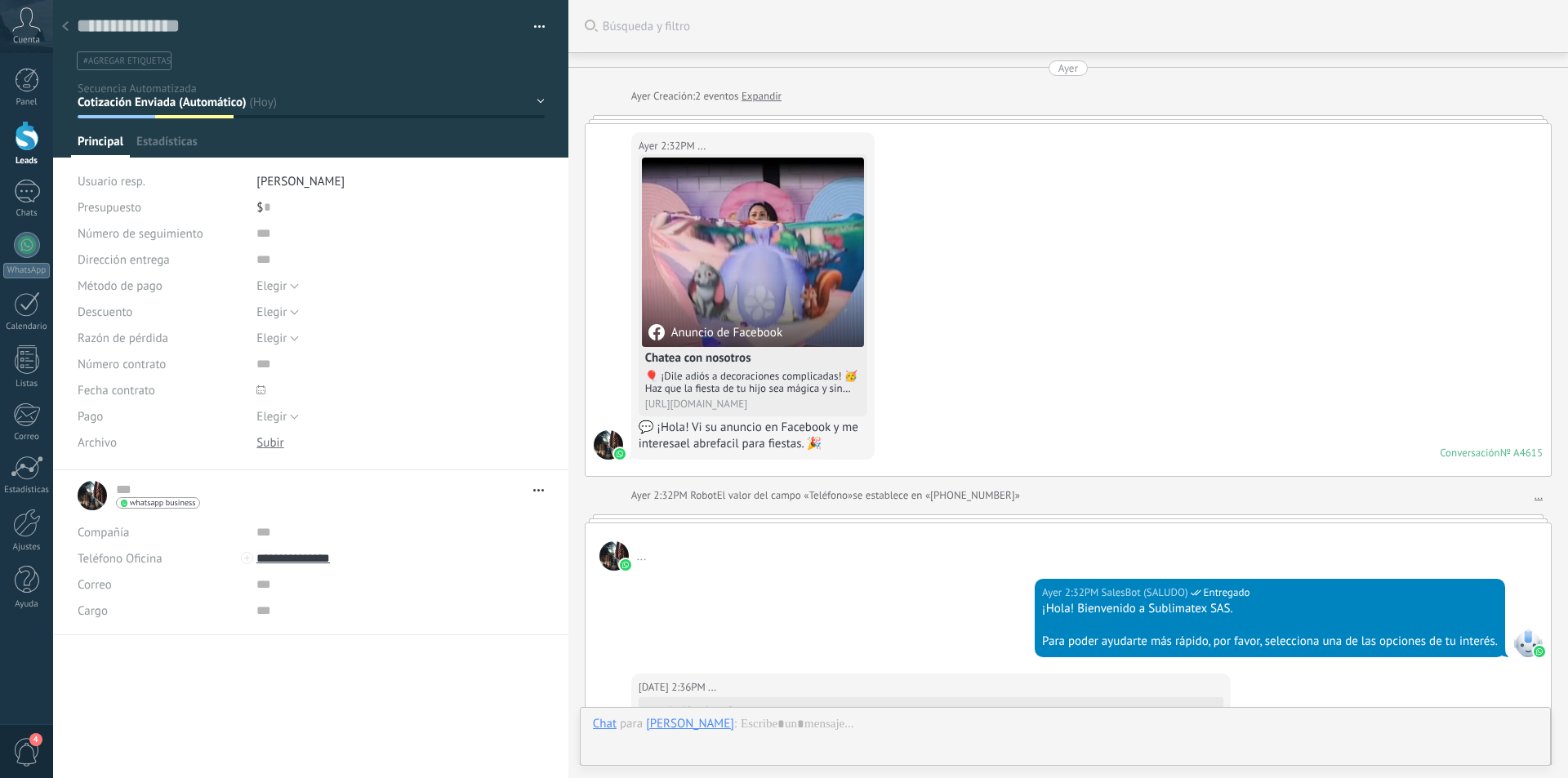
scroll to position [1596, 0]
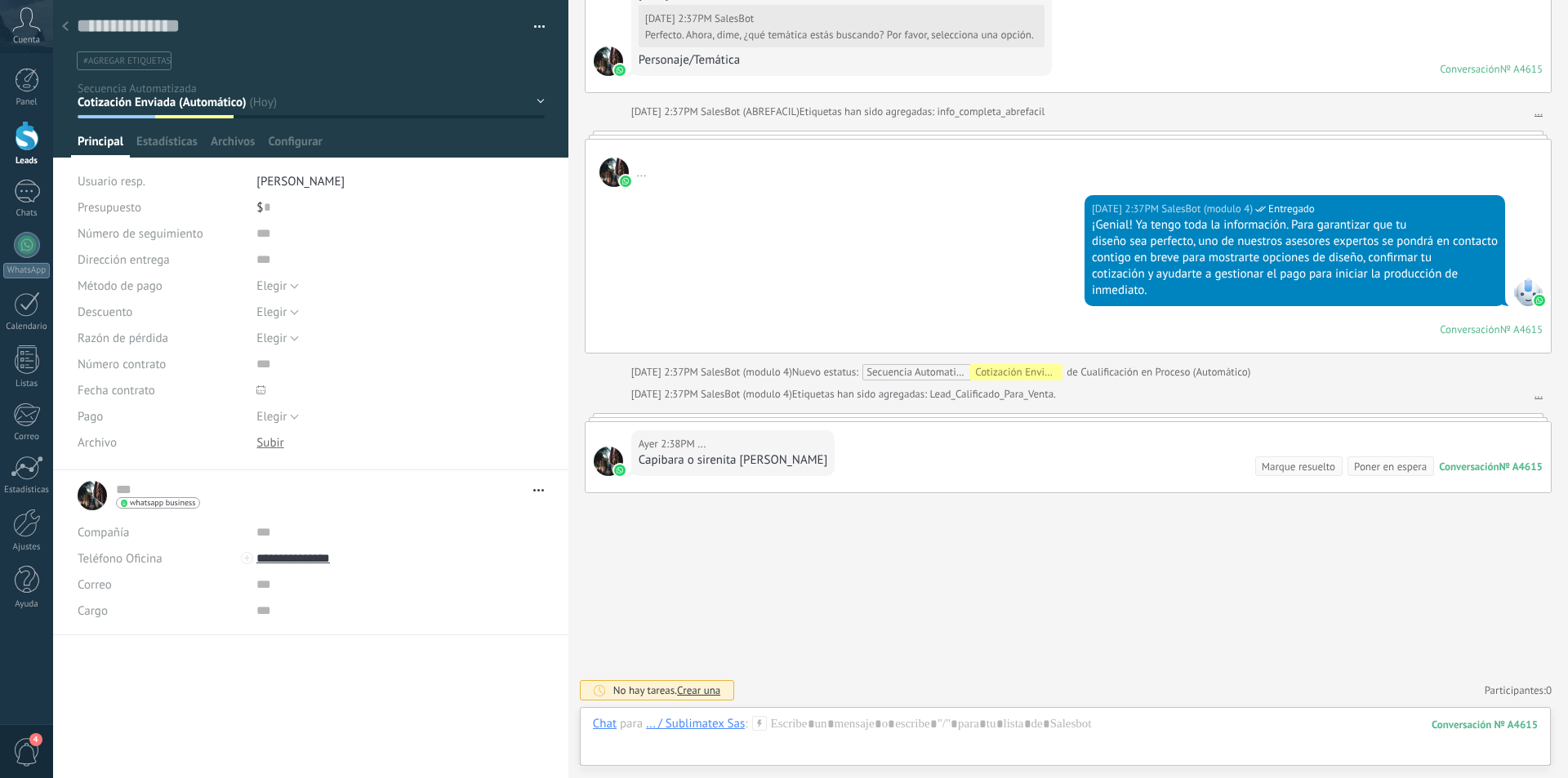
drag, startPoint x: 66, startPoint y: 26, endPoint x: 139, endPoint y: 110, distance: 111.3
click at [66, 26] on use at bounding box center [65, 26] width 6 height 10
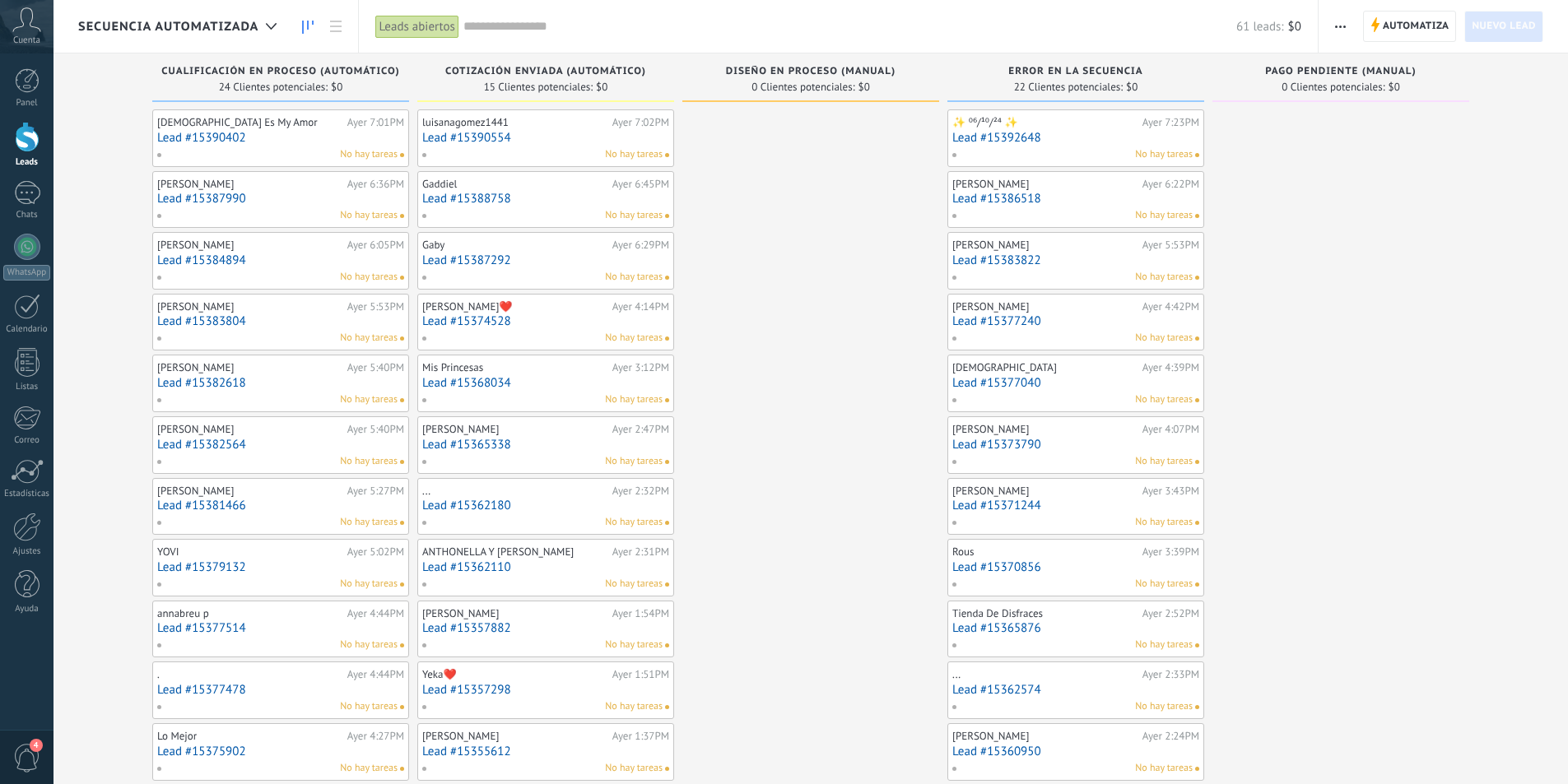
click at [564, 440] on link "Lead #15365338" at bounding box center [546, 445] width 247 height 14
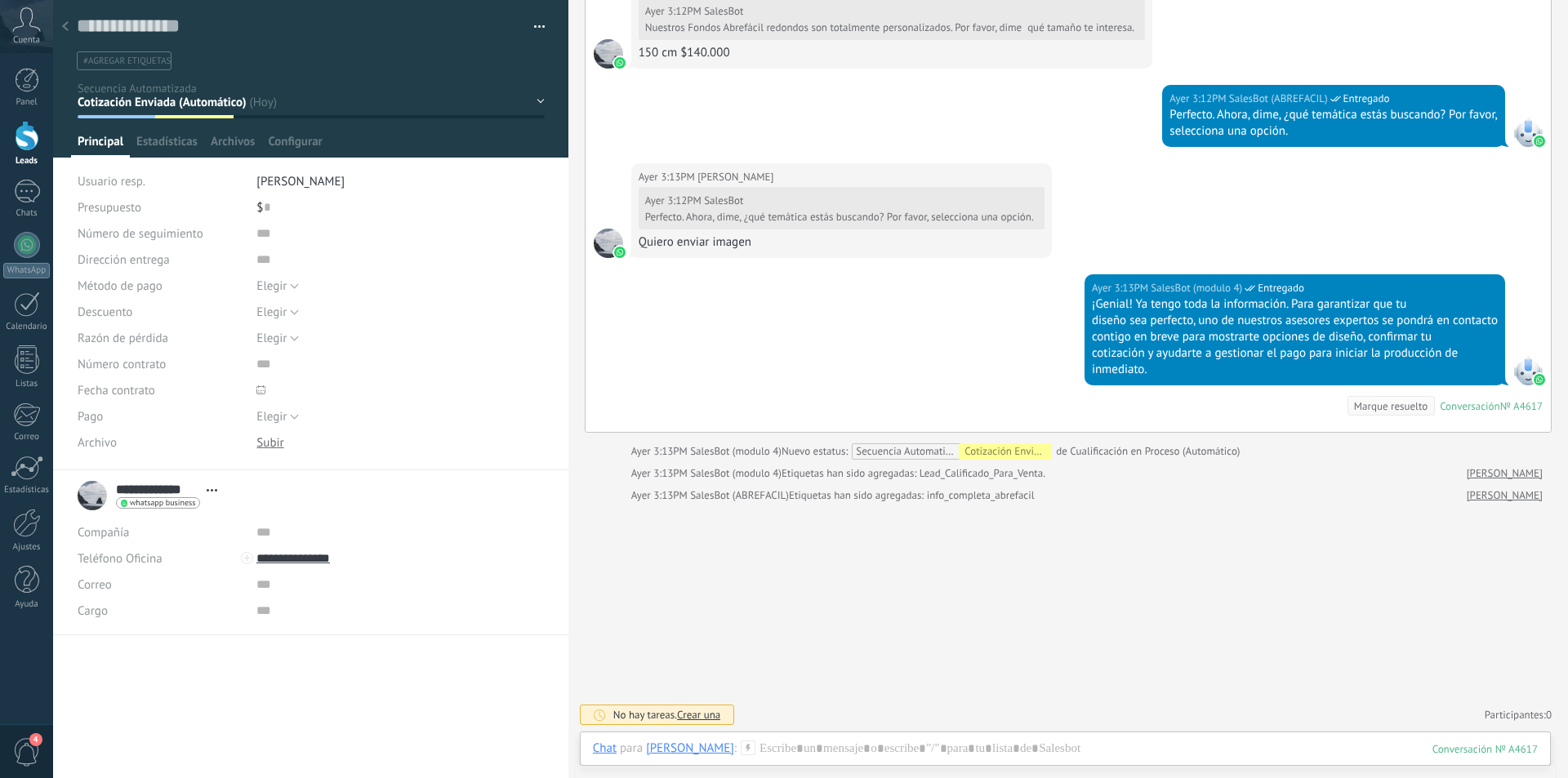
scroll to position [1328, 0]
drag, startPoint x: 64, startPoint y: 26, endPoint x: 110, endPoint y: 106, distance: 92.3
click at [64, 26] on icon at bounding box center [65, 26] width 6 height 10
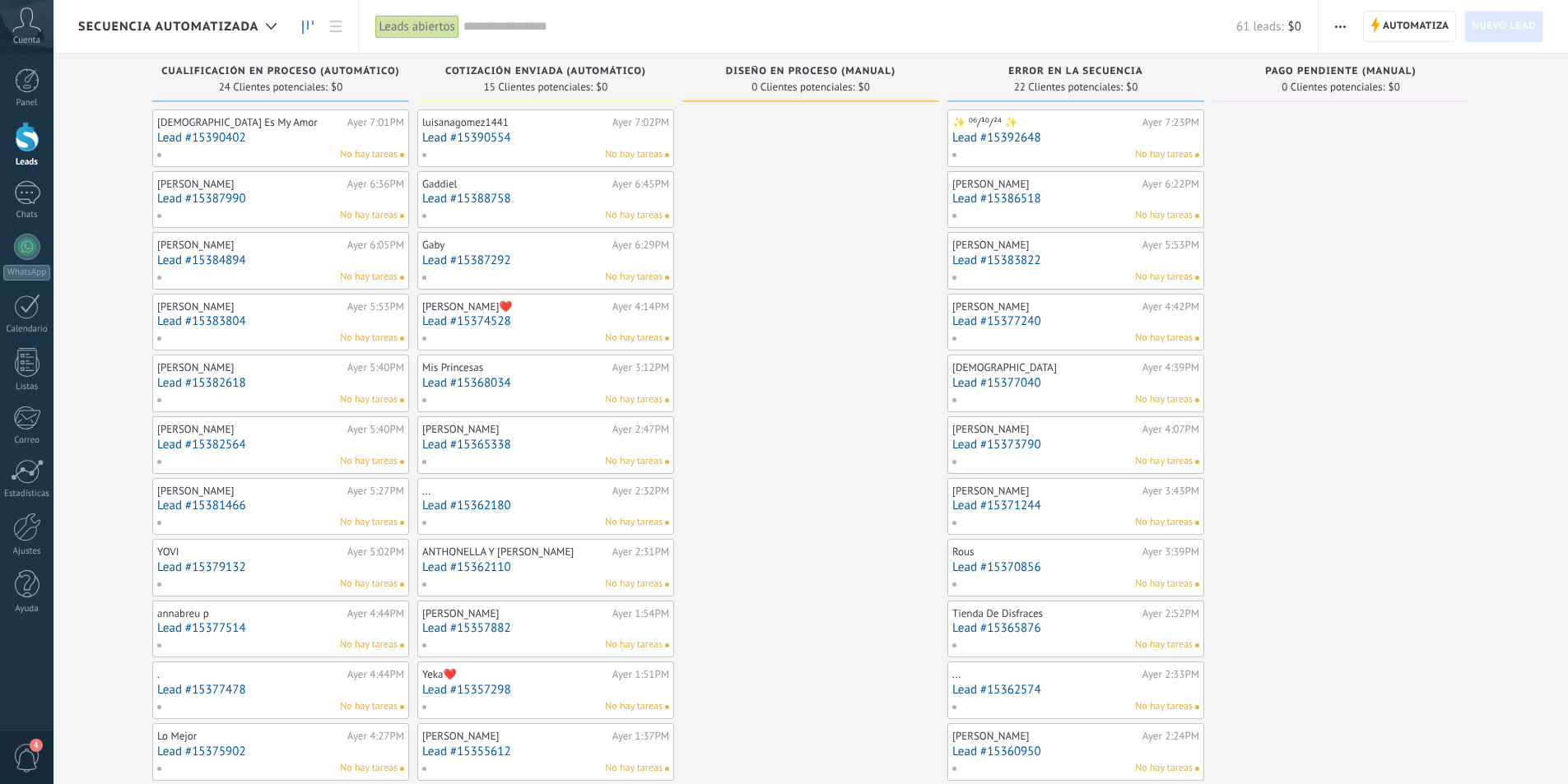
click at [587, 378] on link "Lead #15368034" at bounding box center [546, 384] width 247 height 14
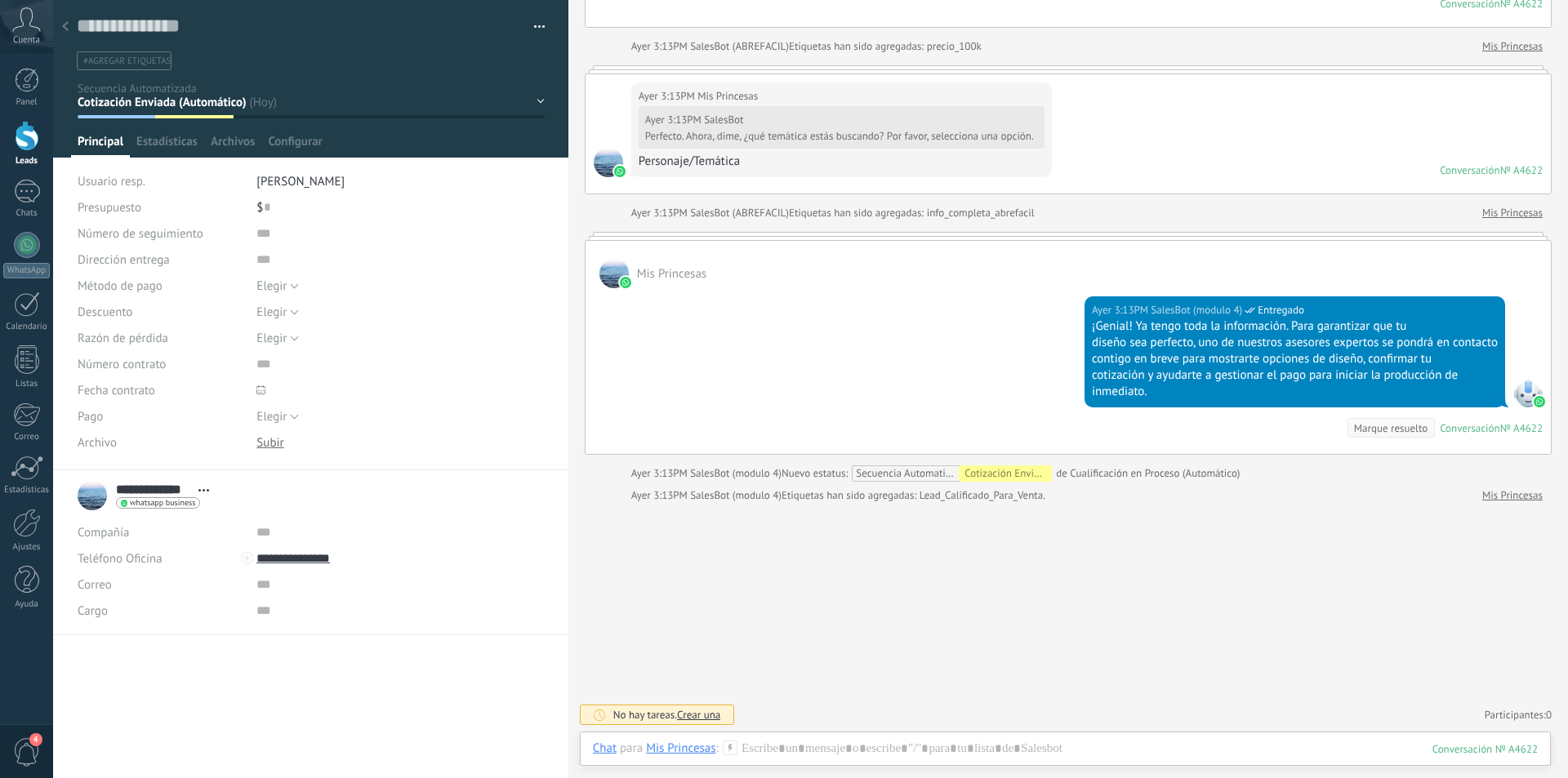
scroll to position [1495, 0]
click at [69, 21] on div at bounding box center [66, 28] width 23 height 32
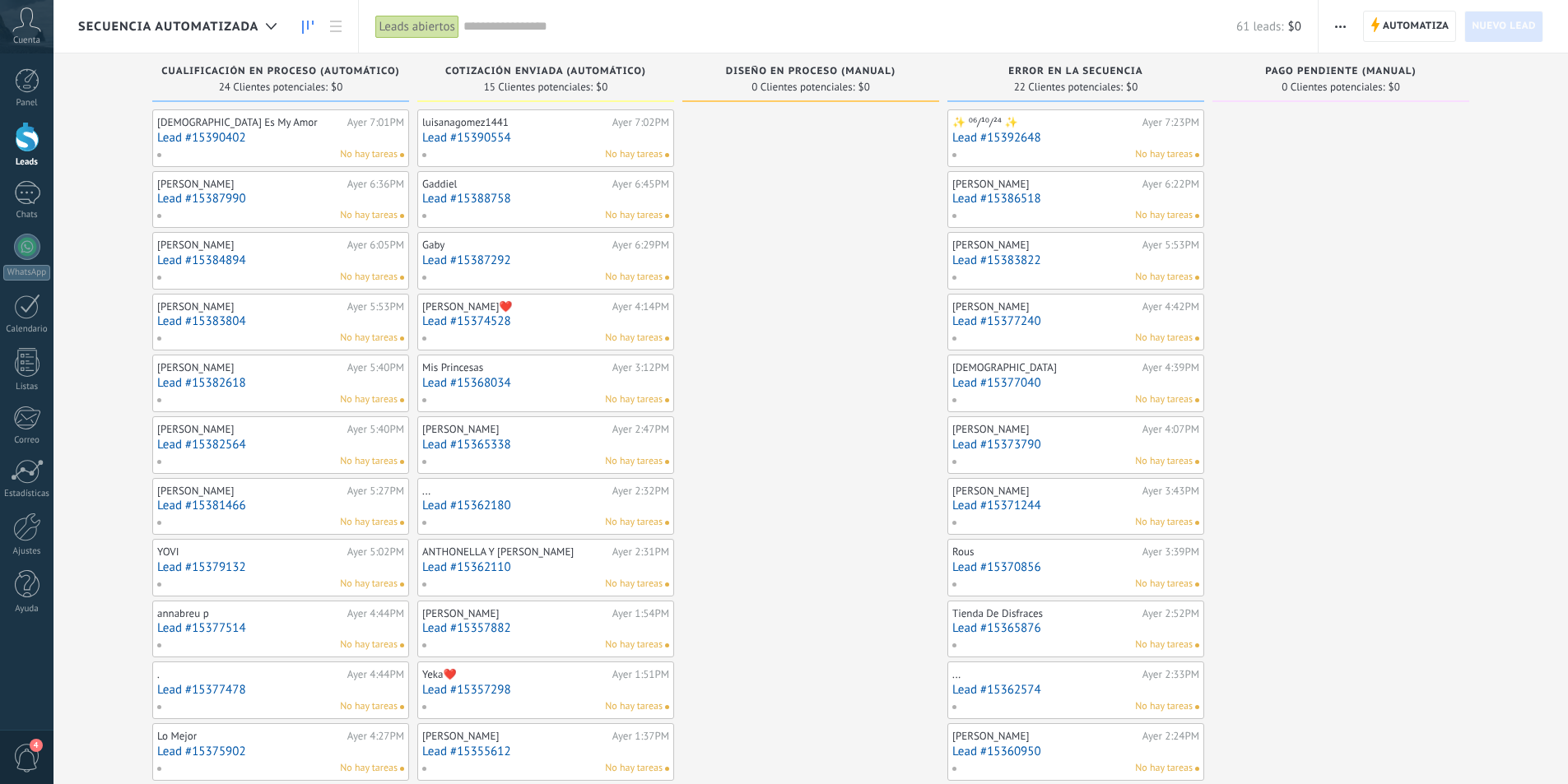
click at [592, 316] on link "Lead #15374528" at bounding box center [546, 322] width 247 height 14
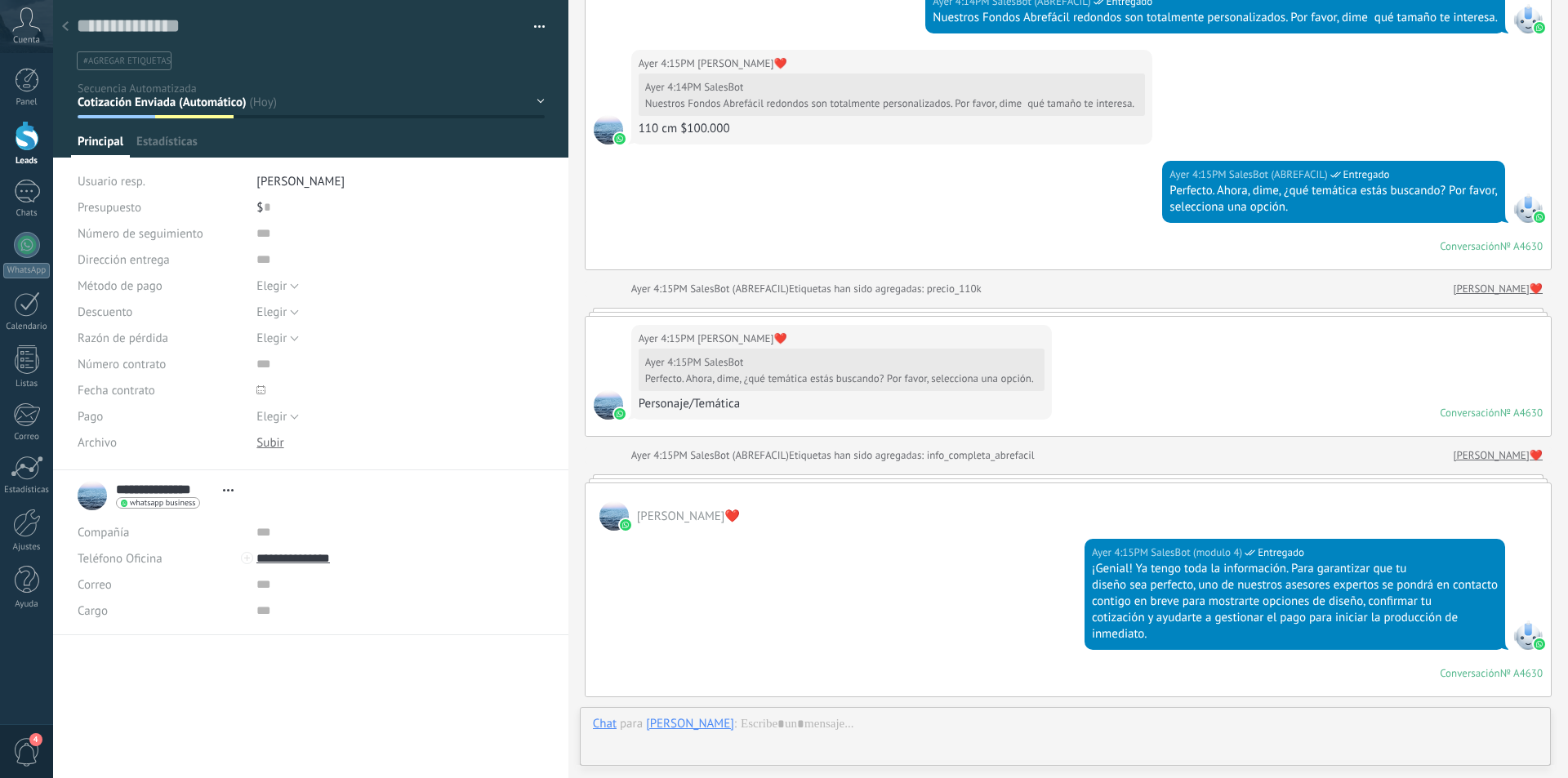
scroll to position [1596, 0]
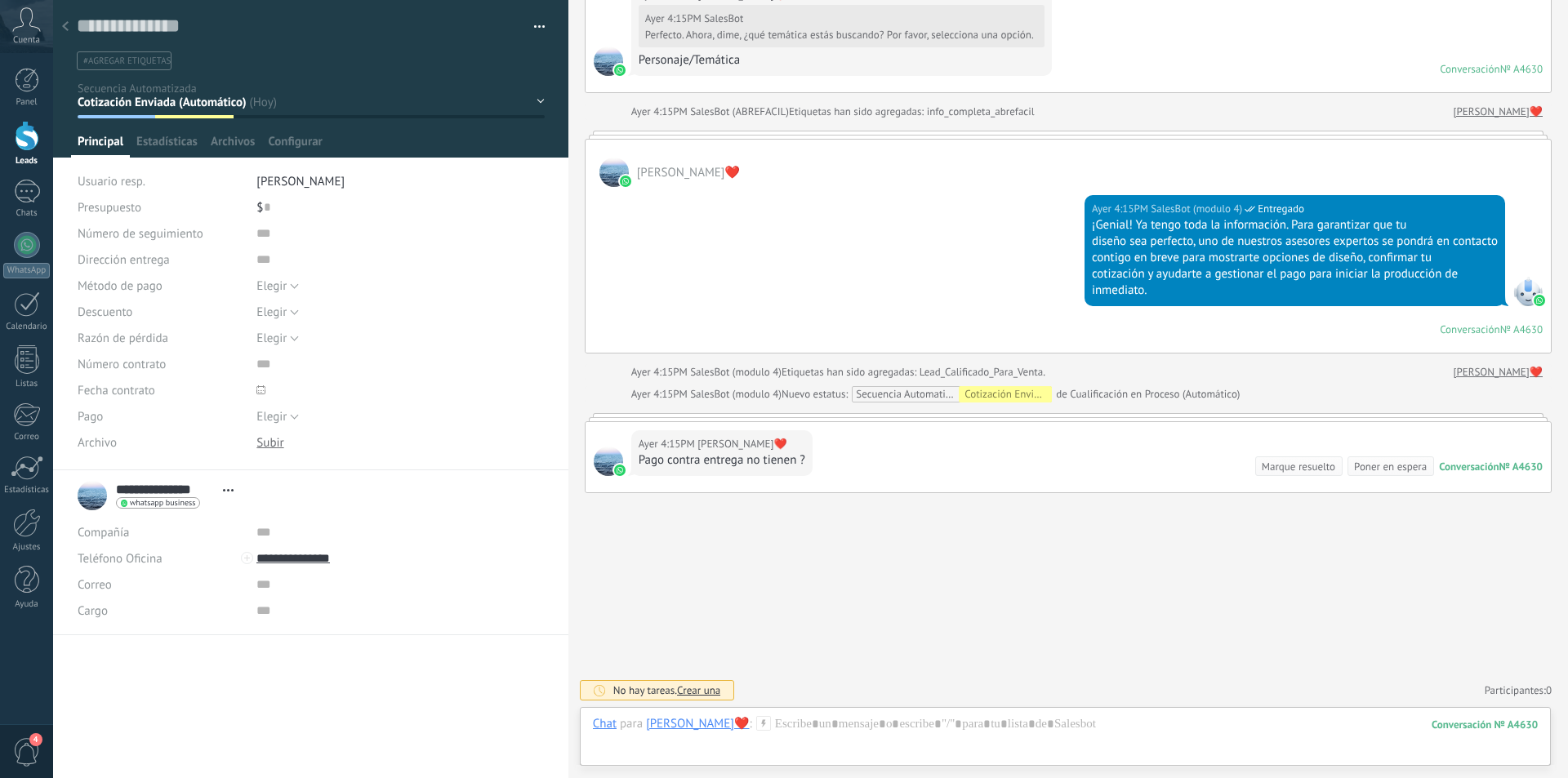
click at [65, 26] on use at bounding box center [65, 26] width 6 height 10
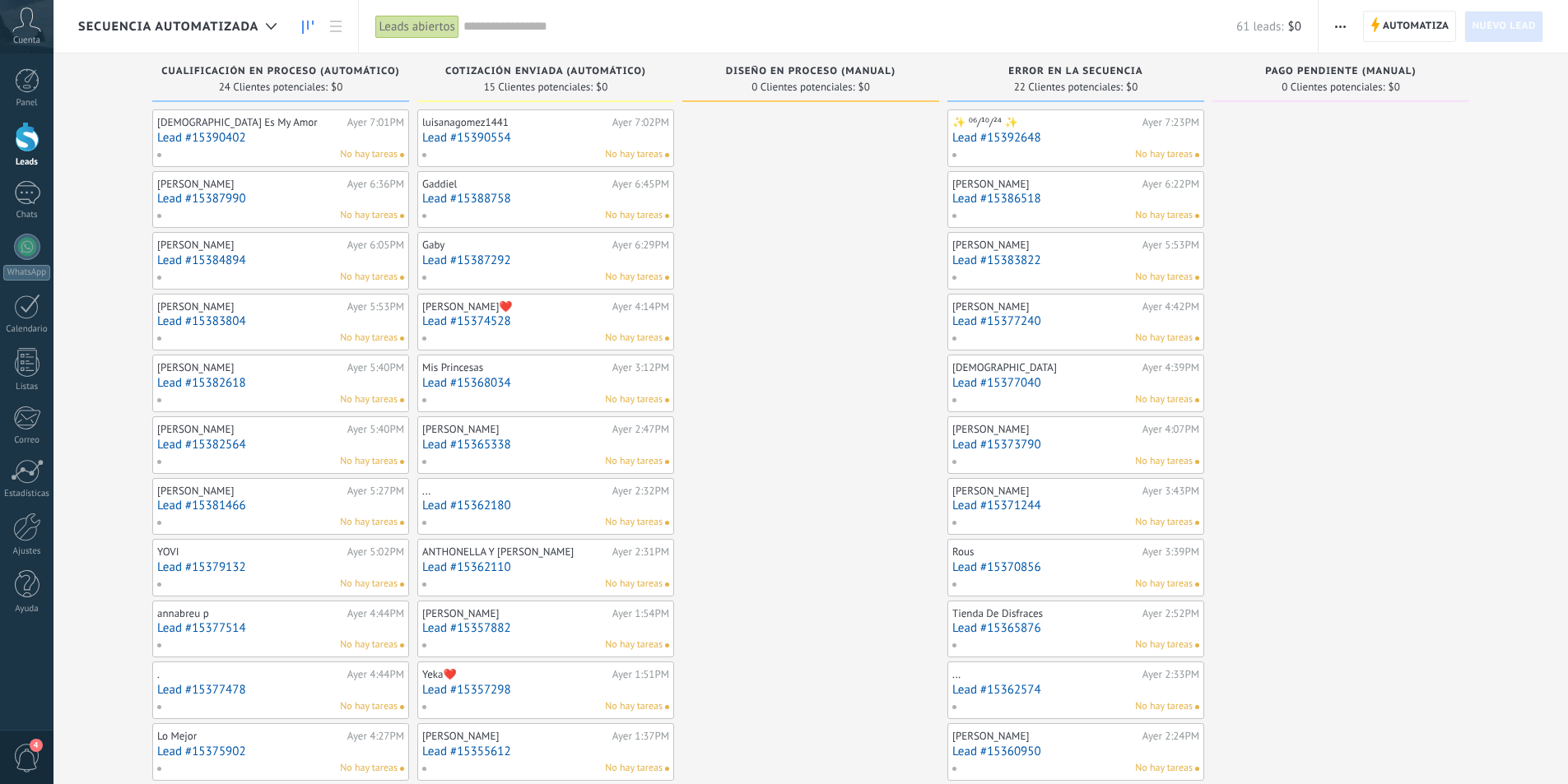
click at [555, 253] on link "Lead #15387292" at bounding box center [546, 260] width 247 height 14
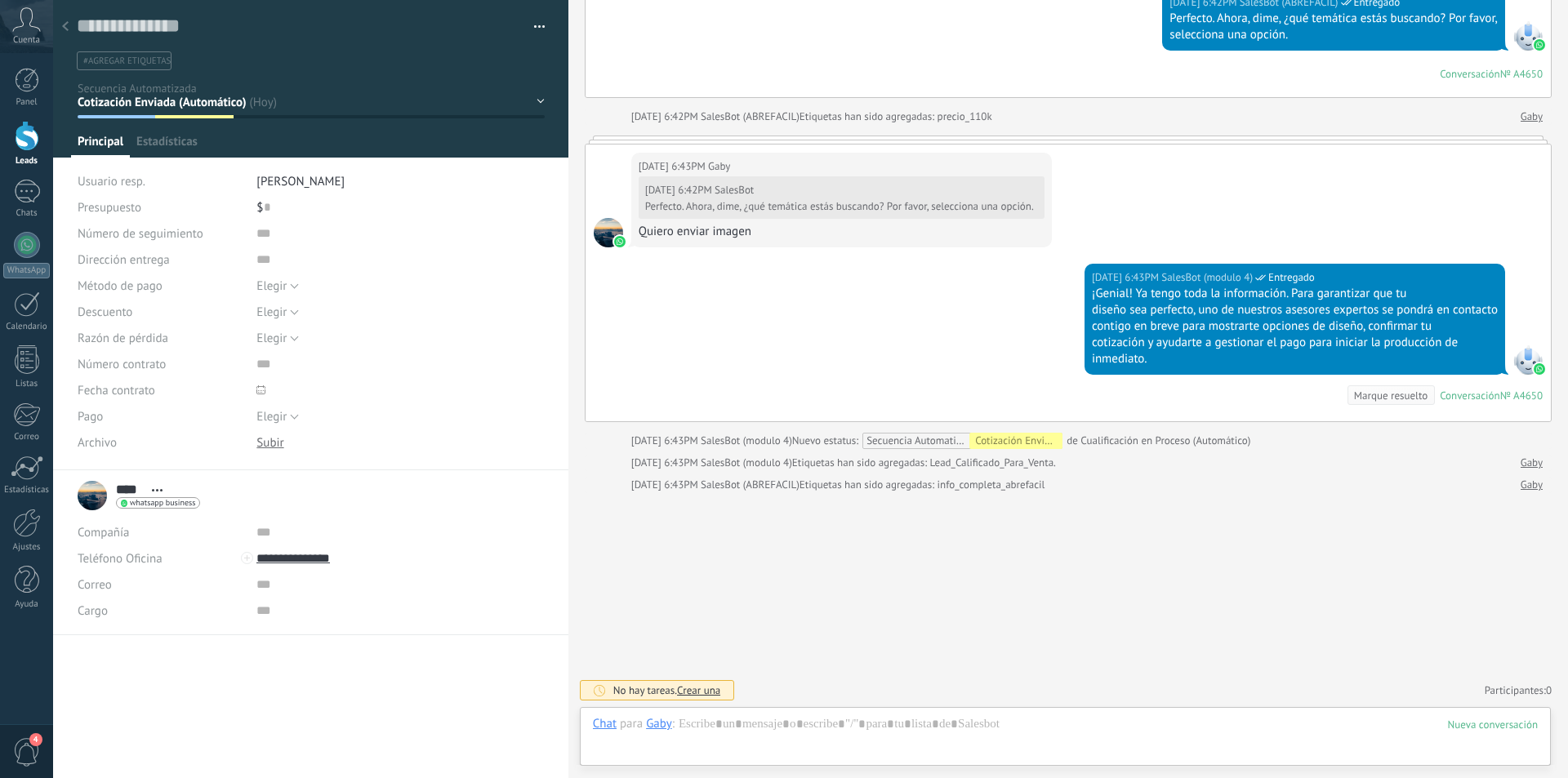
scroll to position [1132, 0]
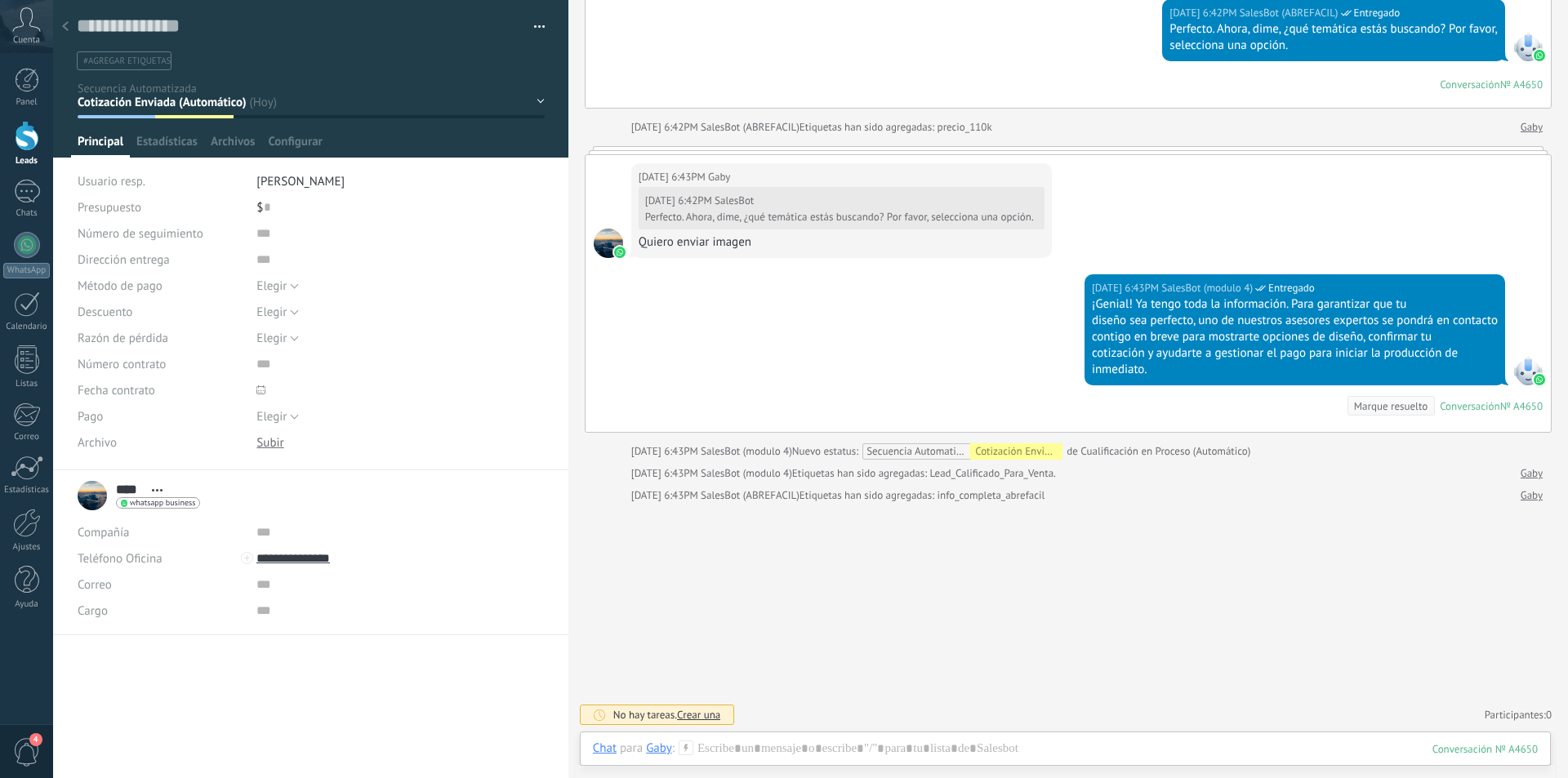
drag, startPoint x: 69, startPoint y: 32, endPoint x: 126, endPoint y: 78, distance: 73.2
click at [69, 32] on div at bounding box center [66, 28] width 23 height 32
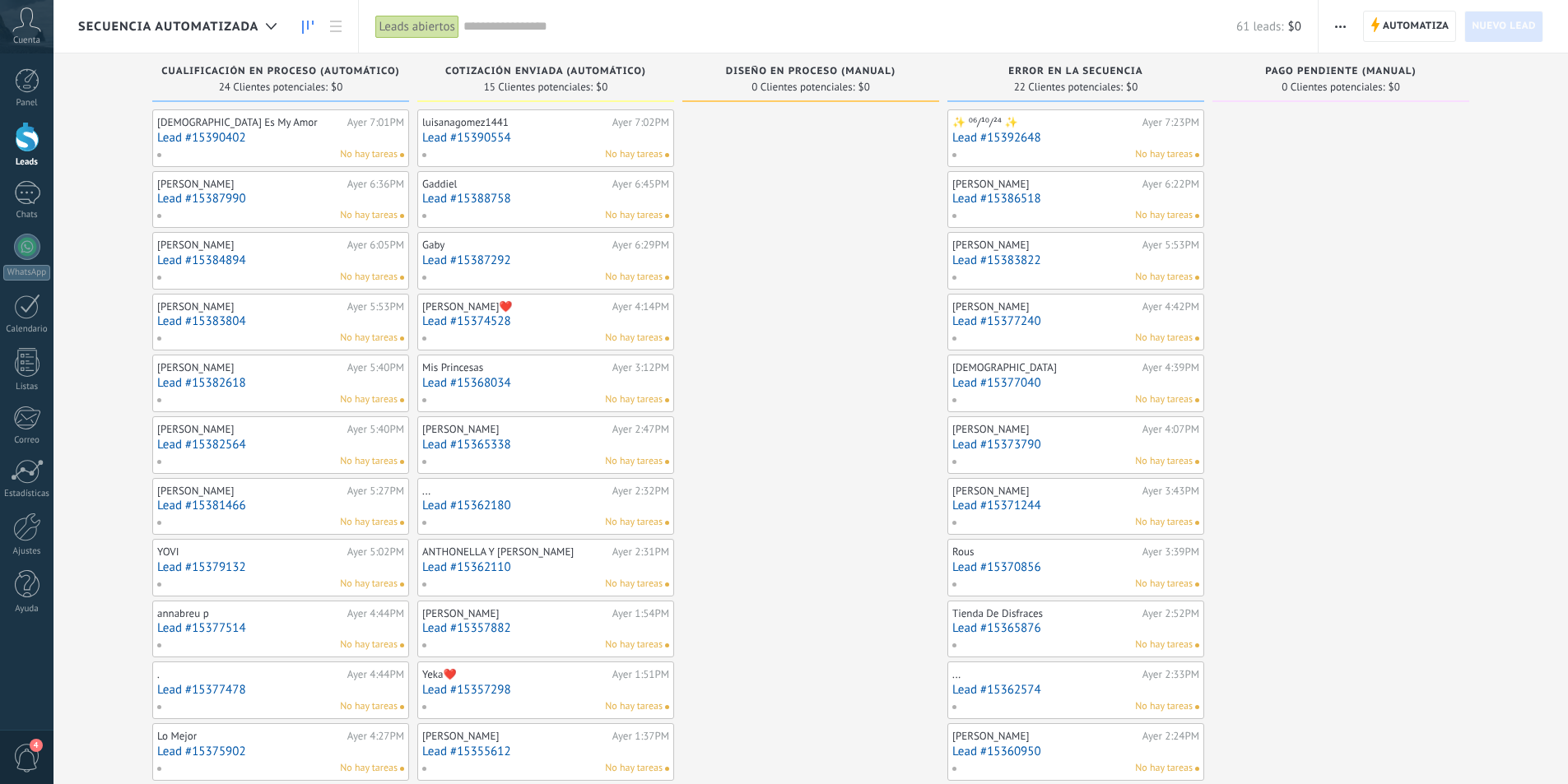
click at [592, 196] on link "Lead #15388758" at bounding box center [546, 198] width 247 height 14
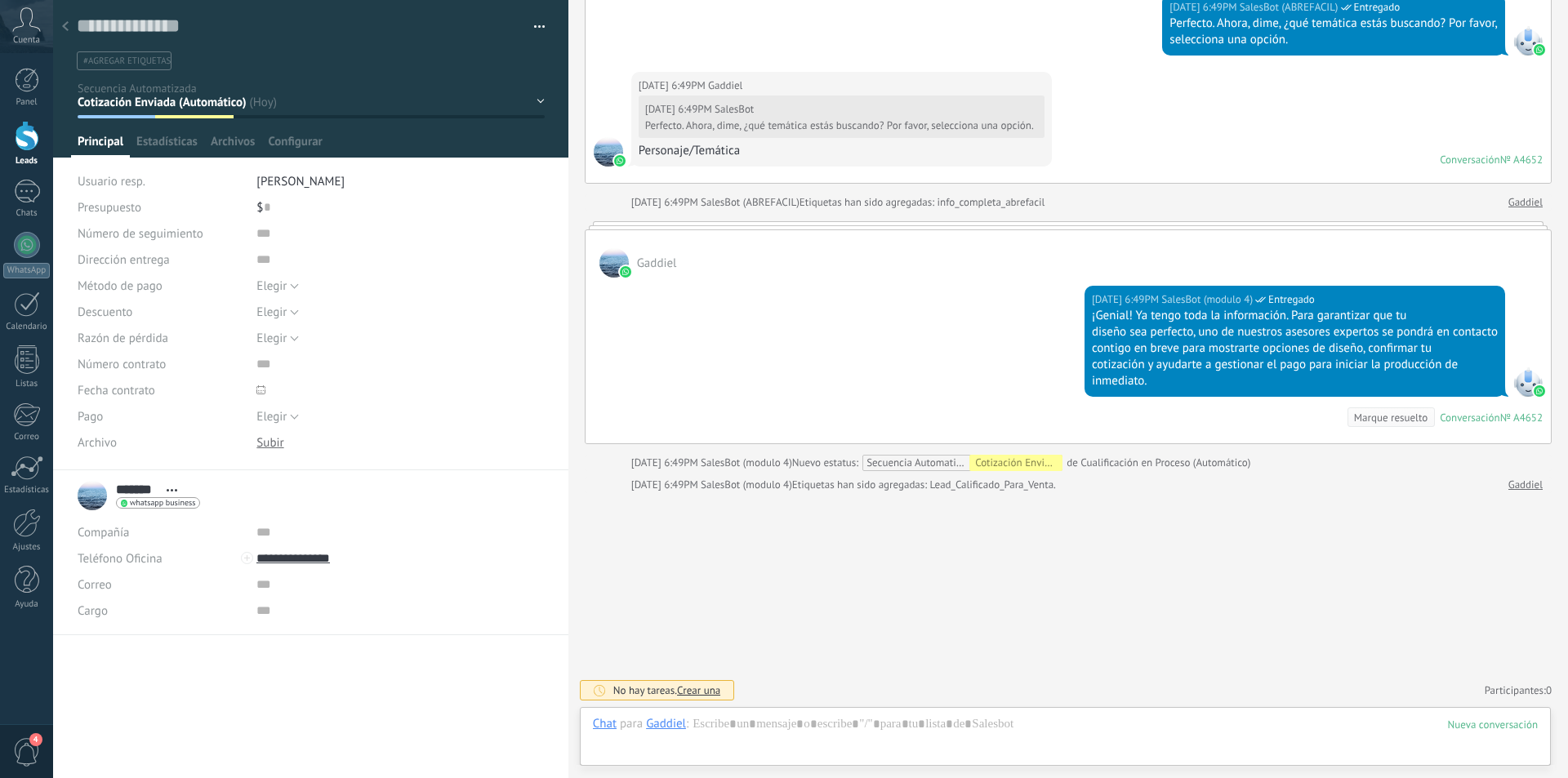
scroll to position [1128, 0]
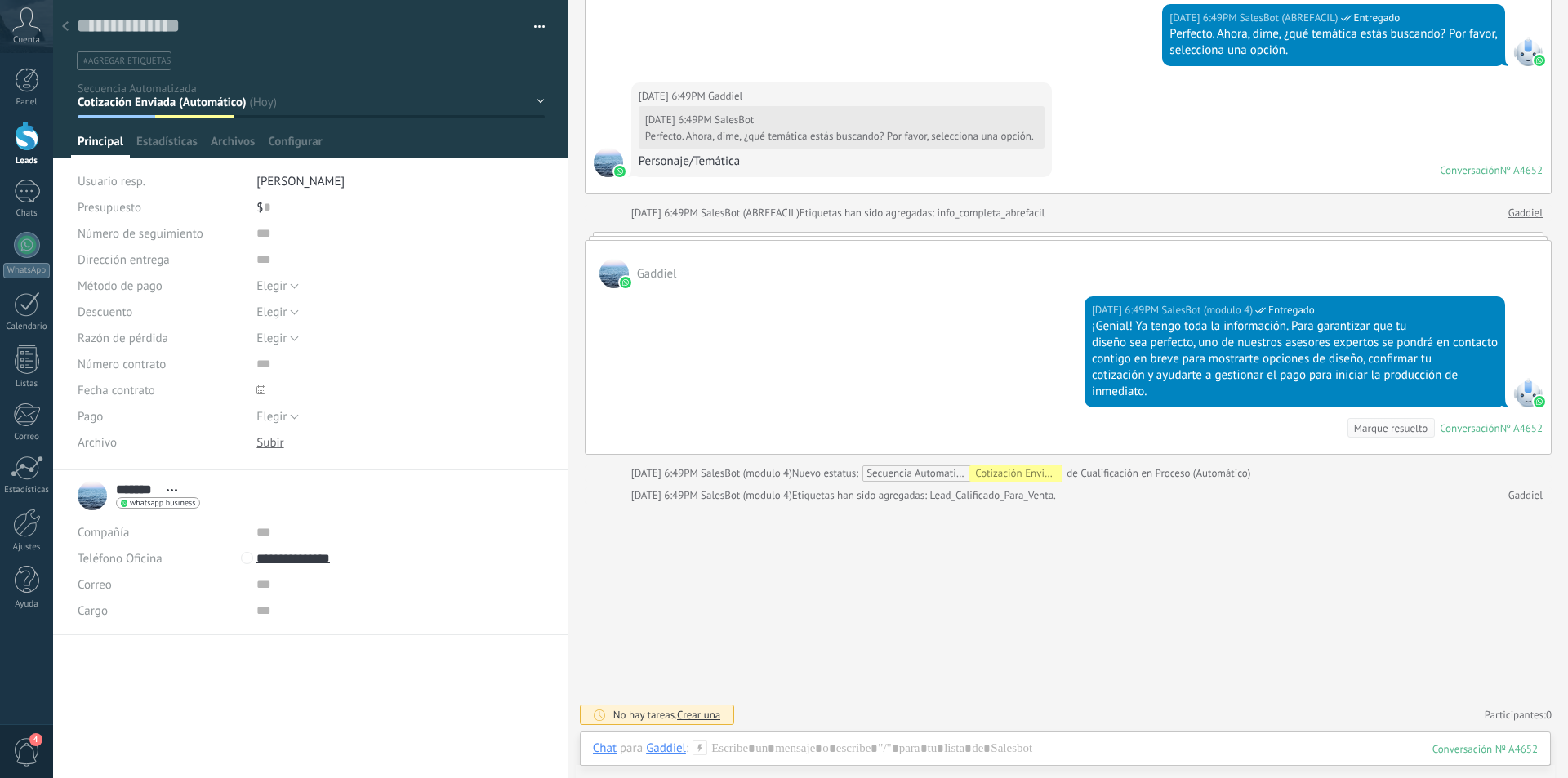
drag, startPoint x: 67, startPoint y: 26, endPoint x: 83, endPoint y: 46, distance: 25.6
click at [67, 26] on use at bounding box center [65, 26] width 6 height 10
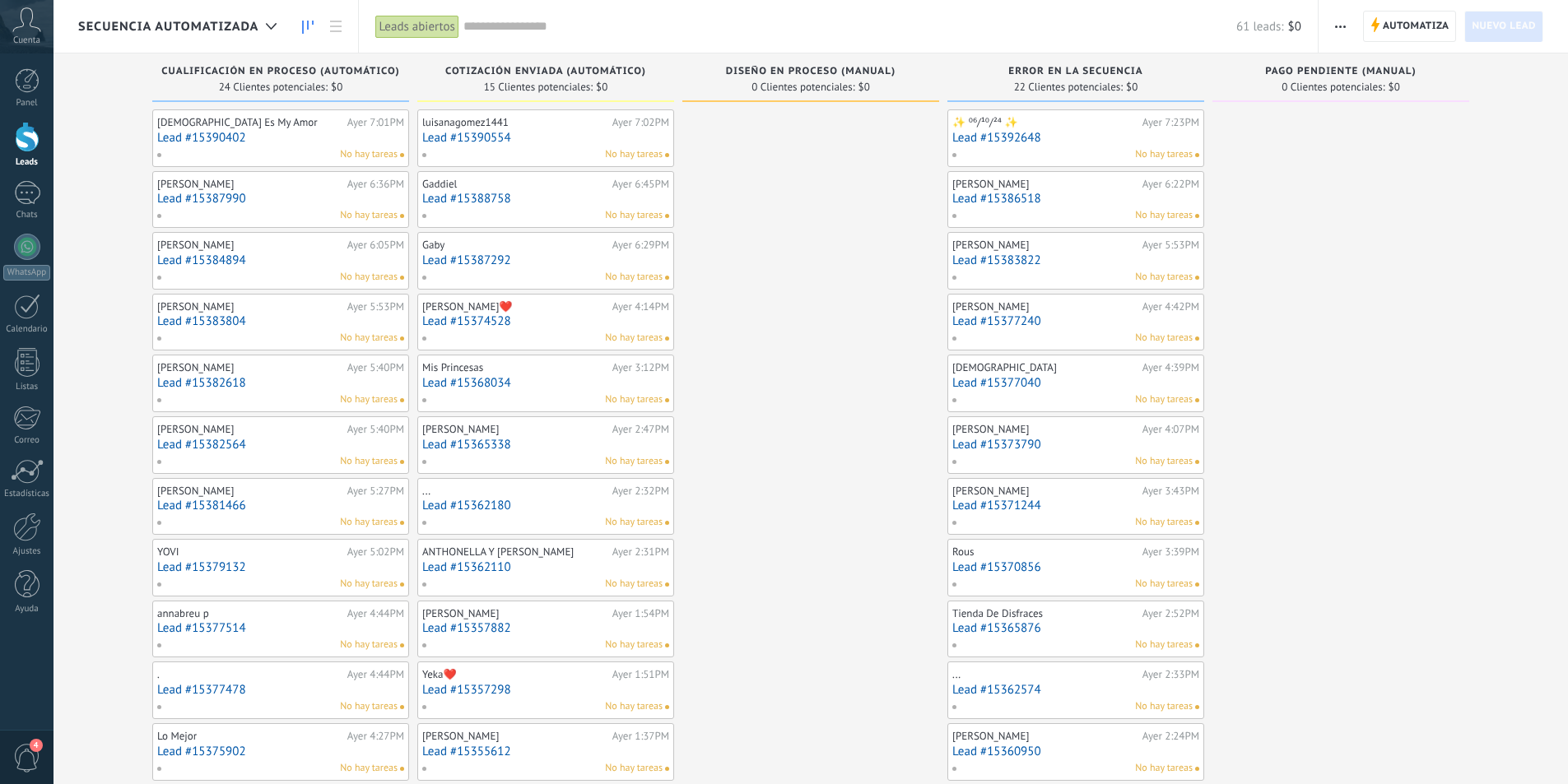
click at [576, 131] on link "Lead #15390554" at bounding box center [546, 138] width 247 height 14
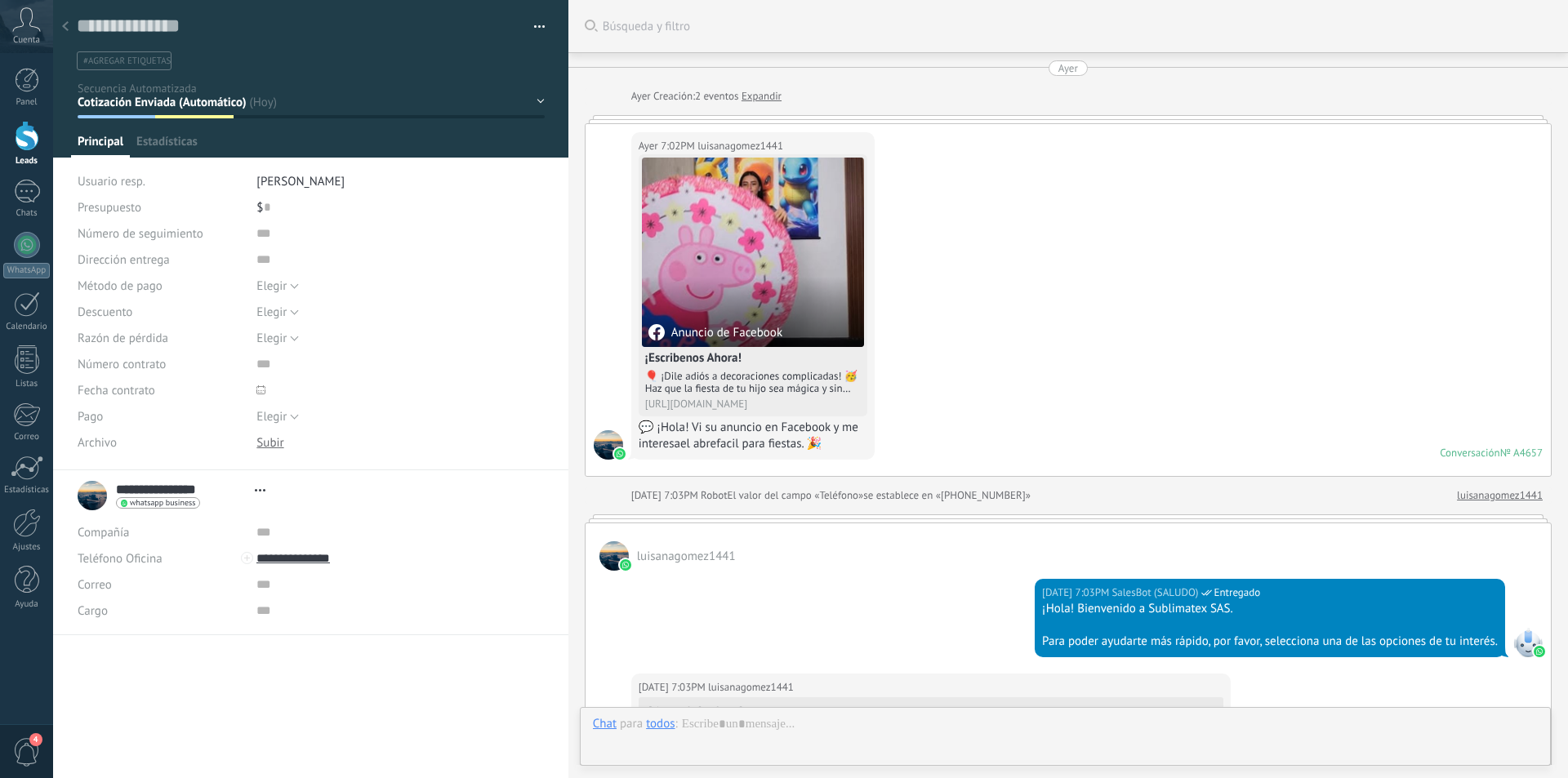
type textarea "**********"
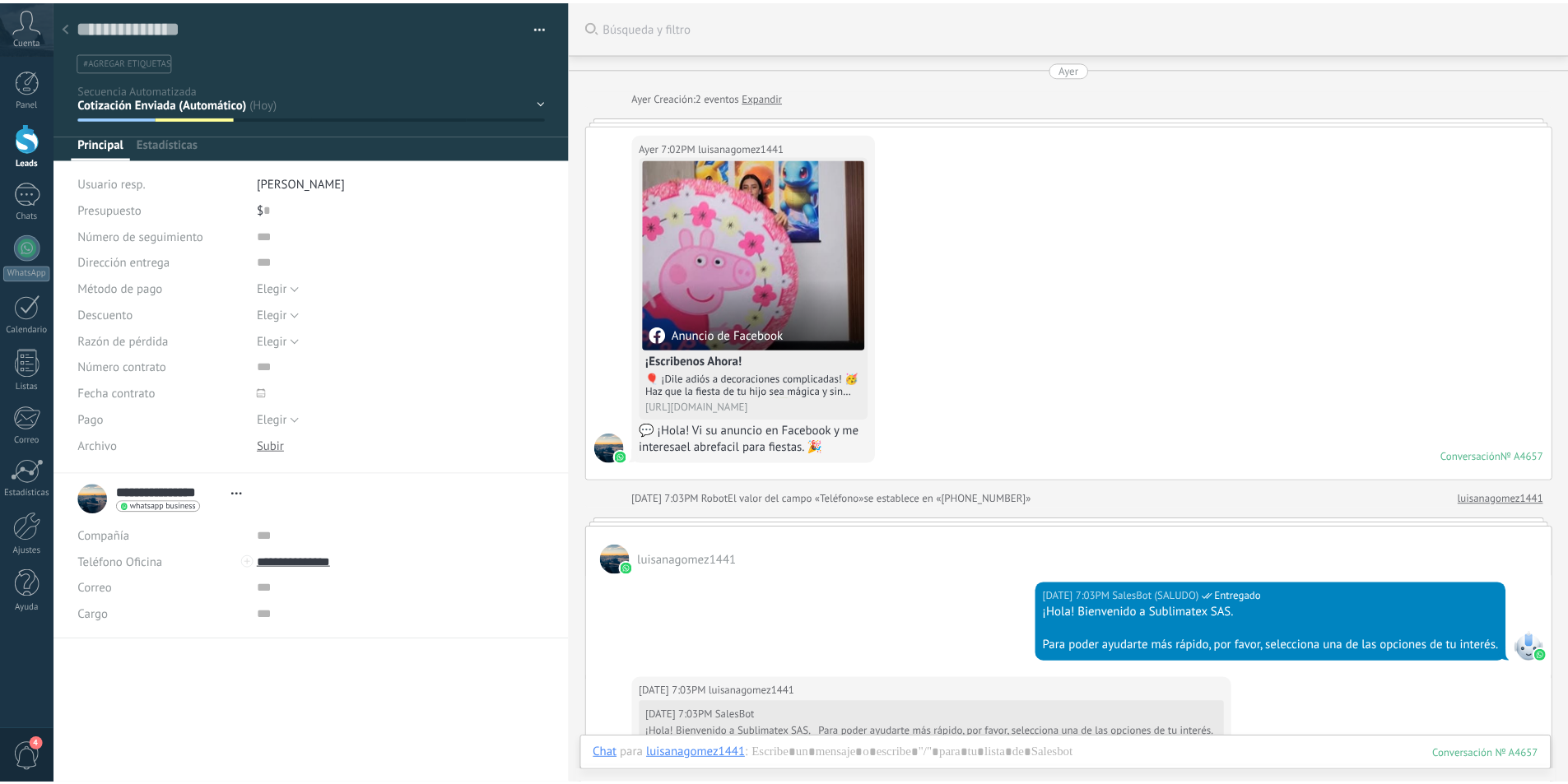
scroll to position [1338, 0]
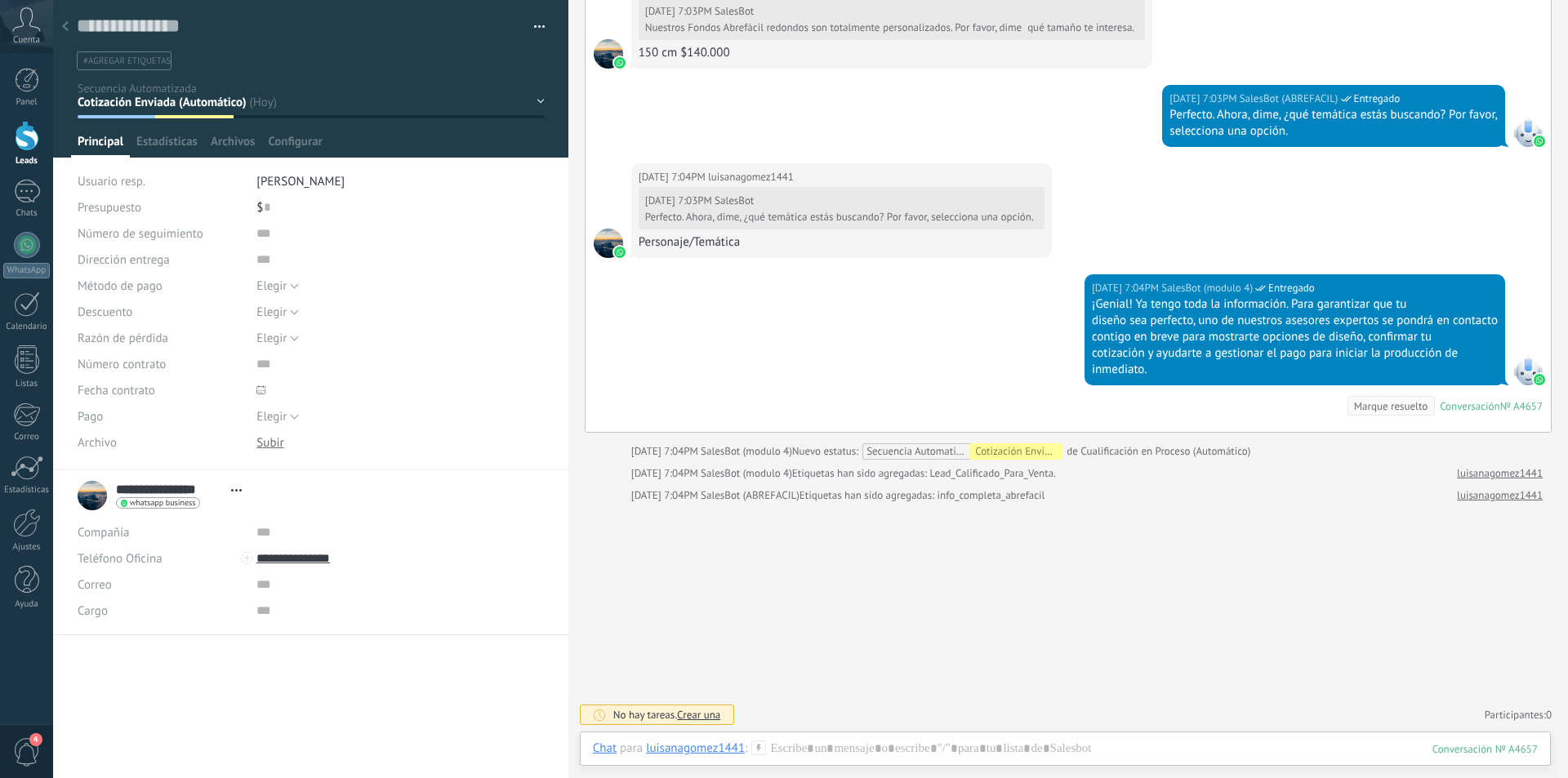
click at [67, 24] on icon at bounding box center [65, 26] width 6 height 10
